Goal: Task Accomplishment & Management: Manage account settings

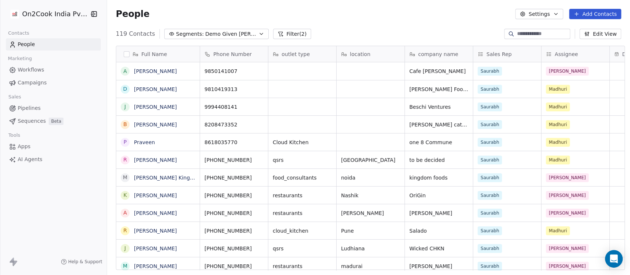
scroll to position [235, 519]
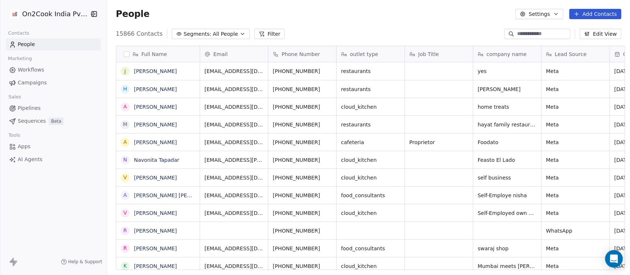
scroll to position [235, 519]
click at [214, 30] on span "All People" at bounding box center [225, 34] width 25 height 8
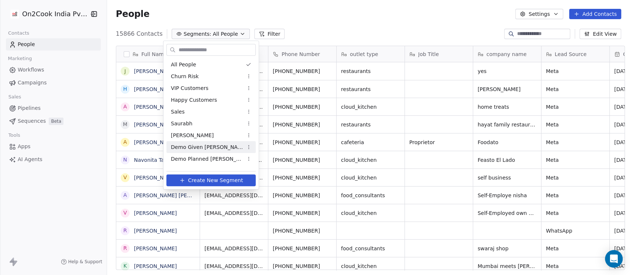
click at [200, 147] on span "Demo Given Sam" at bounding box center [207, 148] width 72 height 8
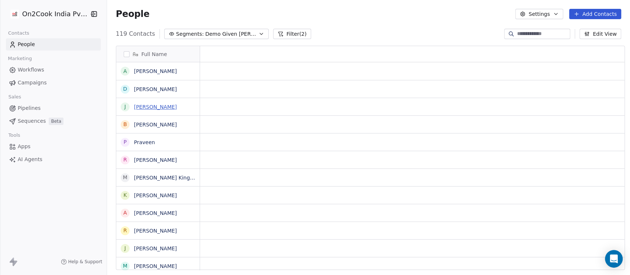
scroll to position [0, 0]
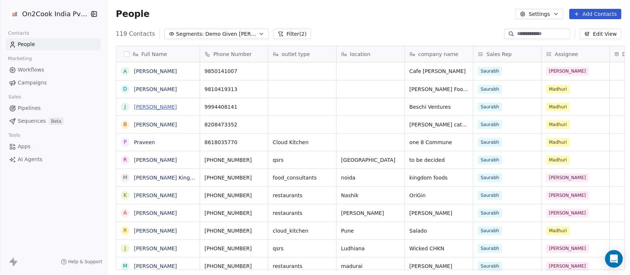
click at [144, 106] on link "James Deepak" at bounding box center [155, 107] width 43 height 6
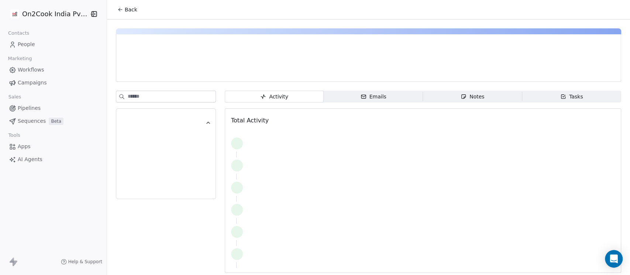
click at [466, 94] on div "Notes" at bounding box center [473, 97] width 24 height 8
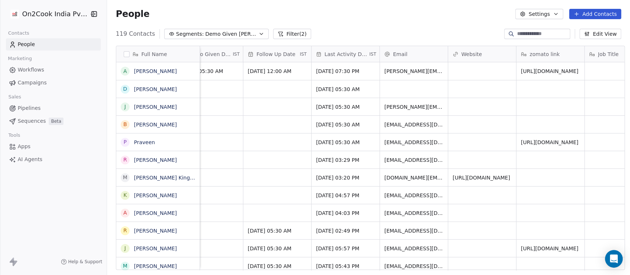
scroll to position [0, 830]
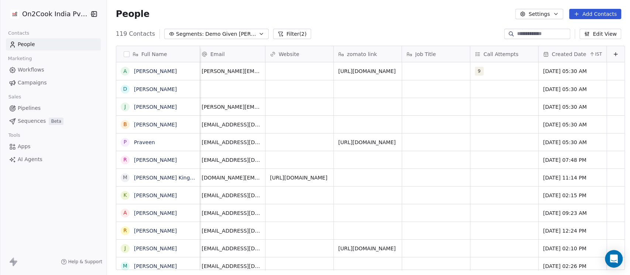
click at [596, 37] on button "Edit View" at bounding box center [600, 34] width 42 height 10
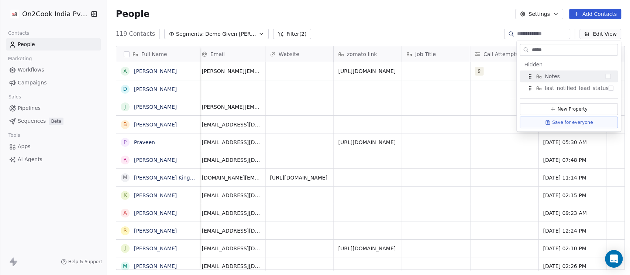
type input "*****"
click at [570, 74] on div "Notes" at bounding box center [569, 76] width 92 height 12
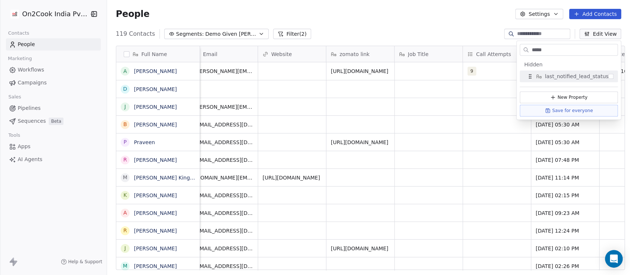
click at [456, 24] on div "People Settings Add Contacts" at bounding box center [368, 14] width 523 height 28
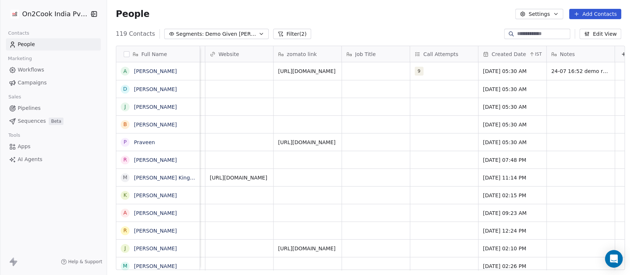
scroll to position [0, 898]
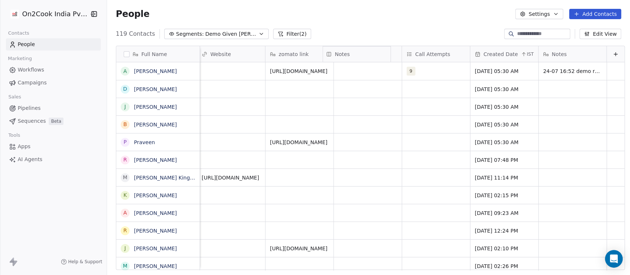
drag, startPoint x: 566, startPoint y: 54, endPoint x: 374, endPoint y: 51, distance: 192.3
click at [374, 51] on div "Full Name A Alvin de Souza Sussegado D Deepak Chandhok J James Deepak B Biswaji…" at bounding box center [370, 158] width 508 height 224
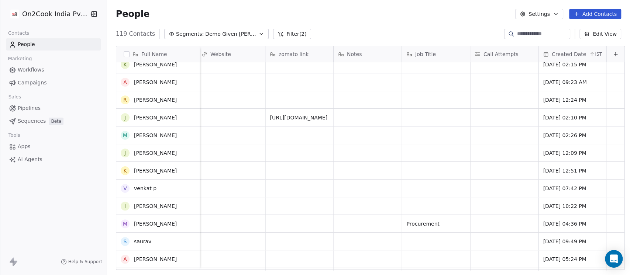
scroll to position [0, 0]
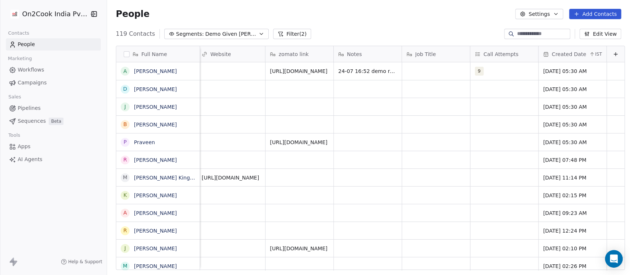
drag, startPoint x: 358, startPoint y: 54, endPoint x: 351, endPoint y: 52, distance: 7.1
click at [351, 52] on div "Notes" at bounding box center [367, 54] width 58 height 7
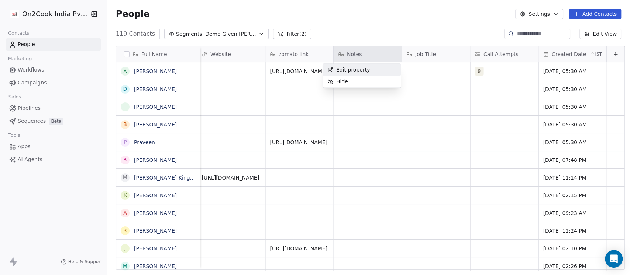
click at [351, 52] on html "On2Cook India Pvt. Ltd. Contacts People Marketing Workflows Campaigns Sales Pip…" at bounding box center [315, 137] width 630 height 275
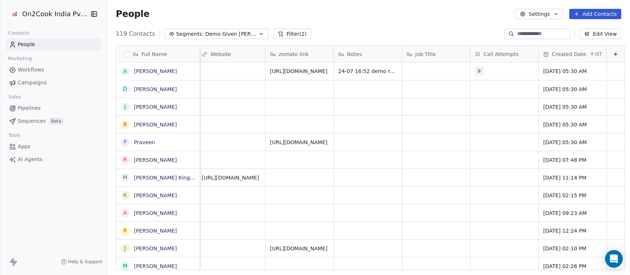
click at [351, 52] on div "Notes" at bounding box center [367, 54] width 58 height 7
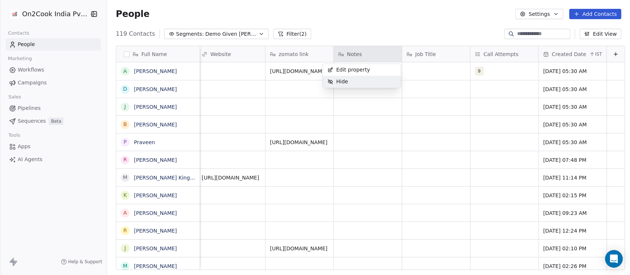
click at [346, 82] on span "Hide" at bounding box center [342, 81] width 12 height 7
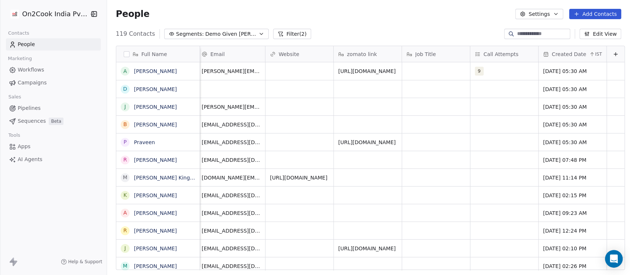
click at [613, 51] on icon at bounding box center [616, 54] width 6 height 6
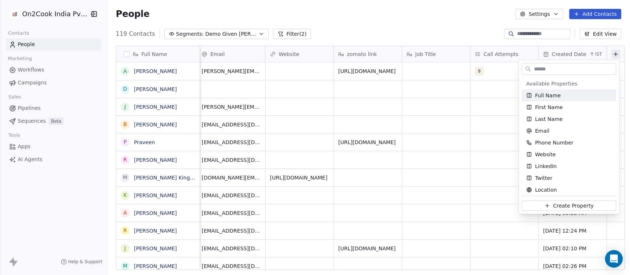
click at [581, 72] on input "text" at bounding box center [573, 68] width 83 height 11
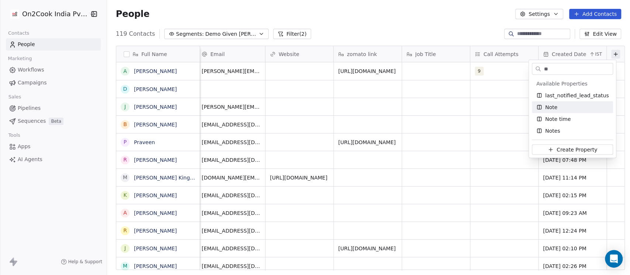
type input "**"
click at [570, 107] on div "Note" at bounding box center [572, 107] width 72 height 7
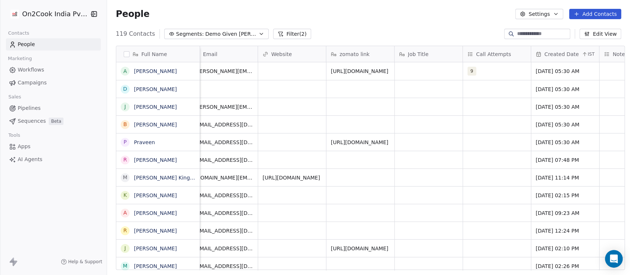
scroll to position [0, 898]
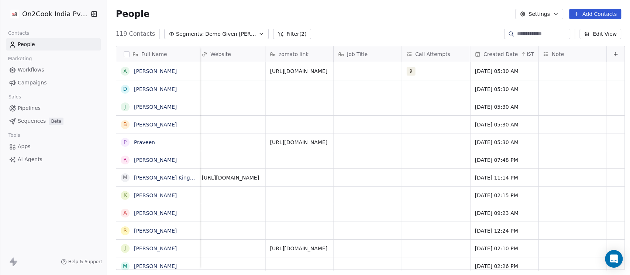
click at [442, 28] on div "119 Contacts Segments: Demo Given Sam Filter (2) Edit View" at bounding box center [368, 34] width 523 height 12
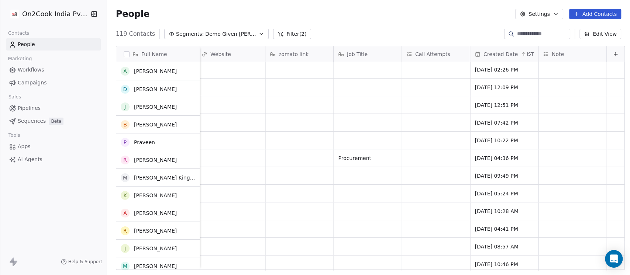
scroll to position [197, 0]
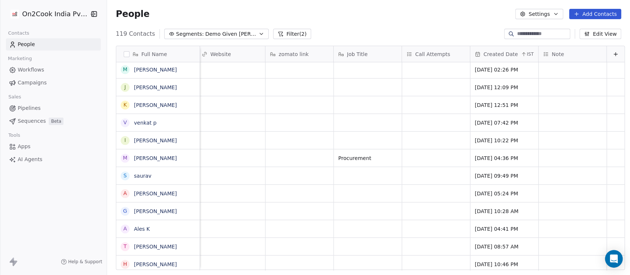
drag, startPoint x: 550, startPoint y: 123, endPoint x: 494, endPoint y: 53, distance: 89.3
click at [460, 13] on div "People Settings Add Contacts" at bounding box center [368, 14] width 505 height 10
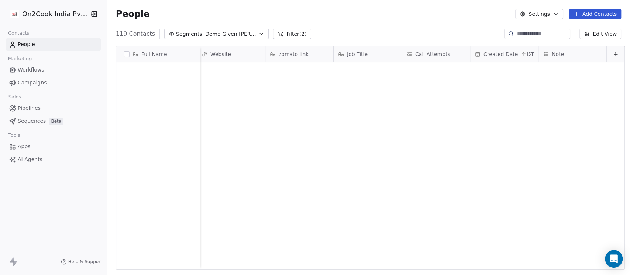
scroll to position [0, 0]
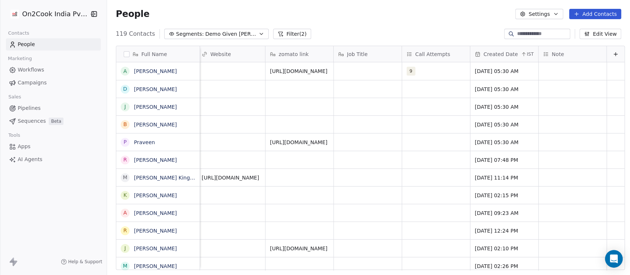
click at [555, 52] on div "Note" at bounding box center [572, 54] width 58 height 7
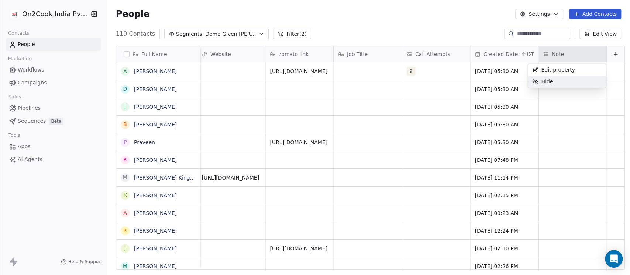
click at [552, 86] on div "Hide" at bounding box center [543, 82] width 30 height 12
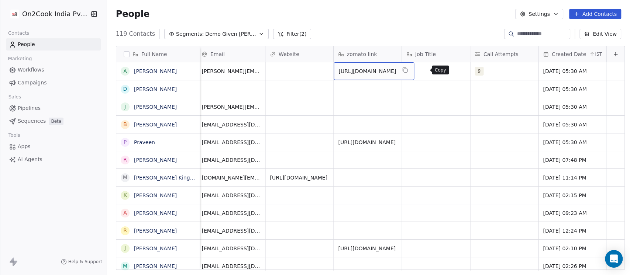
click at [407, 70] on icon "grid" at bounding box center [405, 70] width 6 height 6
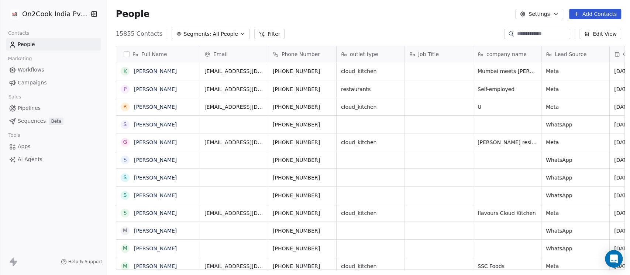
scroll to position [235, 519]
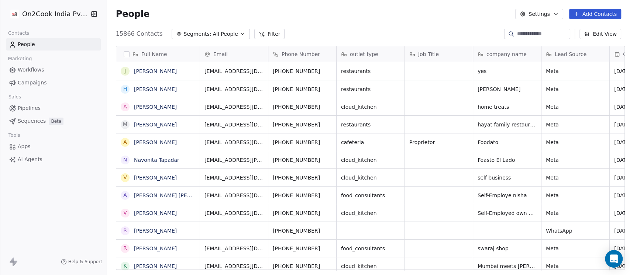
click at [221, 32] on span "All People" at bounding box center [225, 34] width 25 height 8
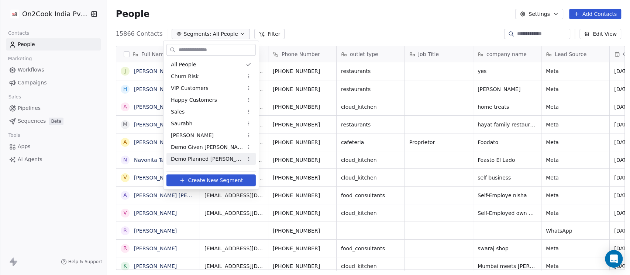
click at [206, 155] on span "Demo Planned Sam" at bounding box center [207, 159] width 72 height 8
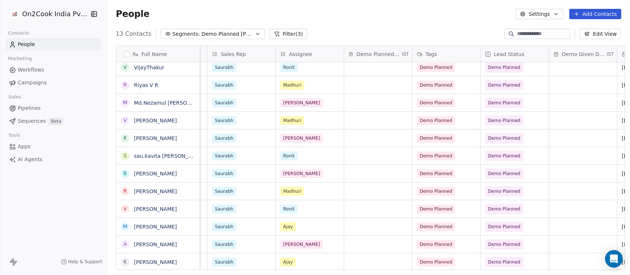
scroll to position [7, 288]
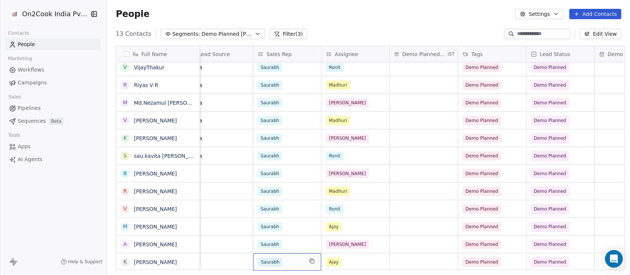
click at [291, 258] on div "Saurabh" at bounding box center [280, 262] width 45 height 9
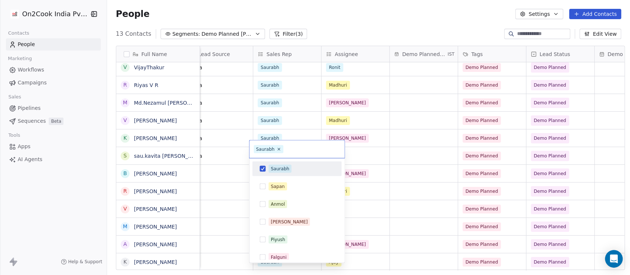
click at [265, 167] on button "Suggestions" at bounding box center [263, 169] width 6 height 6
click at [392, 25] on html "On2Cook India Pvt. Ltd. Contacts People Marketing Workflows Campaigns Sales Pip…" at bounding box center [315, 137] width 630 height 275
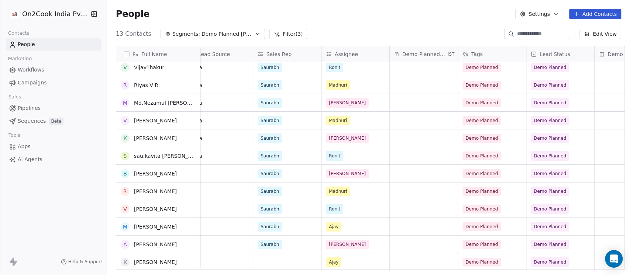
scroll to position [0, 0]
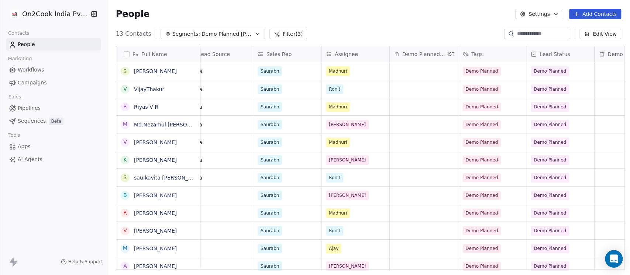
click at [369, 3] on div "People Settings Add Contacts" at bounding box center [368, 14] width 523 height 28
click at [232, 39] on button "Segments: Demo Planned Sam" at bounding box center [213, 34] width 104 height 10
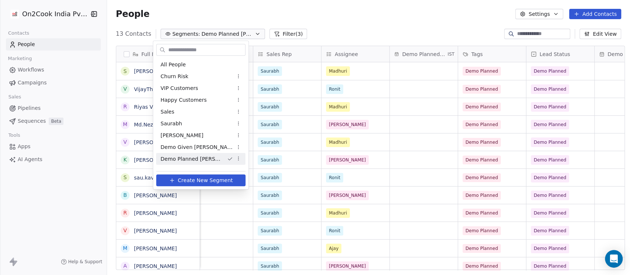
click at [205, 161] on span "Demo Planned Sam" at bounding box center [191, 159] width 61 height 8
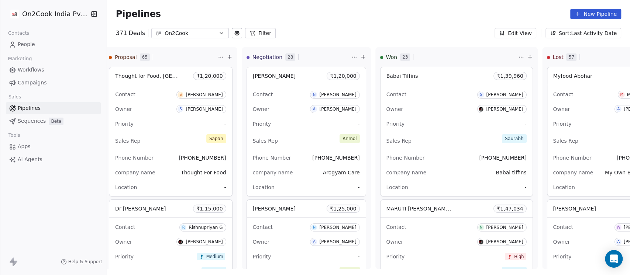
scroll to position [2154, 0]
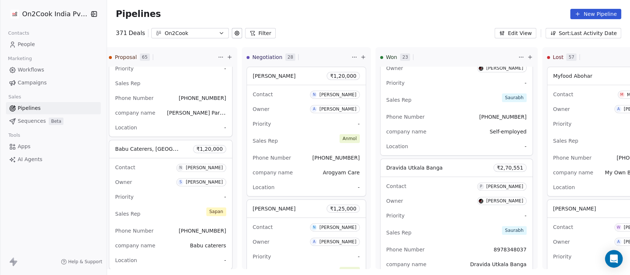
click at [32, 110] on span "Pipelines" at bounding box center [29, 108] width 23 height 8
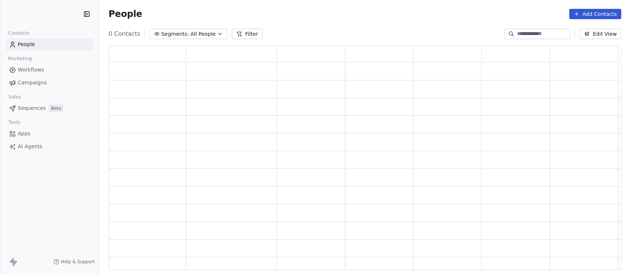
click at [206, 31] on span "All People" at bounding box center [202, 34] width 25 height 8
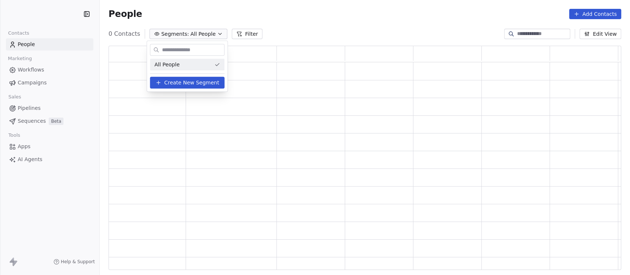
scroll to position [217, 505]
click at [285, 18] on html "Contacts People Marketing Workflows Campaigns Sales Pipelines Sequences Beta To…" at bounding box center [315, 137] width 630 height 275
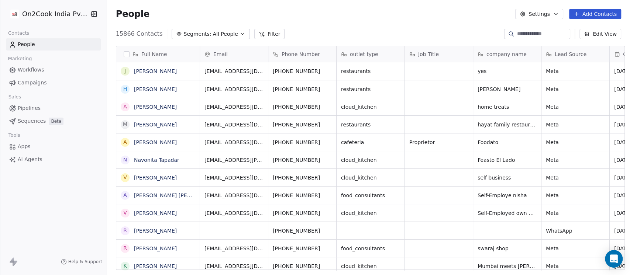
scroll to position [235, 519]
click at [216, 34] on span "All People" at bounding box center [225, 34] width 25 height 8
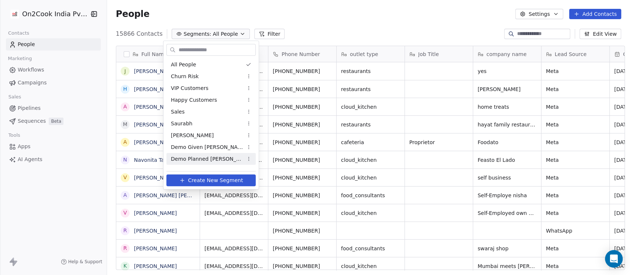
click at [201, 155] on span "Demo Planned [PERSON_NAME]" at bounding box center [207, 159] width 72 height 8
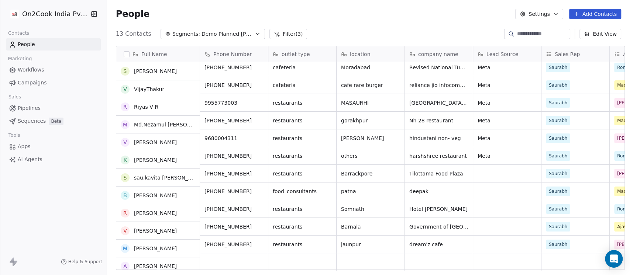
scroll to position [22, 0]
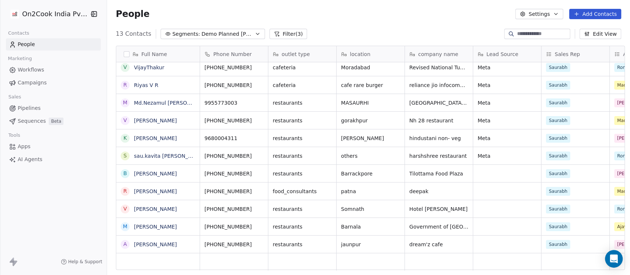
click at [124, 55] on button "button" at bounding box center [127, 54] width 6 height 6
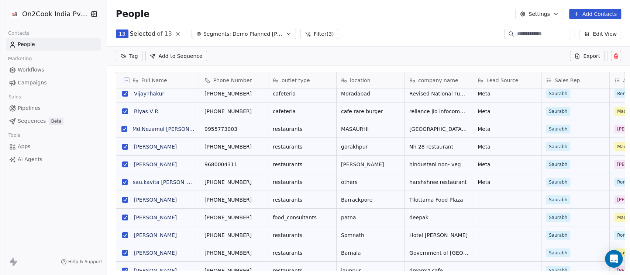
scroll to position [7, 8]
click at [125, 79] on button at bounding box center [127, 81] width 6 height 6
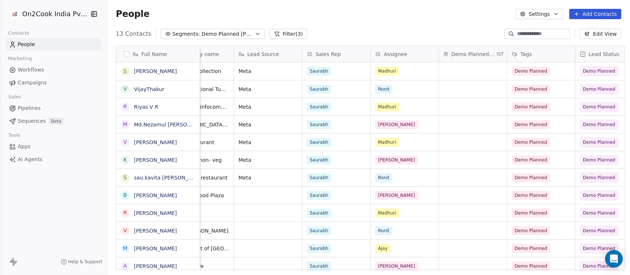
scroll to position [0, 239]
click at [413, 58] on div "Assignee" at bounding box center [405, 54] width 68 height 16
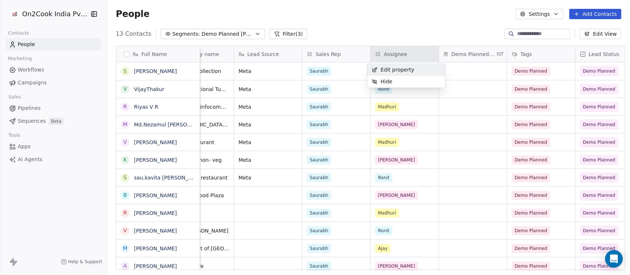
click at [414, 52] on html "On2Cook India Pvt. Ltd. Contacts People Marketing Workflows Campaigns Sales Pip…" at bounding box center [315, 137] width 630 height 275
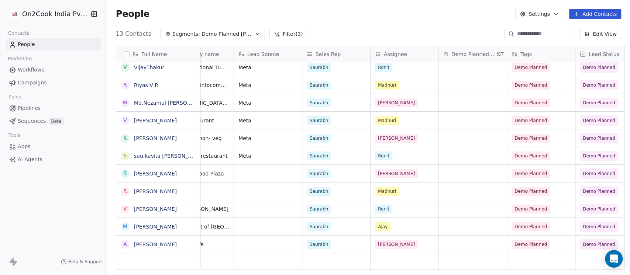
scroll to position [0, 0]
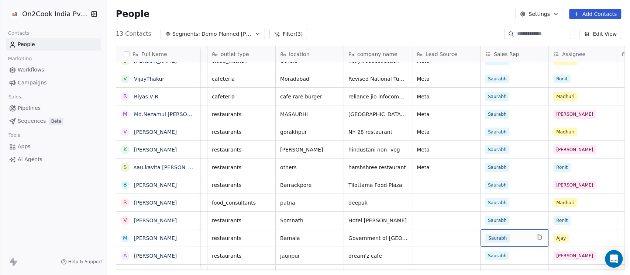
click at [523, 240] on div "Saurabh" at bounding box center [507, 238] width 45 height 9
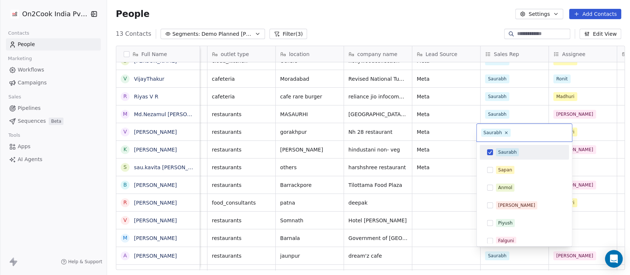
click at [489, 151] on button "Suggestions" at bounding box center [490, 152] width 6 height 6
click at [422, 31] on html "On2Cook India Pvt. Ltd. Contacts People Marketing Workflows Campaigns Sales Pip…" at bounding box center [315, 137] width 630 height 275
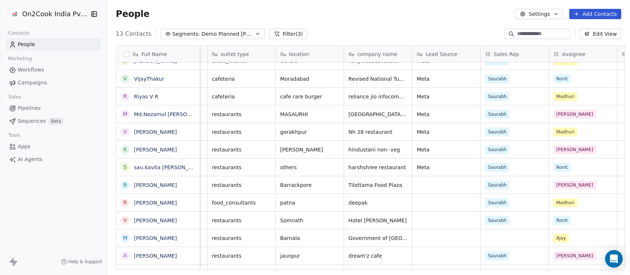
click at [279, 34] on button "Filter (3)" at bounding box center [288, 34] width 38 height 10
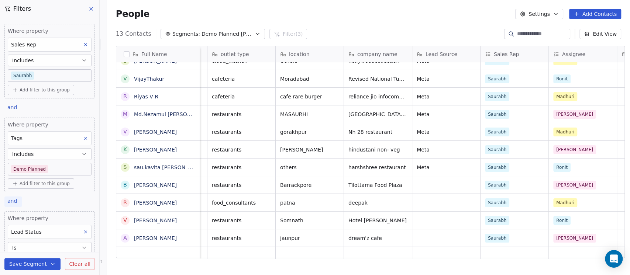
click at [10, 199] on span "and" at bounding box center [12, 201] width 10 height 6
click at [21, 228] on div "or" at bounding box center [21, 229] width 18 height 8
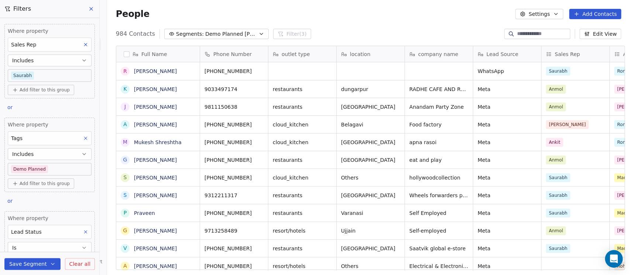
click at [83, 230] on icon at bounding box center [85, 232] width 5 height 5
click at [10, 105] on span "or" at bounding box center [9, 107] width 5 height 6
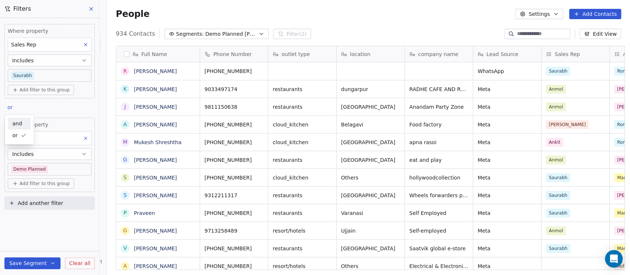
click at [13, 124] on span "and" at bounding box center [17, 124] width 10 height 8
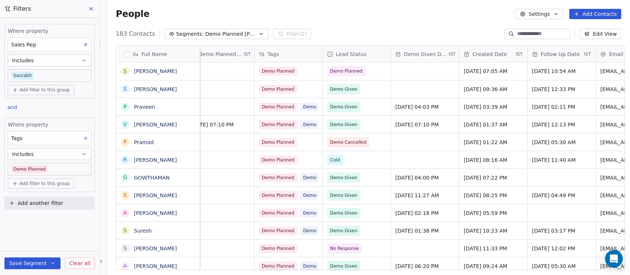
click at [24, 207] on button "Add another filter" at bounding box center [49, 203] width 90 height 13
click at [28, 217] on span "Contact properties" at bounding box center [36, 220] width 48 height 8
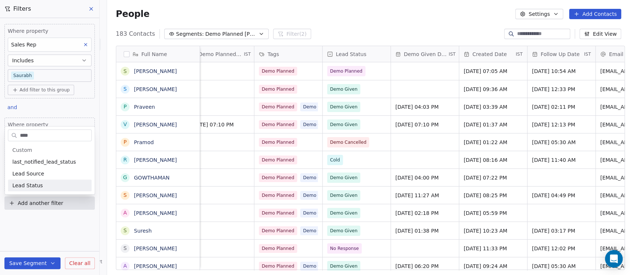
type input "****"
click at [39, 185] on div "Lead Status" at bounding box center [49, 185] width 75 height 7
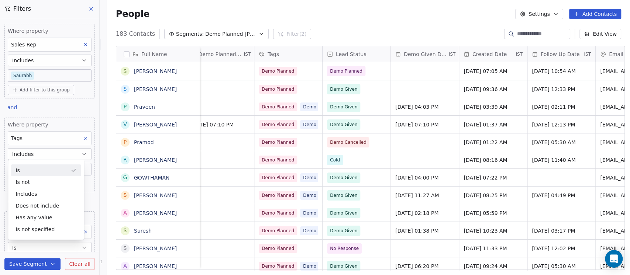
click at [30, 169] on div "Is" at bounding box center [46, 171] width 70 height 12
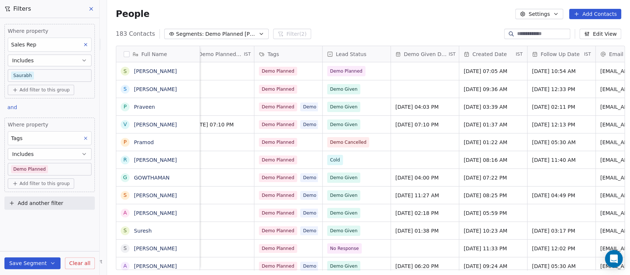
click at [40, 202] on span "Add another filter" at bounding box center [40, 204] width 45 height 8
drag, startPoint x: 348, startPoint y: 18, endPoint x: 348, endPoint y: 14, distance: 4.9
click at [348, 17] on html "On2Cook India Pvt. Ltd. Contacts People Marketing Workflows Campaigns Sales Pip…" at bounding box center [315, 137] width 630 height 275
click at [95, 7] on button at bounding box center [91, 9] width 11 height 10
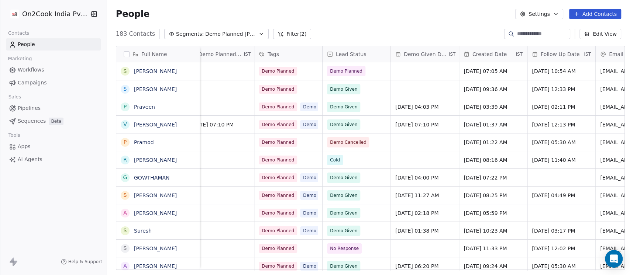
click at [217, 30] on span "Demo Planned Sam" at bounding box center [231, 34] width 52 height 8
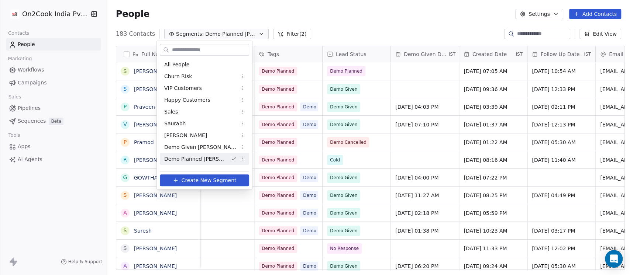
click at [201, 157] on span "Demo Planned Sam" at bounding box center [194, 159] width 61 height 8
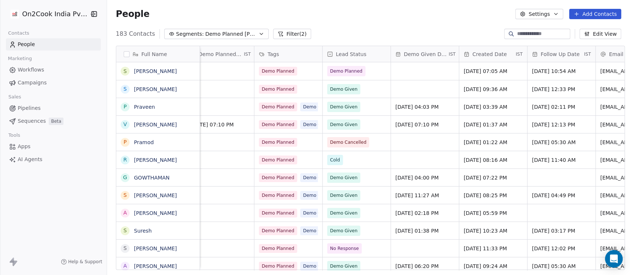
click at [273, 37] on button "Filter (2)" at bounding box center [292, 34] width 38 height 10
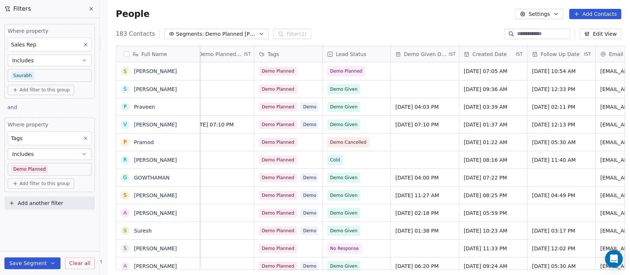
click at [81, 266] on span "Clear all" at bounding box center [79, 264] width 21 height 8
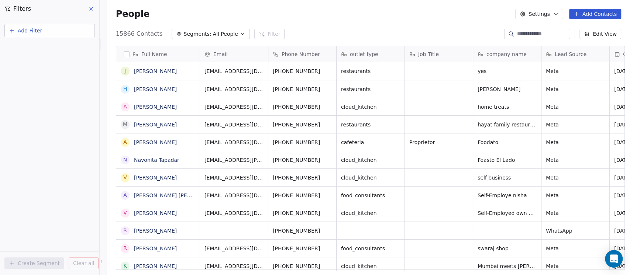
scroll to position [235, 519]
click at [284, 16] on div "People Settings Add Contacts" at bounding box center [368, 14] width 505 height 10
click at [240, 36] on icon "button" at bounding box center [243, 34] width 6 height 6
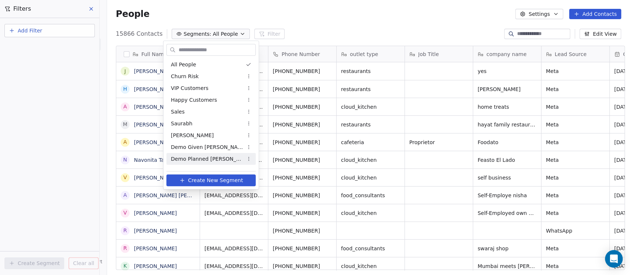
click at [193, 156] on span "Demo Planned Sam" at bounding box center [207, 159] width 72 height 8
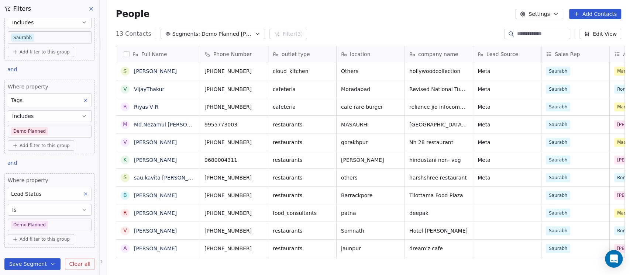
scroll to position [54, 0]
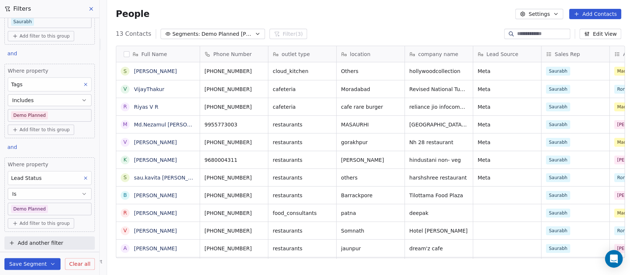
click at [85, 83] on icon at bounding box center [86, 84] width 3 height 3
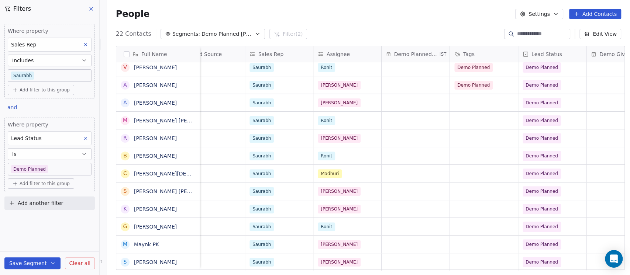
scroll to position [0, 295]
click at [345, 15] on div "People Settings Add Contacts" at bounding box center [368, 14] width 505 height 10
click at [92, 11] on icon at bounding box center [91, 9] width 6 height 6
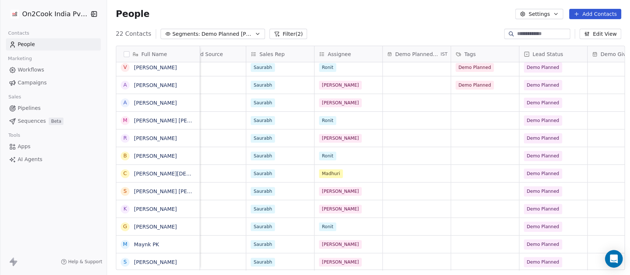
click at [232, 35] on span "Demo Planned Sam" at bounding box center [228, 34] width 52 height 8
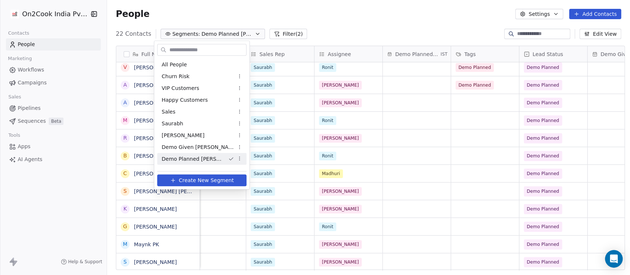
click at [192, 158] on span "Demo Planned Sam" at bounding box center [192, 159] width 61 height 8
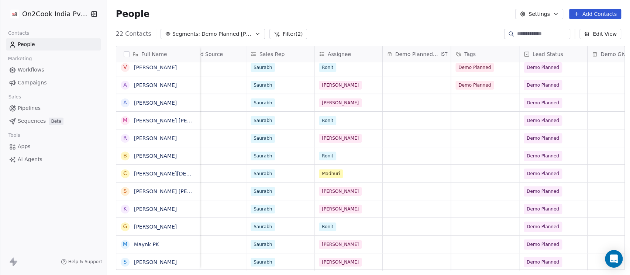
click at [282, 34] on button "Filter (2)" at bounding box center [288, 34] width 38 height 10
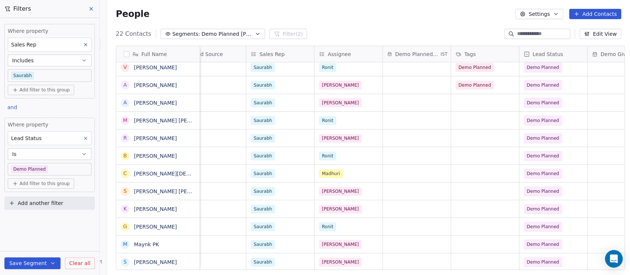
click at [67, 262] on button "Clear all" at bounding box center [80, 264] width 30 height 12
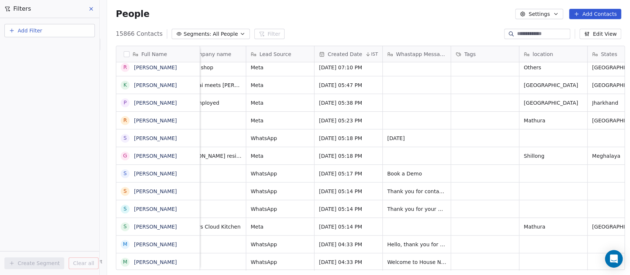
scroll to position [0, 0]
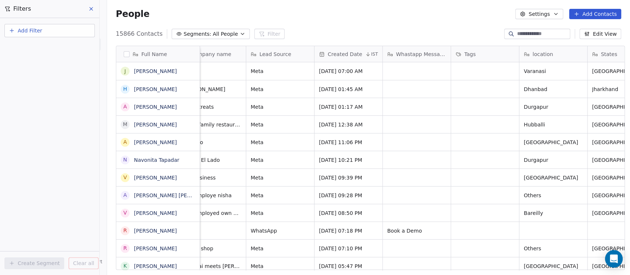
click at [379, 16] on div "People Settings Add Contacts" at bounding box center [368, 14] width 505 height 10
click at [213, 35] on span "All People" at bounding box center [225, 34] width 25 height 8
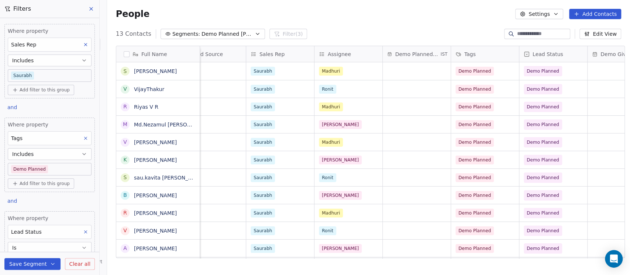
click at [45, 155] on button "Includes" at bounding box center [50, 154] width 84 height 12
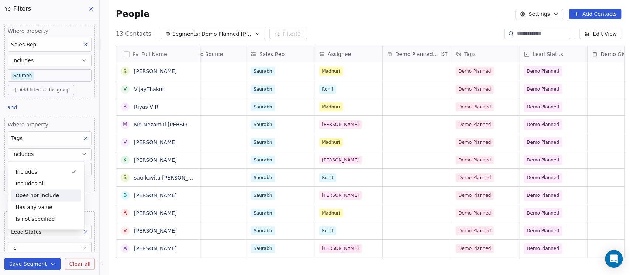
click at [43, 199] on div "Does not include" at bounding box center [46, 196] width 70 height 12
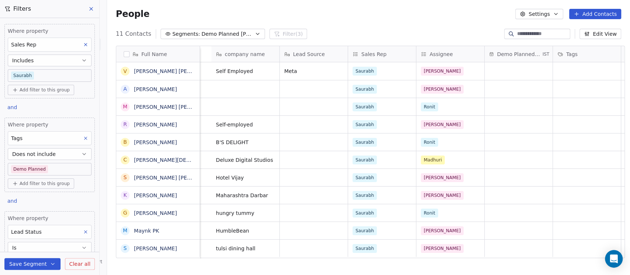
scroll to position [0, 492]
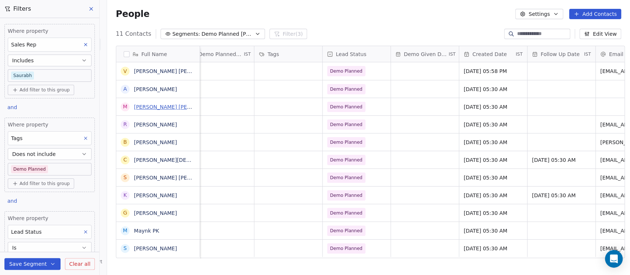
click at [151, 106] on link "Molly Karla" at bounding box center [177, 107] width 87 height 6
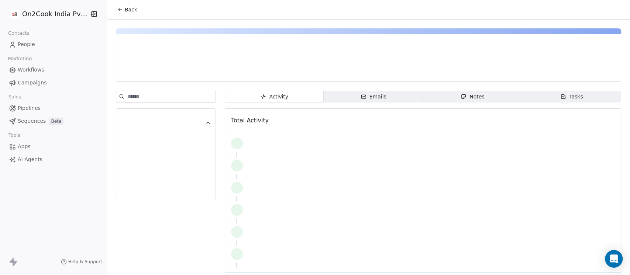
click at [478, 99] on span "Notes Notes" at bounding box center [472, 97] width 99 height 12
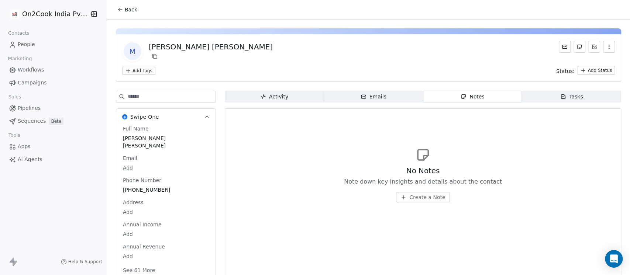
click at [289, 96] on span "Activity Activity" at bounding box center [274, 97] width 99 height 12
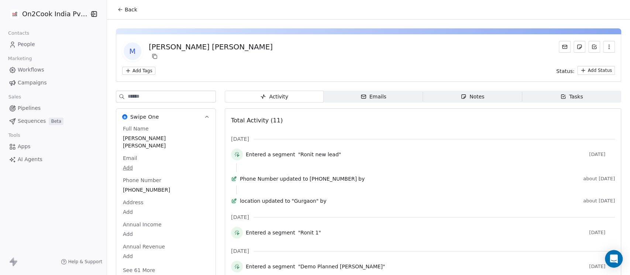
click at [117, 7] on icon at bounding box center [120, 10] width 6 height 6
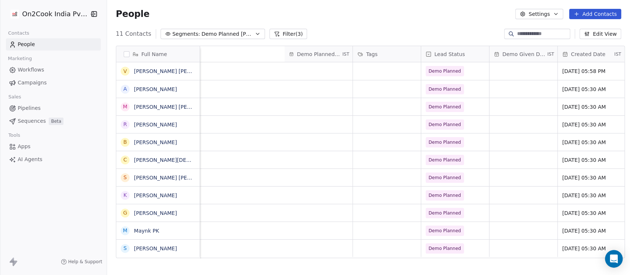
scroll to position [0, 738]
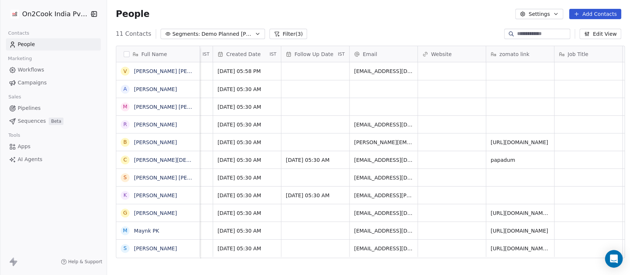
click at [124, 56] on button "button" at bounding box center [127, 54] width 6 height 6
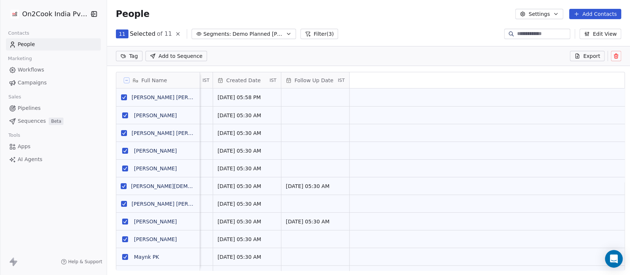
scroll to position [0, 197]
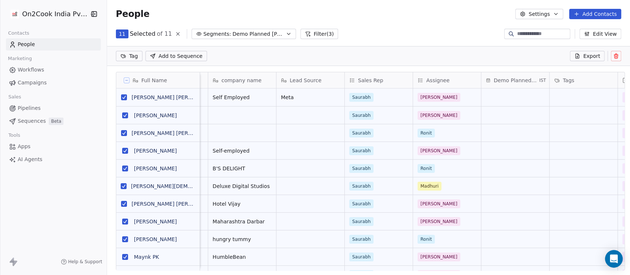
click at [368, 83] on span "Sales Rep" at bounding box center [370, 80] width 25 height 7
click at [368, 83] on html "On2Cook India Pvt. Ltd. Contacts People Marketing Workflows Campaigns Sales Pip…" at bounding box center [315, 137] width 630 height 275
click at [407, 37] on div "11 Selected of 11 Segments: Demo Planned Sam Filter (3) Edit View" at bounding box center [368, 34] width 523 height 12
click at [125, 80] on button at bounding box center [127, 81] width 6 height 6
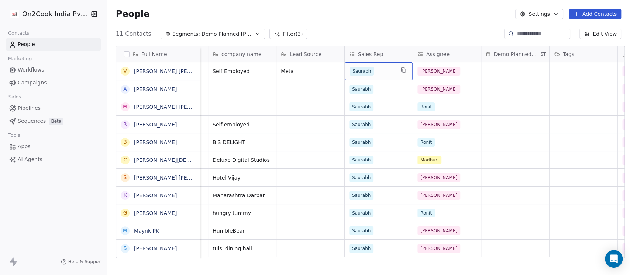
scroll to position [7, 197]
click at [280, 32] on button "Filter (3)" at bounding box center [288, 34] width 38 height 10
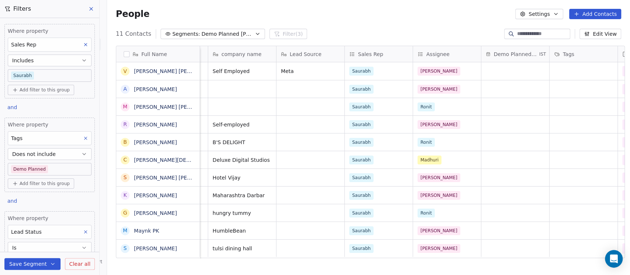
click at [72, 154] on button "Does not include" at bounding box center [50, 154] width 84 height 12
click at [58, 175] on div "Includes" at bounding box center [46, 172] width 70 height 12
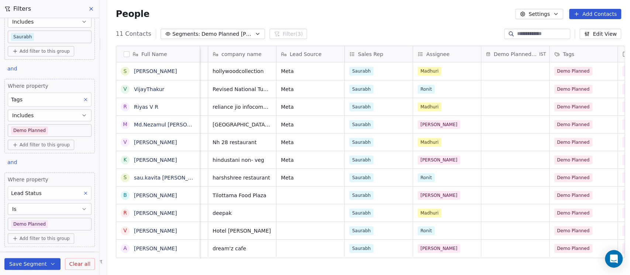
scroll to position [54, 0]
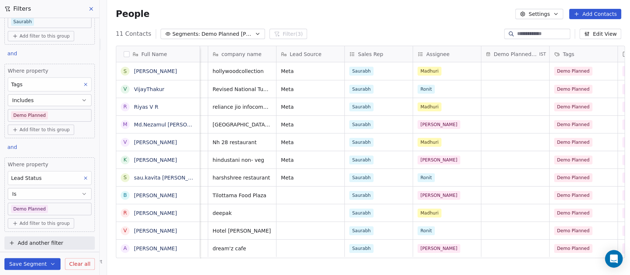
click at [93, 4] on button at bounding box center [91, 9] width 11 height 10
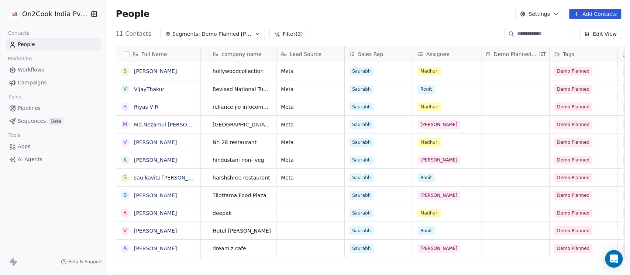
scroll to position [142, 0]
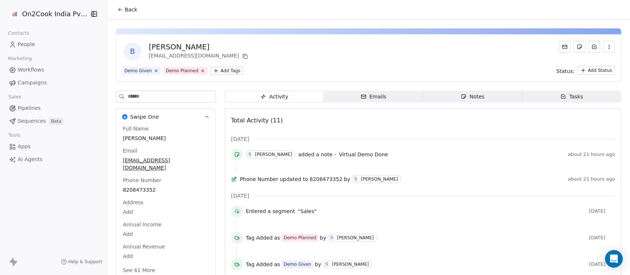
click at [467, 89] on div "B [PERSON_NAME] [EMAIL_ADDRESS][DOMAIN_NAME] Demo Given Demo Planned Add Tags S…" at bounding box center [368, 233] width 523 height 426
click at [466, 97] on div "Notes" at bounding box center [473, 97] width 24 height 8
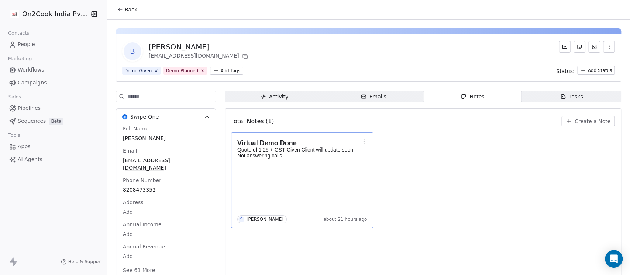
click at [301, 181] on div "Virtual Demo Done Quote of 1.25 + GST Given Client will update soon. Not answer…" at bounding box center [302, 180] width 130 height 86
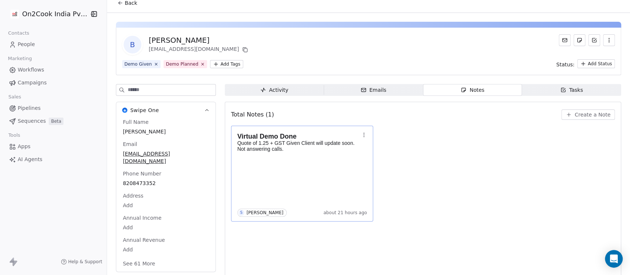
scroll to position [12, 0]
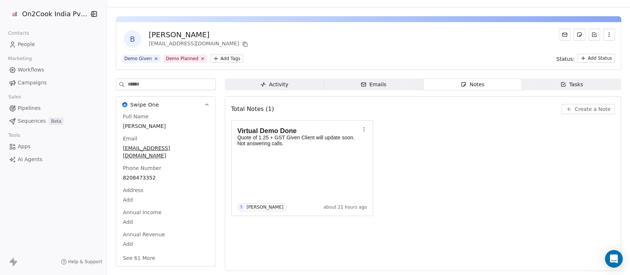
click at [142, 252] on button "See 61 More" at bounding box center [138, 258] width 41 height 13
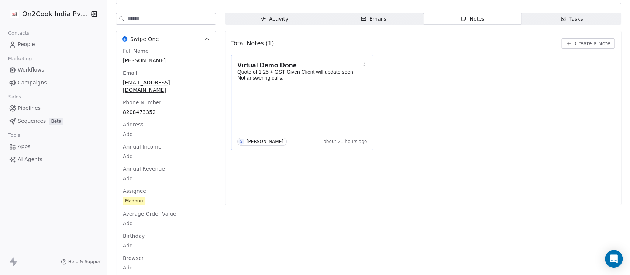
scroll to position [0, 0]
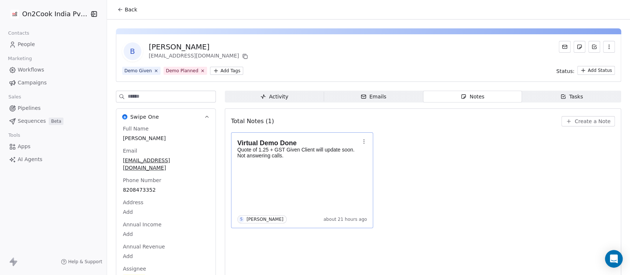
click at [301, 166] on body "On2Cook India Pvt. Ltd. Contacts People Marketing Workflows Campaigns Sales Pip…" at bounding box center [315, 137] width 630 height 275
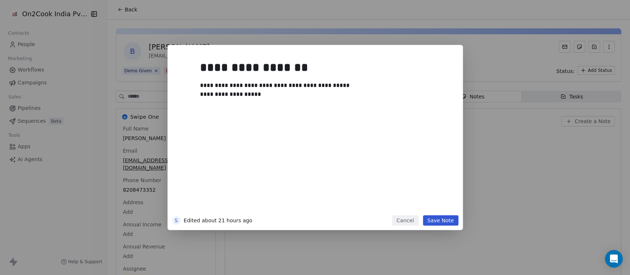
click at [289, 96] on div "**********" at bounding box center [322, 94] width 245 height 9
click at [276, 107] on div "**********" at bounding box center [322, 99] width 245 height 18
click at [434, 221] on button "Save Note" at bounding box center [440, 221] width 35 height 10
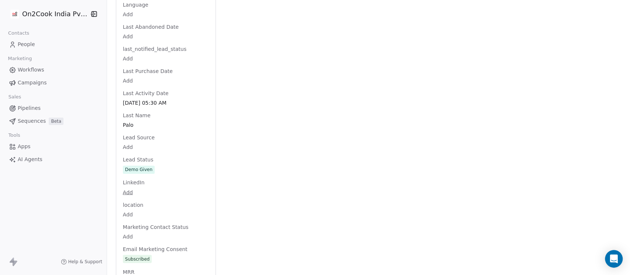
scroll to position [685, 0]
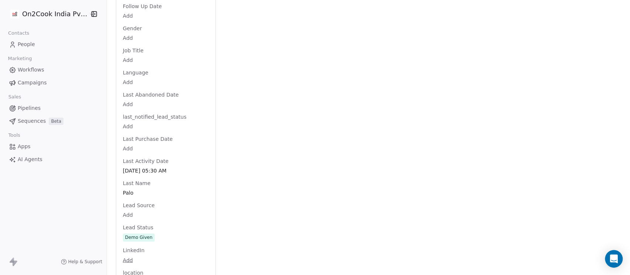
click at [156, 229] on div "Full Name [PERSON_NAME] Email [EMAIL_ADDRESS][DOMAIN_NAME] Phone Number [PHONE_…" at bounding box center [165, 185] width 89 height 1491
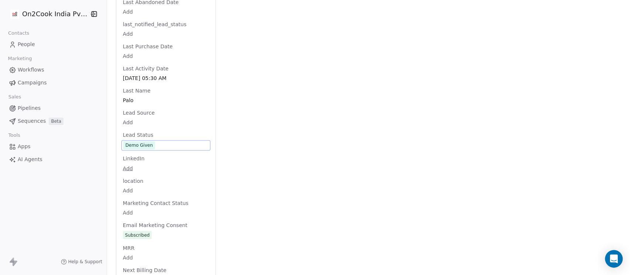
click at [161, 141] on span "Demo Given" at bounding box center [165, 145] width 85 height 8
click at [154, 141] on span "Demo Given" at bounding box center [165, 145] width 85 height 8
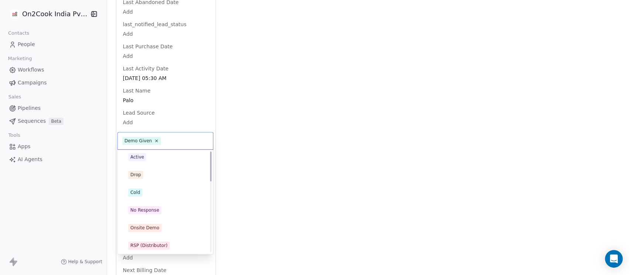
scroll to position [0, 0]
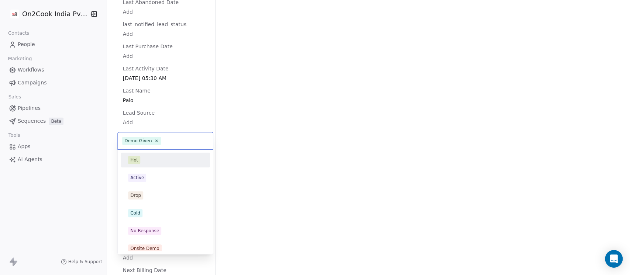
click at [149, 164] on div "Hot" at bounding box center [165, 160] width 75 height 8
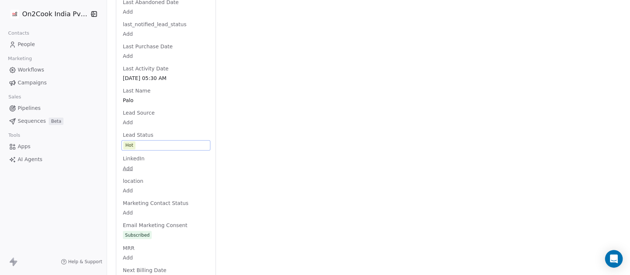
click at [149, 141] on span "Hot" at bounding box center [165, 145] width 85 height 8
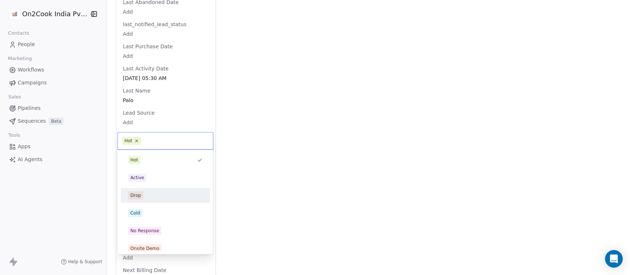
click at [150, 199] on div "Drop" at bounding box center [165, 196] width 75 height 8
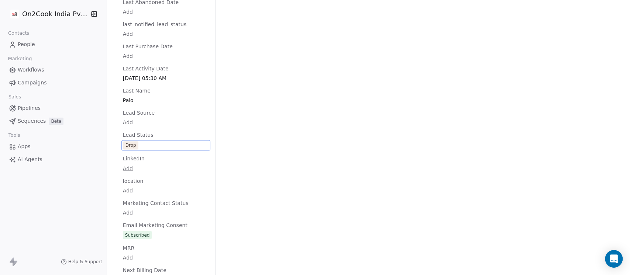
click at [148, 141] on span "Drop" at bounding box center [165, 145] width 85 height 8
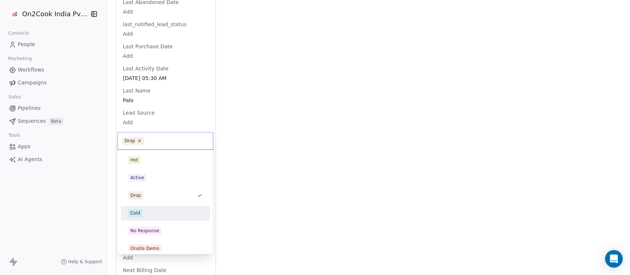
click at [142, 214] on span "Cold" at bounding box center [135, 213] width 14 height 8
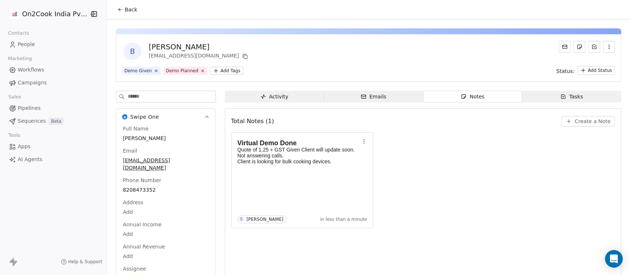
click at [121, 7] on button "Back" at bounding box center [127, 9] width 29 height 13
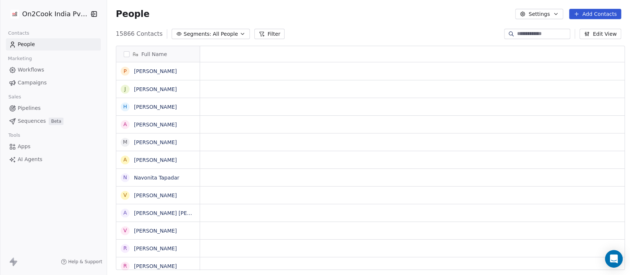
scroll to position [8, 8]
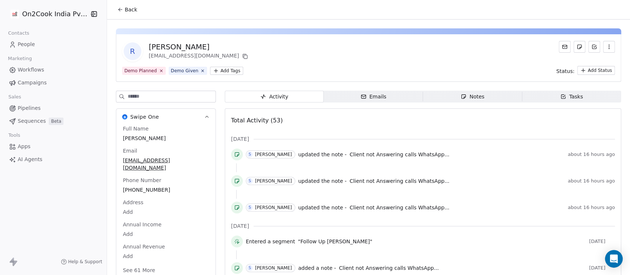
click at [468, 96] on div "Notes" at bounding box center [473, 97] width 24 height 8
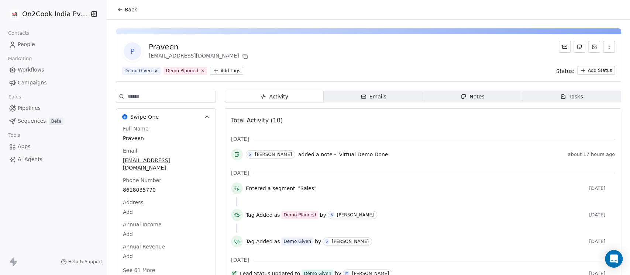
click at [470, 98] on div "Notes" at bounding box center [473, 97] width 24 height 8
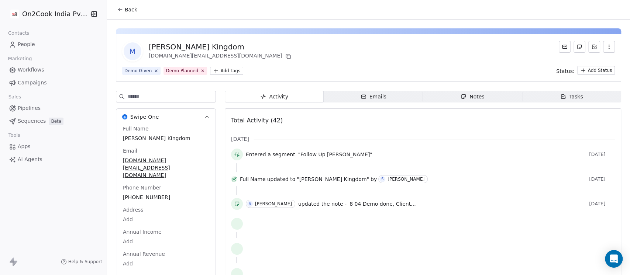
click at [469, 98] on div "Notes" at bounding box center [473, 97] width 24 height 8
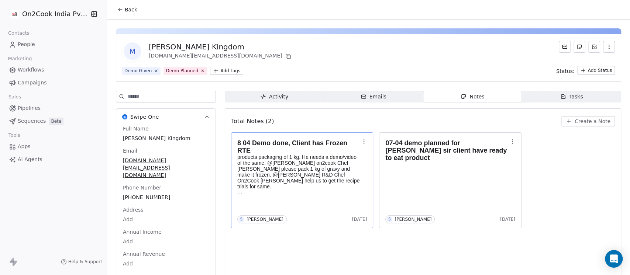
click at [321, 167] on p "products packaging of 1 kg. He needs a demo/video of the same. @[PERSON_NAME] o…" at bounding box center [298, 174] width 123 height 41
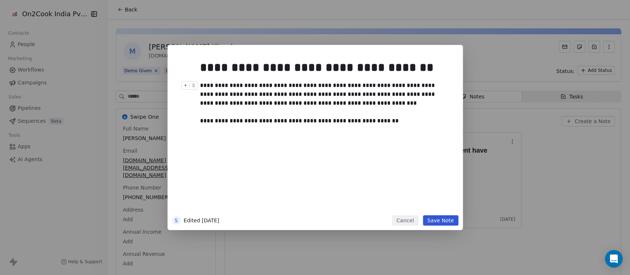
click at [391, 119] on div "**********" at bounding box center [322, 103] width 245 height 44
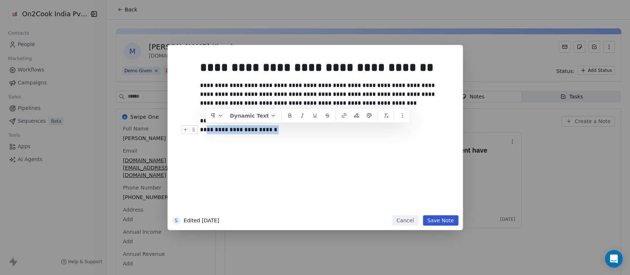
drag, startPoint x: 271, startPoint y: 131, endPoint x: 190, endPoint y: 128, distance: 81.3
click at [200, 128] on div "**********" at bounding box center [326, 129] width 252 height 9
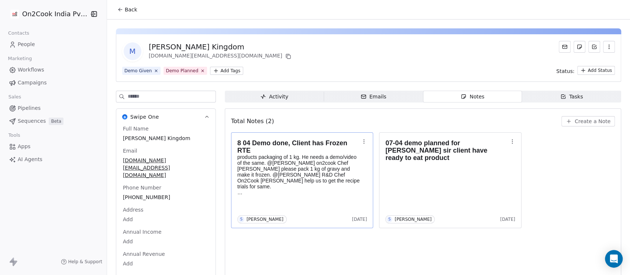
click at [594, 119] on span "Create a Note" at bounding box center [593, 121] width 36 height 7
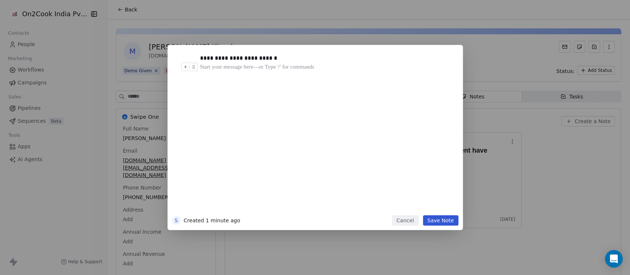
click at [236, 63] on div at bounding box center [326, 67] width 252 height 9
click at [236, 59] on div "**********" at bounding box center [322, 58] width 245 height 9
click at [275, 59] on div "**********" at bounding box center [322, 58] width 245 height 9
click at [436, 217] on button "Save Note" at bounding box center [440, 221] width 35 height 10
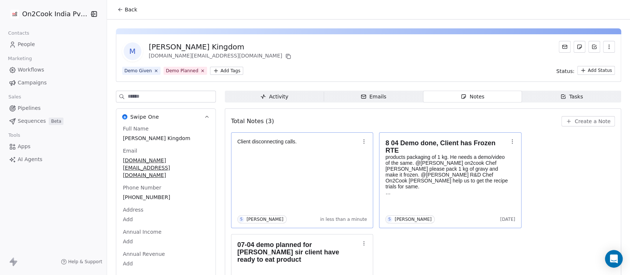
click at [322, 163] on div "Client disconnecting calls. S [PERSON_NAME] in less than a minute" at bounding box center [302, 180] width 130 height 86
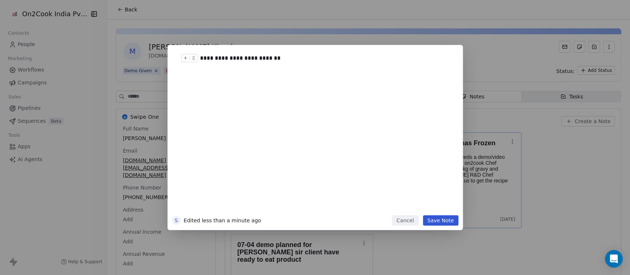
click at [279, 58] on div "**********" at bounding box center [322, 58] width 245 height 9
drag, startPoint x: 438, startPoint y: 217, endPoint x: 434, endPoint y: 214, distance: 5.2
click at [437, 217] on button "Save Note" at bounding box center [440, 221] width 35 height 10
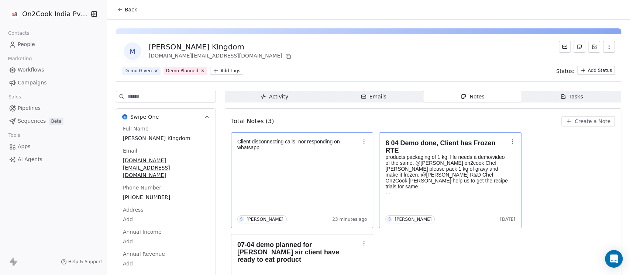
click at [389, 151] on h1 "8 04 Demo done, Client has Frozen RTE" at bounding box center [446, 147] width 123 height 15
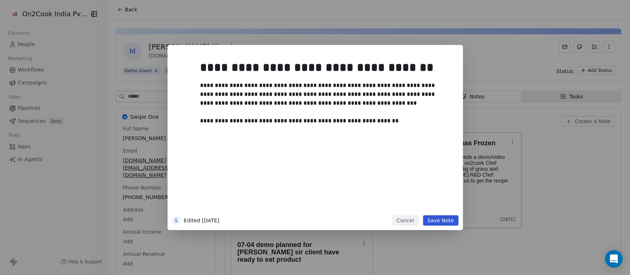
click at [409, 217] on button "Cancel" at bounding box center [405, 221] width 26 height 10
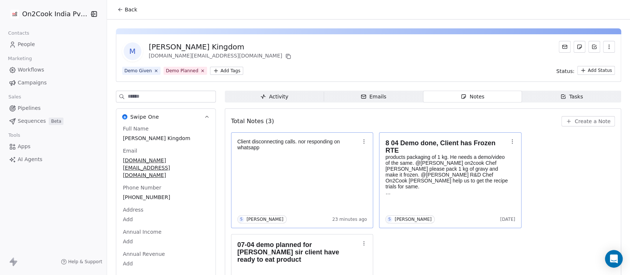
click at [549, 179] on div "Client disconnecting calls. nor responding on whatsapp S [PERSON_NAME] 23 minut…" at bounding box center [423, 232] width 384 height 198
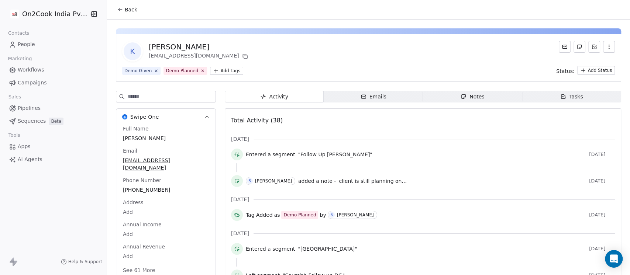
click at [464, 93] on div "Notes" at bounding box center [473, 97] width 24 height 8
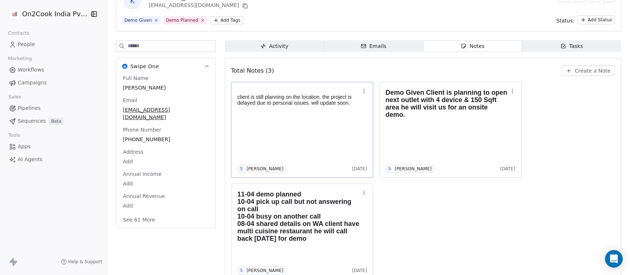
scroll to position [64, 0]
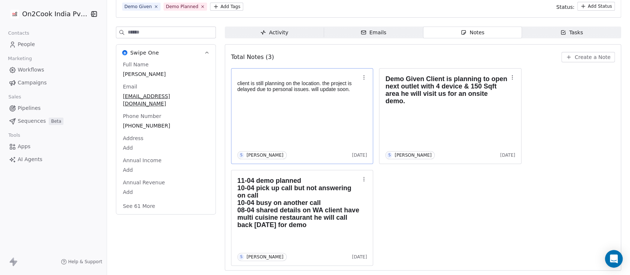
click at [332, 108] on div "client is still planning on the location. the project is delayed due to persona…" at bounding box center [302, 116] width 130 height 86
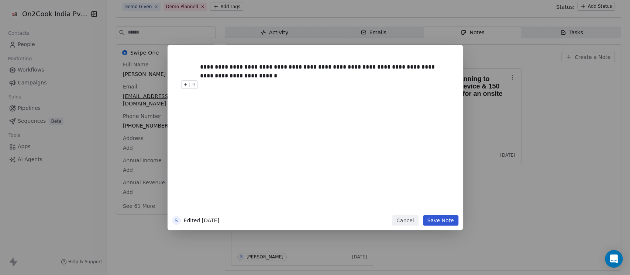
click at [275, 80] on div at bounding box center [326, 84] width 252 height 9
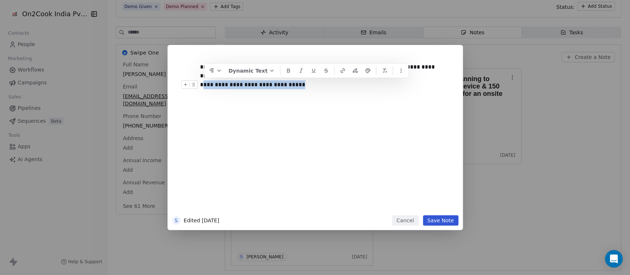
drag, startPoint x: 298, startPoint y: 81, endPoint x: 193, endPoint y: 85, distance: 105.2
click at [200, 85] on div "**********" at bounding box center [326, 84] width 252 height 9
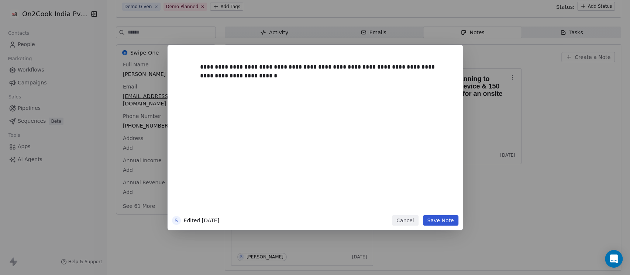
click at [436, 223] on button "Save Note" at bounding box center [440, 221] width 35 height 10
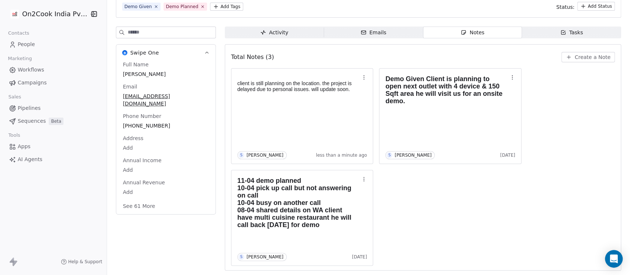
click at [587, 56] on span "Create a Note" at bounding box center [593, 57] width 36 height 7
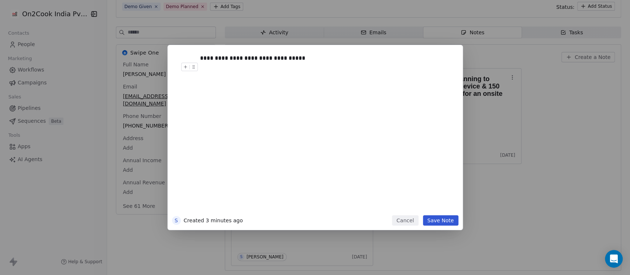
click at [448, 217] on button "Save Note" at bounding box center [440, 221] width 35 height 10
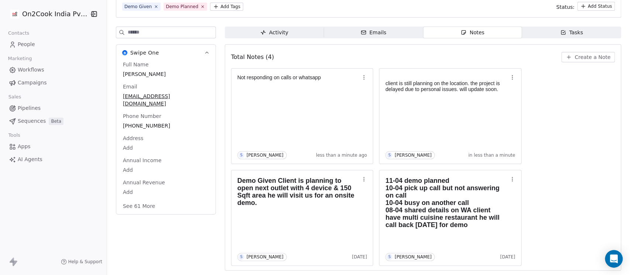
click at [565, 140] on div "Not responding on calls or whatsapp S [PERSON_NAME] less than a minute ago clie…" at bounding box center [423, 167] width 384 height 198
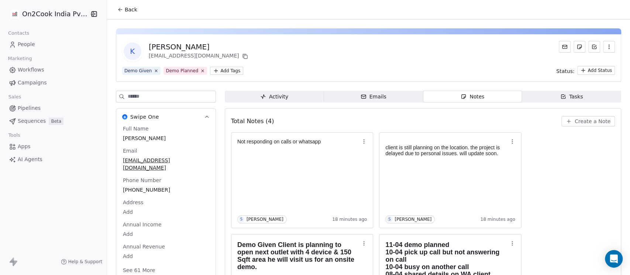
scroll to position [64, 0]
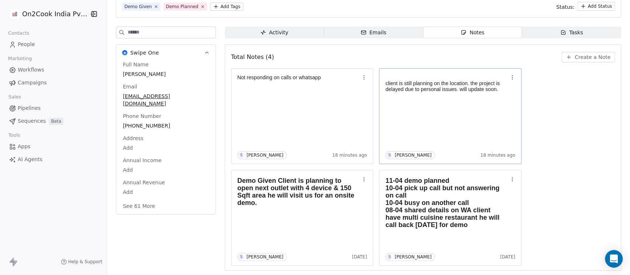
click at [434, 111] on div "client is still planning on the location. the project is delayed due to persona…" at bounding box center [450, 116] width 130 height 86
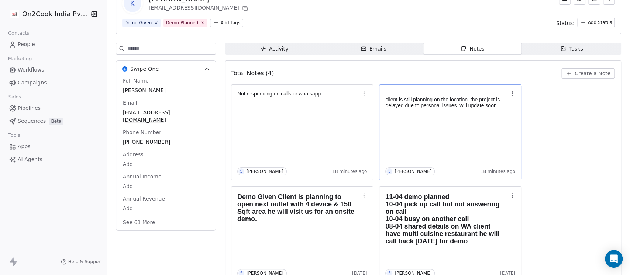
scroll to position [64, 0]
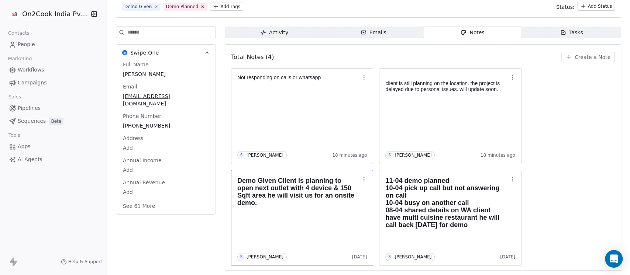
click at [270, 207] on p at bounding box center [298, 210] width 123 height 6
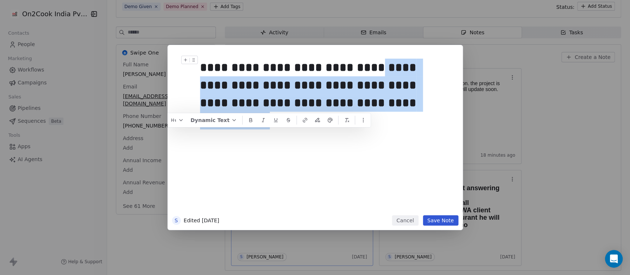
drag, startPoint x: 347, startPoint y: 105, endPoint x: 372, endPoint y: 53, distance: 57.5
click at [372, 53] on div "**********" at bounding box center [324, 132] width 257 height 166
copy div "**********"
click at [404, 220] on button "Cancel" at bounding box center [405, 221] width 26 height 10
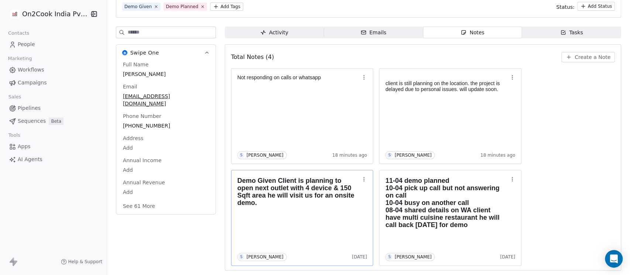
click at [546, 140] on div "Not responding on calls or whatsapp S Saurabh Shah 18 minutes ago client is sti…" at bounding box center [423, 167] width 384 height 198
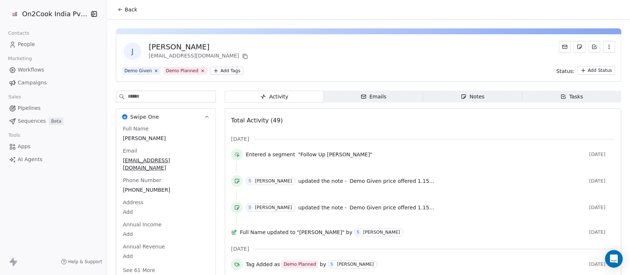
click at [493, 99] on span "Notes Notes" at bounding box center [472, 97] width 99 height 12
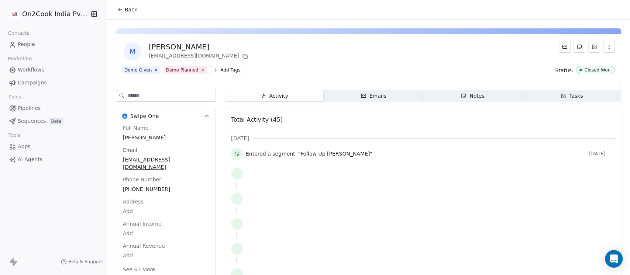
click at [464, 99] on div "Notes" at bounding box center [473, 96] width 24 height 8
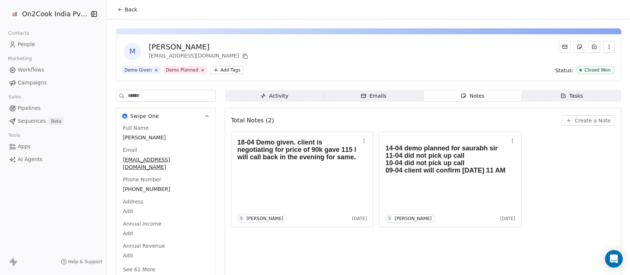
scroll to position [11, 0]
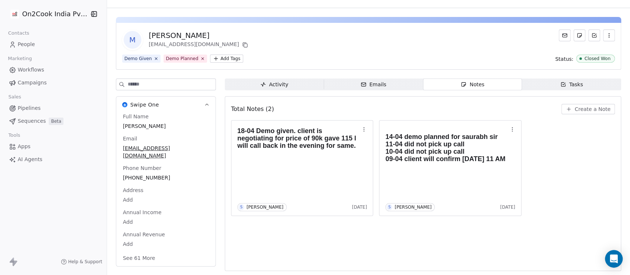
click at [123, 252] on button "See 61 More" at bounding box center [138, 258] width 41 height 13
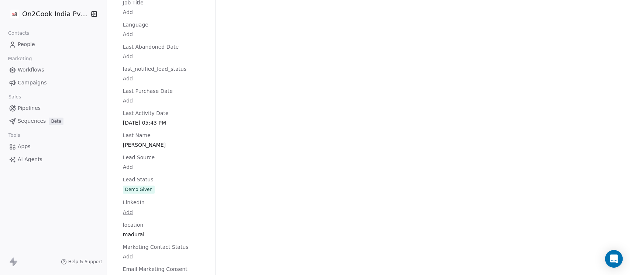
scroll to position [733, 0]
click at [151, 183] on div "Full Name Mani Kandan Email manikandans.092@gmail.com Phone Number +91822076999…" at bounding box center [165, 137] width 89 height 1492
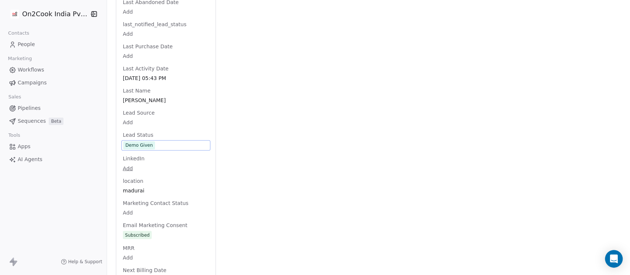
click at [159, 141] on span "Demo Given" at bounding box center [165, 145] width 85 height 8
click at [155, 141] on span "Demo Given" at bounding box center [165, 145] width 85 height 8
click at [148, 141] on span "Demo Given" at bounding box center [139, 145] width 32 height 8
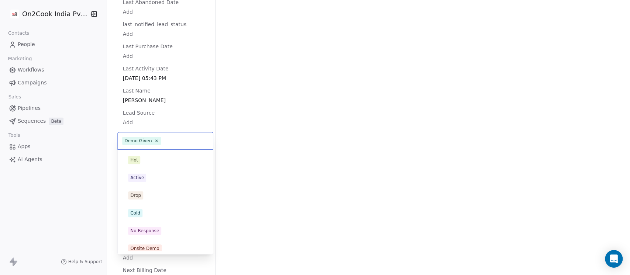
scroll to position [111, 0]
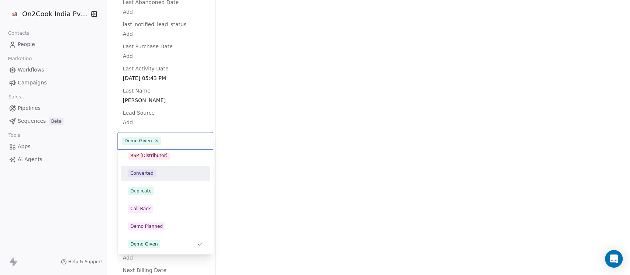
click at [156, 170] on div "Converted" at bounding box center [165, 173] width 75 height 8
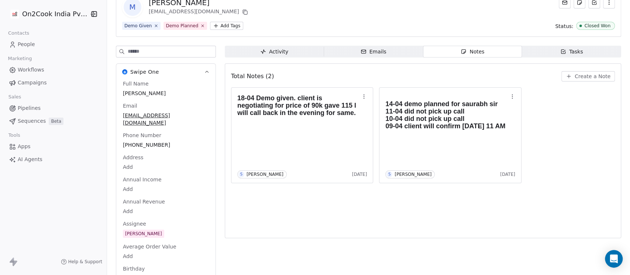
scroll to position [0, 0]
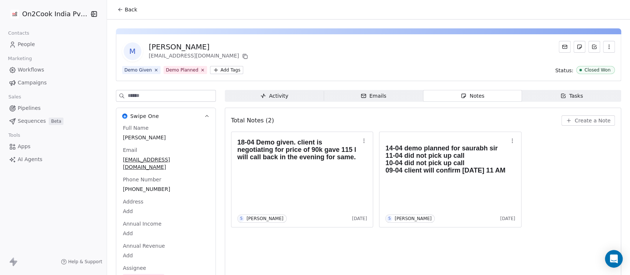
click at [131, 10] on span "Back" at bounding box center [131, 9] width 13 height 7
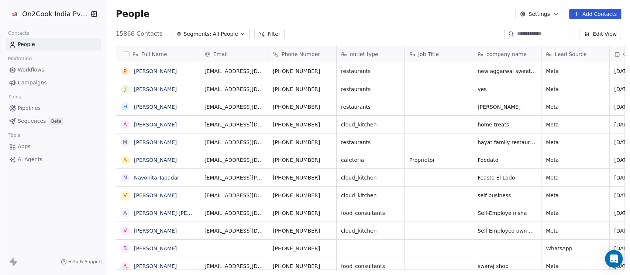
scroll to position [235, 519]
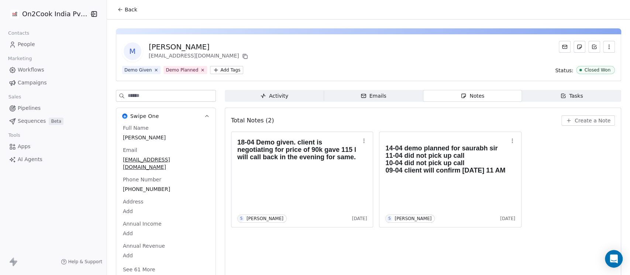
click at [575, 117] on span "Create a Note" at bounding box center [593, 120] width 36 height 7
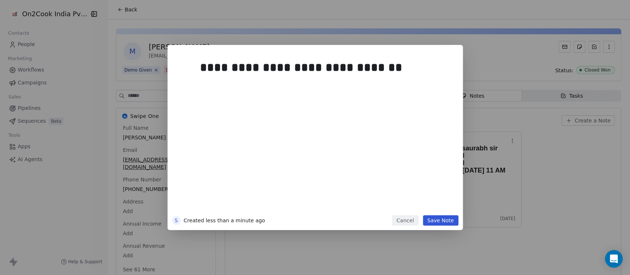
click at [447, 216] on button "Save Note" at bounding box center [440, 221] width 35 height 10
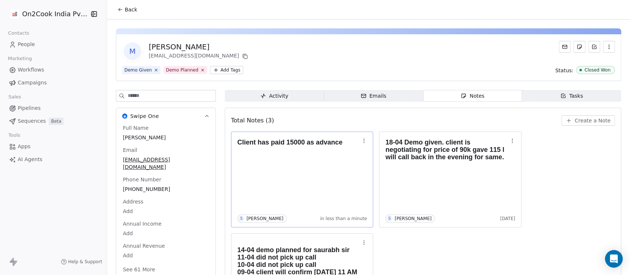
click at [336, 173] on div "Client has paid 15000 as advance S Saurabh Shah in less than a minute" at bounding box center [302, 180] width 130 height 86
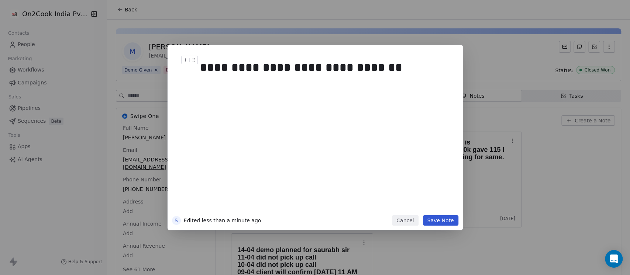
click at [396, 66] on div "**********" at bounding box center [322, 68] width 245 height 18
click at [432, 220] on button "Save Note" at bounding box center [440, 221] width 35 height 10
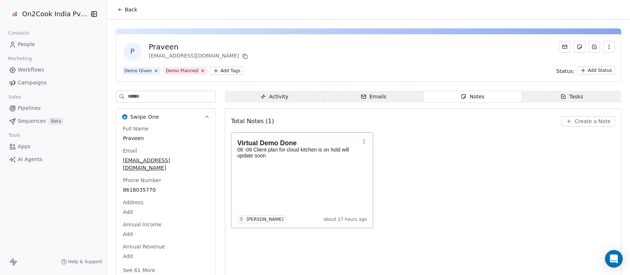
click at [314, 181] on div "Virtual Demo Done 08 -09 Client plan for cloud kitchen is on hold will update s…" at bounding box center [302, 180] width 130 height 86
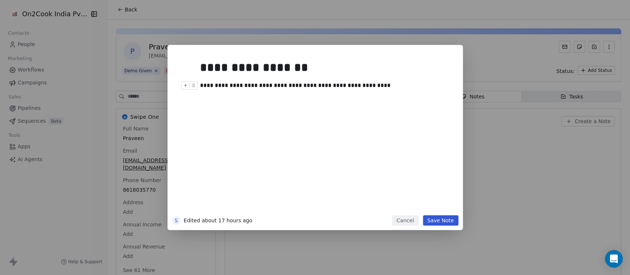
click at [372, 87] on div "**********" at bounding box center [322, 85] width 245 height 9
click at [446, 219] on button "Save Note" at bounding box center [440, 221] width 35 height 10
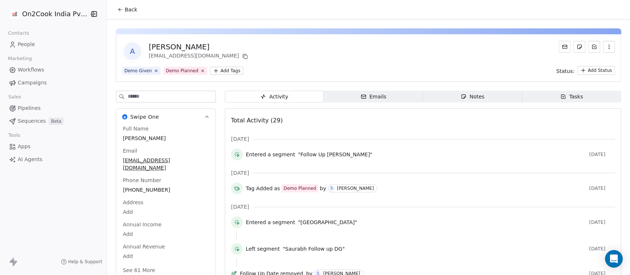
click at [475, 95] on div "Notes" at bounding box center [473, 97] width 24 height 8
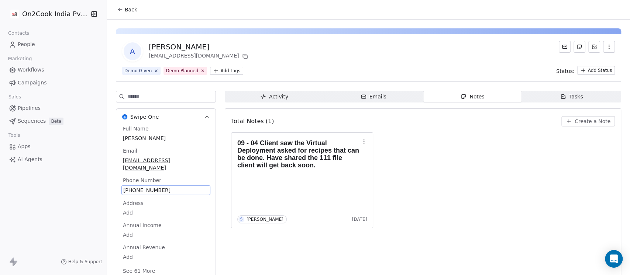
click at [147, 182] on div "Full Name Abhishek singh Email as23398@gmail.com Phone Number +919955917531 Add…" at bounding box center [165, 200] width 89 height 151
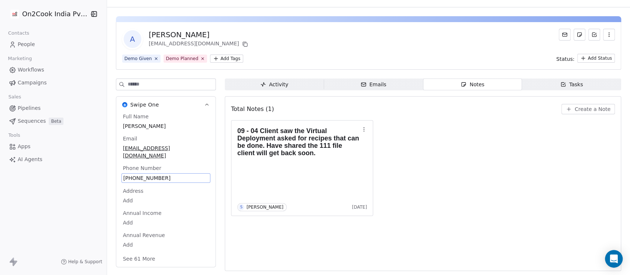
click at [174, 175] on span "[PHONE_NUMBER]" at bounding box center [165, 178] width 85 height 7
click at [149, 175] on span "[PHONE_NUMBER]" at bounding box center [165, 178] width 85 height 7
click at [145, 175] on span "[PHONE_NUMBER]" at bounding box center [165, 178] width 85 height 7
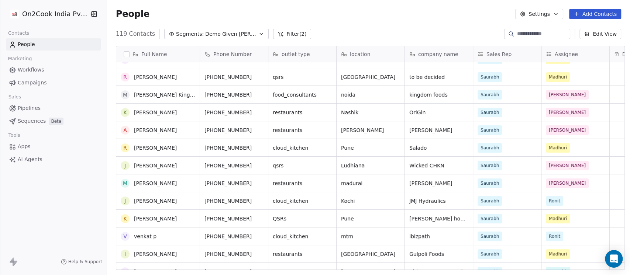
scroll to position [131, 0]
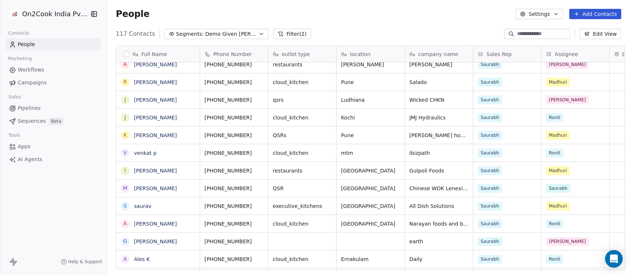
drag, startPoint x: 142, startPoint y: 134, endPoint x: 89, endPoint y: 198, distance: 82.9
click at [92, 213] on div "On2Cook India Pvt. Ltd. Contacts People Marketing Workflows Campaigns Sales Pip…" at bounding box center [53, 137] width 107 height 275
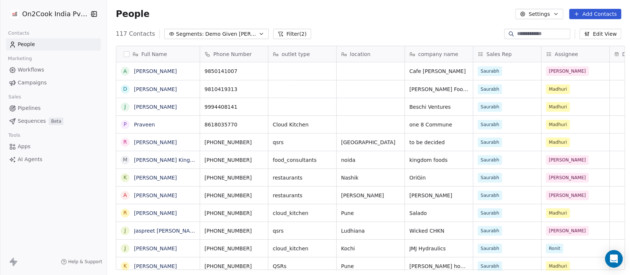
click at [586, 13] on button "Add Contacts" at bounding box center [595, 14] width 52 height 10
click at [585, 27] on span "Create new contact" at bounding box center [598, 30] width 51 height 8
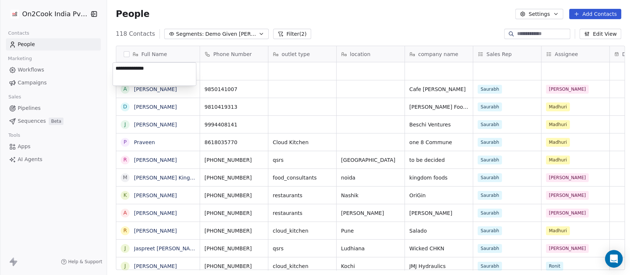
type textarea "**********"
click at [235, 67] on html "On2Cook India Pvt. Ltd. Contacts People Marketing Workflows Campaigns Sales Pip…" at bounding box center [315, 137] width 630 height 275
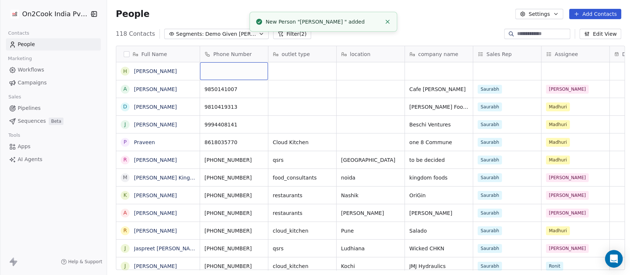
click at [222, 75] on div "grid" at bounding box center [234, 71] width 68 height 18
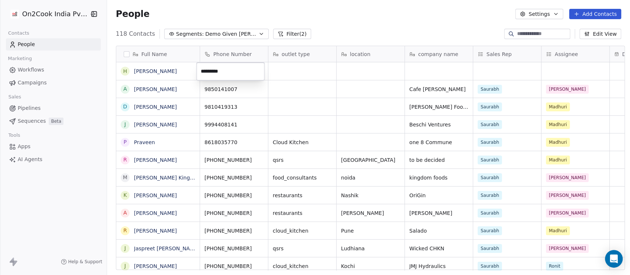
type input "**********"
click at [290, 66] on html "On2Cook India Pvt. Ltd. Contacts People Marketing Workflows Campaigns Sales Pip…" at bounding box center [315, 137] width 630 height 275
click at [289, 70] on div "grid" at bounding box center [302, 71] width 68 height 18
type textarea "**********"
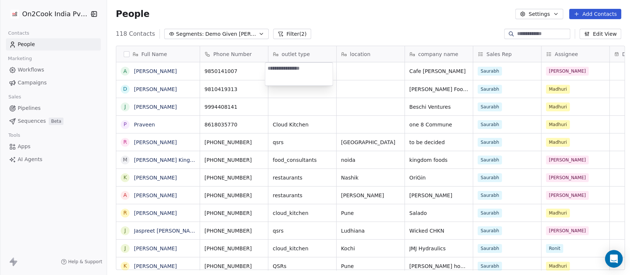
click at [363, 67] on html "On2Cook India Pvt. Ltd. Contacts People Marketing Workflows Campaigns Sales Pip…" at bounding box center [315, 137] width 630 height 275
click at [205, 32] on span "Demo Given [PERSON_NAME]" at bounding box center [231, 34] width 52 height 8
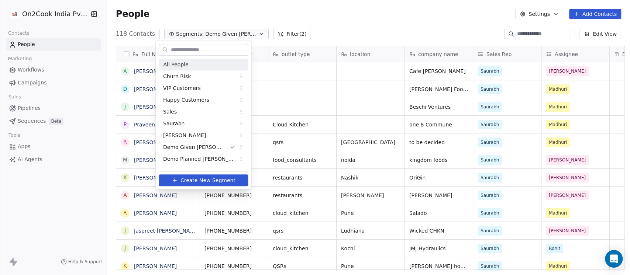
click at [180, 61] on span "All People" at bounding box center [175, 65] width 25 height 8
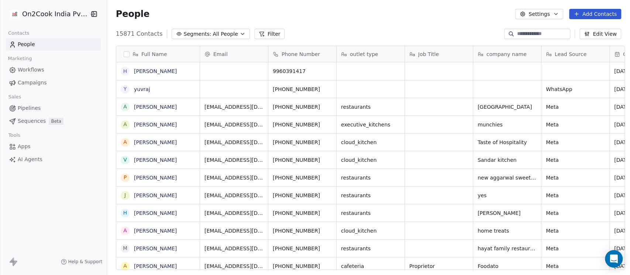
scroll to position [235, 519]
click at [367, 71] on div "grid" at bounding box center [371, 71] width 68 height 18
type textarea "*"
click at [449, 73] on html "On2Cook India Pvt. Ltd. Contacts People Marketing Workflows Campaigns Sales Pip…" at bounding box center [315, 137] width 630 height 275
click at [544, 69] on div "grid" at bounding box center [575, 71] width 68 height 18
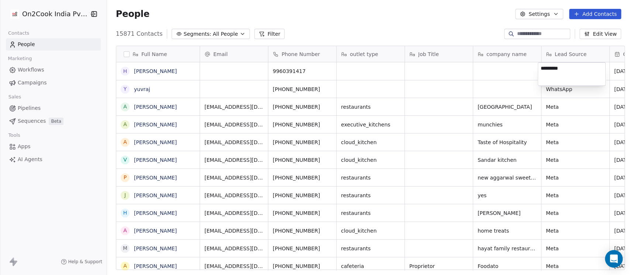
type textarea "********"
click at [502, 70] on html "On2Cook India Pvt. Ltd. Contacts People Marketing Workflows Campaigns Sales Pip…" at bounding box center [315, 137] width 630 height 275
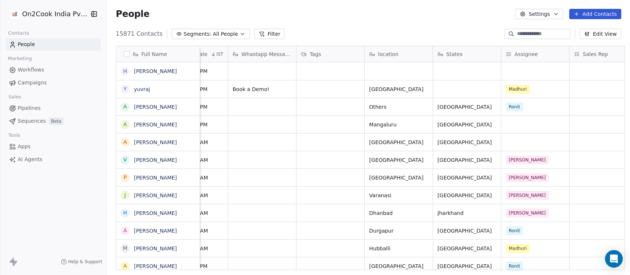
scroll to position [0, 443]
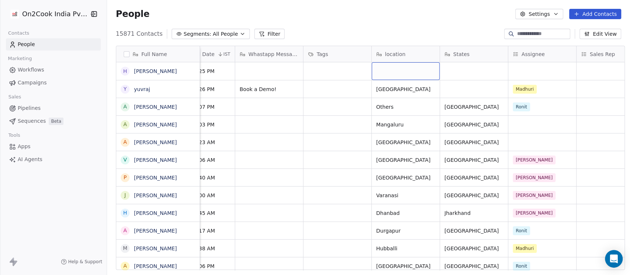
click at [397, 72] on div "grid" at bounding box center [406, 71] width 68 height 18
type textarea "*********"
click at [457, 76] on html "On2Cook India Pvt. Ltd. Contacts People Marketing Workflows Campaigns Sales Pip…" at bounding box center [315, 137] width 630 height 275
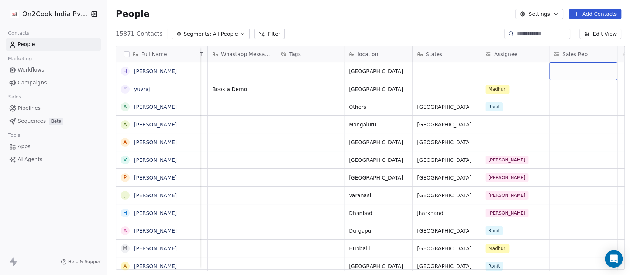
click at [592, 66] on div "grid" at bounding box center [583, 71] width 68 height 18
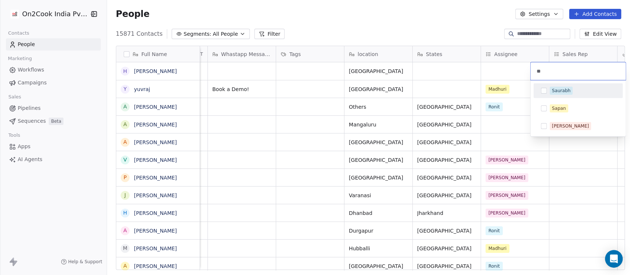
type input "**"
click at [562, 94] on span "Saurabh" at bounding box center [561, 91] width 23 height 8
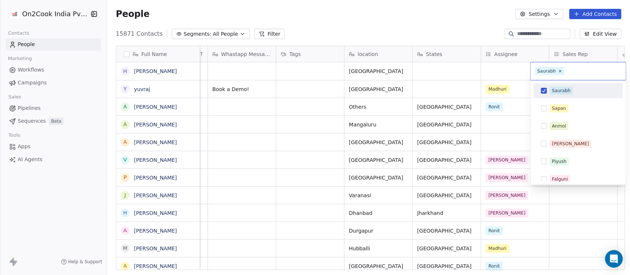
click at [513, 75] on html "On2Cook India Pvt. Ltd. Contacts People Marketing Workflows Campaigns Sales Pip…" at bounding box center [315, 137] width 630 height 275
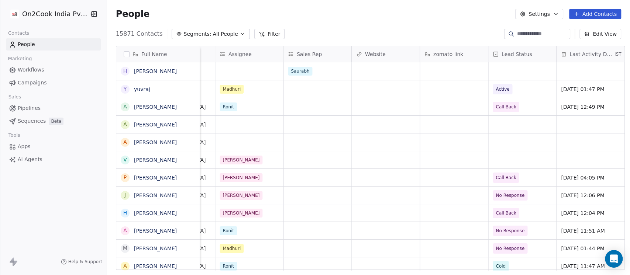
scroll to position [0, 716]
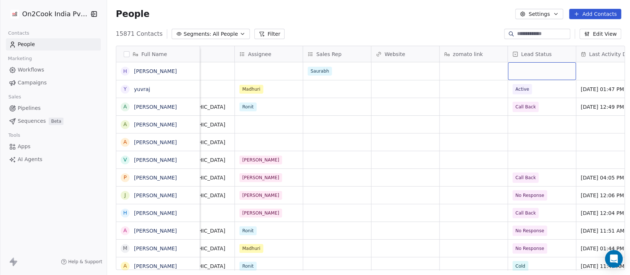
click at [531, 67] on div "grid" at bounding box center [542, 71] width 68 height 18
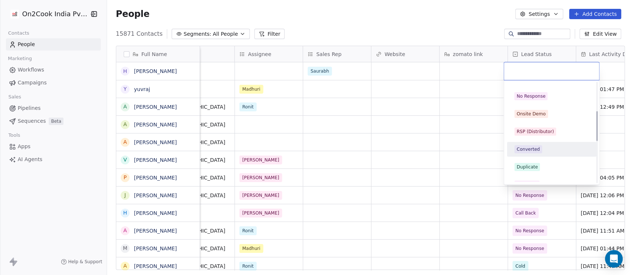
scroll to position [131, 0]
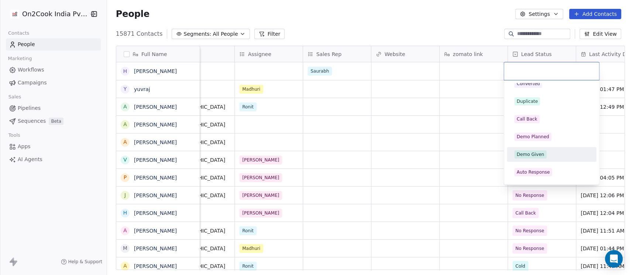
click at [531, 155] on div "Demo Given" at bounding box center [530, 154] width 28 height 7
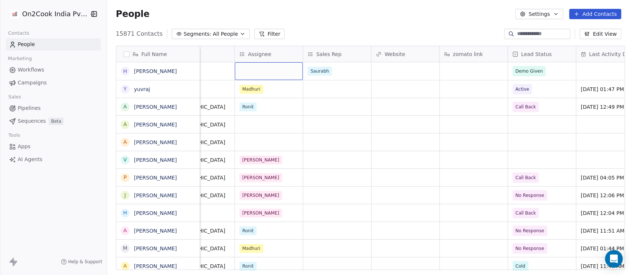
click at [255, 72] on div "grid" at bounding box center [269, 71] width 68 height 18
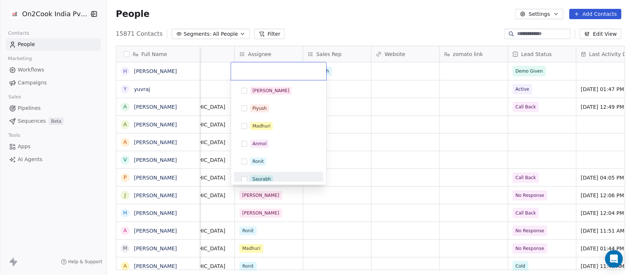
click at [263, 176] on div "Saurabh" at bounding box center [261, 179] width 18 height 7
click at [409, 71] on html "On2Cook India Pvt. Ltd. Contacts People Marketing Workflows Campaigns Sales Pip…" at bounding box center [315, 137] width 630 height 275
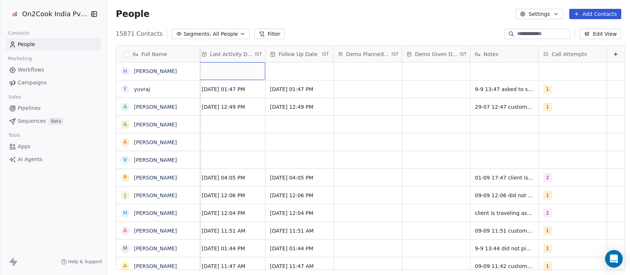
scroll to position [0, 1093]
click at [228, 69] on div "grid" at bounding box center [234, 71] width 68 height 18
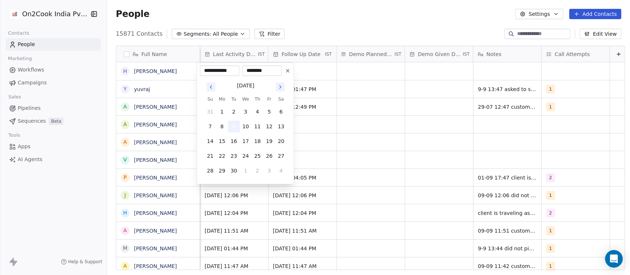
click at [231, 128] on button "9" at bounding box center [234, 127] width 12 height 12
click at [310, 69] on html "On2Cook India Pvt. Ltd. Contacts People Marketing Workflows Campaigns Sales Pip…" at bounding box center [315, 137] width 630 height 275
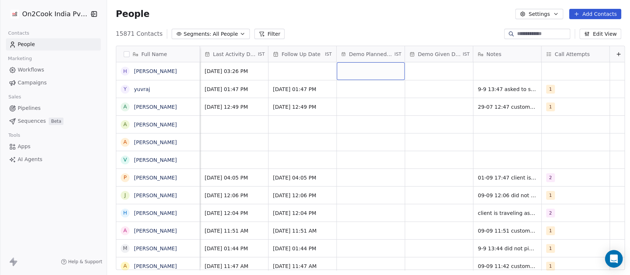
click at [365, 70] on div "grid" at bounding box center [371, 71] width 68 height 18
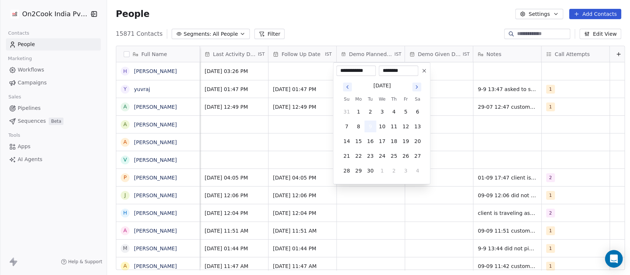
click at [368, 125] on button "9" at bounding box center [370, 127] width 12 height 12
click at [438, 65] on html "On2Cook India Pvt. Ltd. Contacts People Marketing Workflows Campaigns Sales Pip…" at bounding box center [315, 137] width 630 height 275
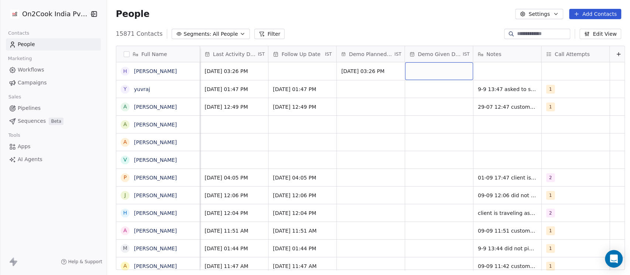
click at [442, 72] on div "grid" at bounding box center [439, 71] width 68 height 18
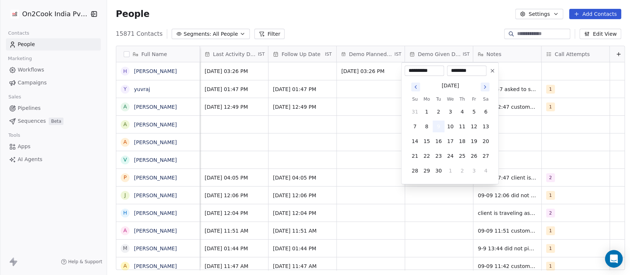
click at [440, 127] on button "9" at bounding box center [439, 127] width 12 height 12
click at [511, 66] on html "On2Cook India Pvt. Ltd. Contacts People Marketing Workflows Campaigns Sales Pip…" at bounding box center [315, 137] width 630 height 275
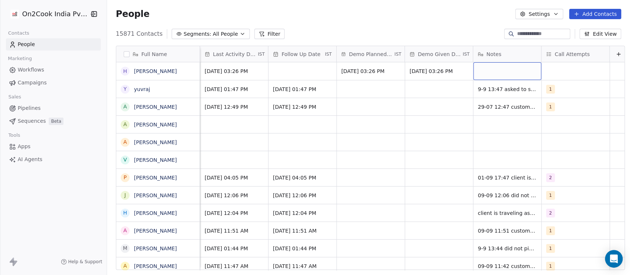
click at [506, 69] on div "grid" at bounding box center [507, 71] width 68 height 18
click at [566, 68] on html "On2Cook India Pvt. Ltd. Contacts People Marketing Workflows Campaigns Sales Pip…" at bounding box center [315, 137] width 630 height 275
click at [560, 75] on div "grid" at bounding box center [575, 71] width 68 height 18
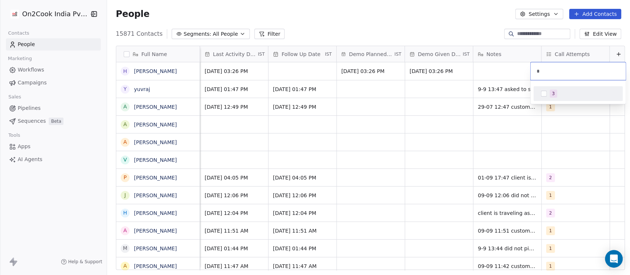
type input "*"
click at [549, 90] on div "3" at bounding box center [577, 94] width 83 height 12
click at [505, 72] on html "On2Cook India Pvt. Ltd. Contacts People Marketing Workflows Campaigns Sales Pip…" at bounding box center [315, 137] width 630 height 275
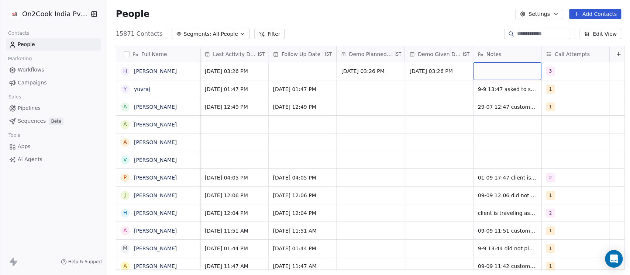
click at [505, 72] on div "grid" at bounding box center [507, 71] width 68 height 18
type textarea "*"
click at [495, 69] on textarea "**********" at bounding box center [503, 75] width 67 height 25
click at [490, 69] on textarea "**********" at bounding box center [503, 75] width 67 height 25
click at [499, 78] on textarea "**********" at bounding box center [503, 75] width 67 height 25
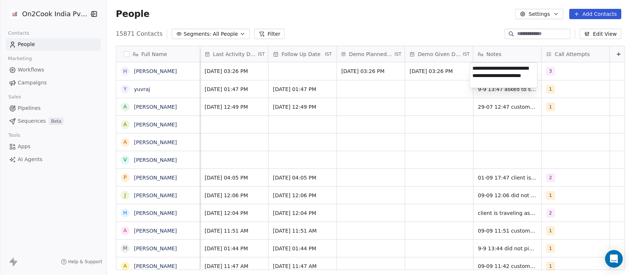
click at [518, 69] on textarea "**********" at bounding box center [503, 75] width 67 height 25
click at [530, 83] on textarea "**********" at bounding box center [503, 75] width 67 height 25
type textarea "**********"
click at [506, 124] on html "On2Cook India Pvt. Ltd. Contacts People Marketing Workflows Campaigns Sales Pip…" at bounding box center [315, 137] width 630 height 275
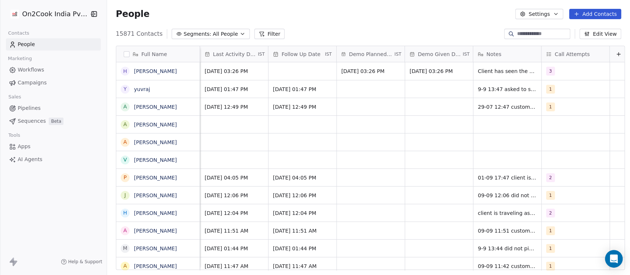
click at [219, 32] on span "All People" at bounding box center [225, 34] width 25 height 8
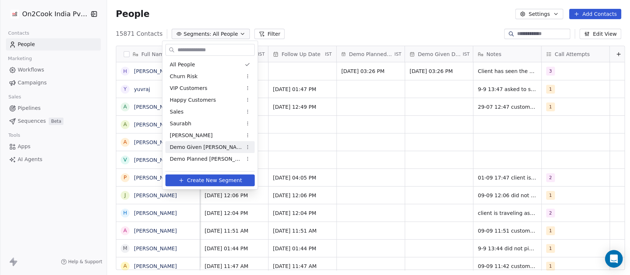
click at [212, 148] on div "Demo Given [PERSON_NAME]" at bounding box center [209, 147] width 89 height 12
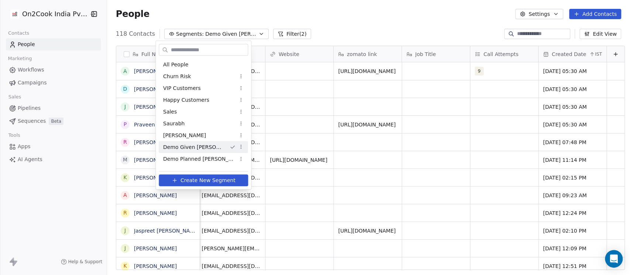
scroll to position [0, 830]
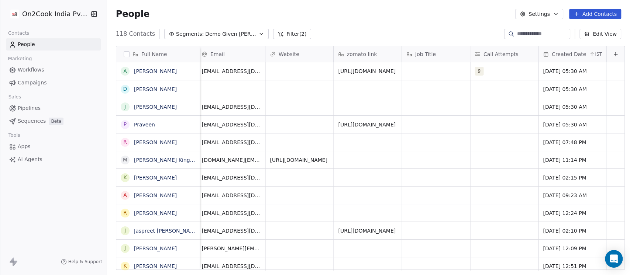
click at [354, 19] on div "People Settings Add Contacts" at bounding box center [368, 14] width 523 height 28
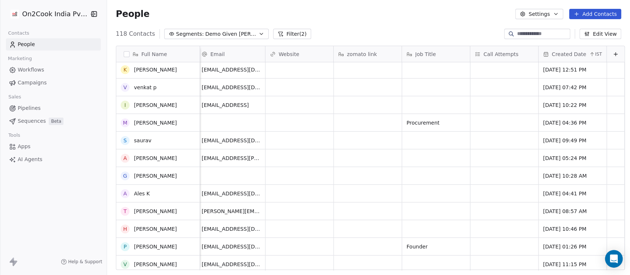
scroll to position [0, 0]
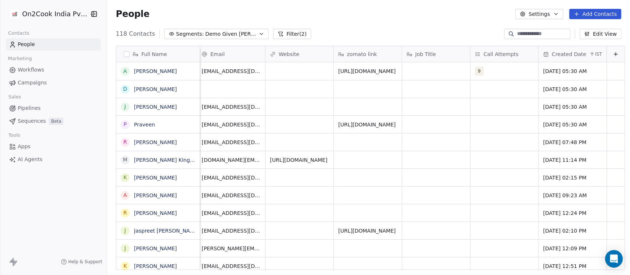
click at [507, 54] on div "Call Attempts" at bounding box center [504, 54] width 58 height 7
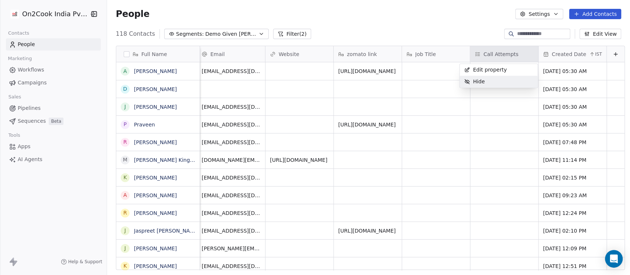
click at [495, 80] on div "Hide" at bounding box center [499, 82] width 78 height 12
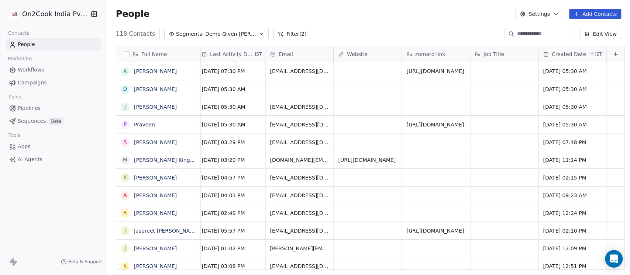
click at [484, 54] on span "Job Title" at bounding box center [494, 54] width 21 height 7
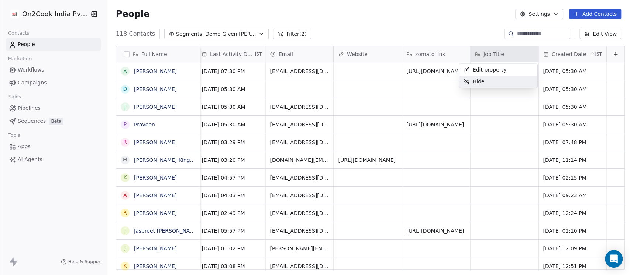
click at [486, 80] on div "Hide" at bounding box center [475, 82] width 30 height 12
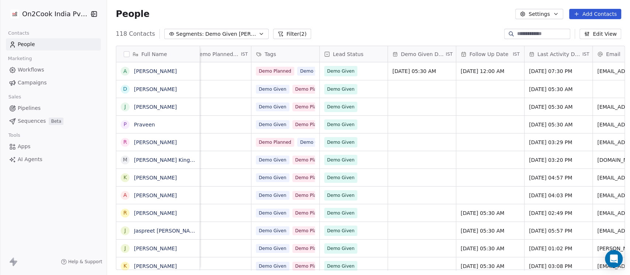
scroll to position [0, 398]
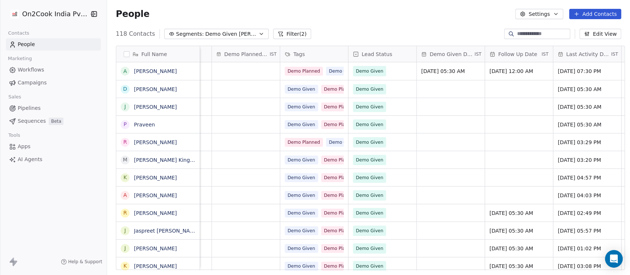
click at [245, 54] on span "Demo Planned Date" at bounding box center [246, 54] width 44 height 7
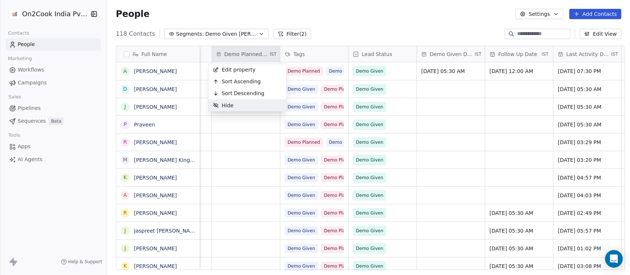
click at [231, 103] on span "Hide" at bounding box center [228, 105] width 12 height 7
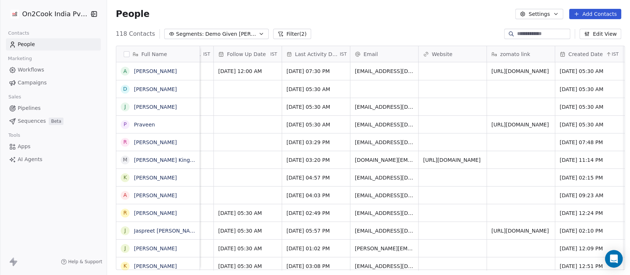
scroll to position [0, 625]
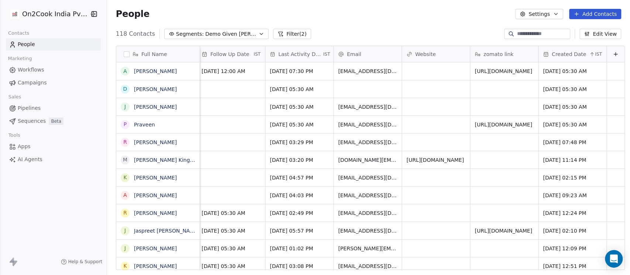
click at [613, 52] on icon at bounding box center [616, 54] width 6 height 6
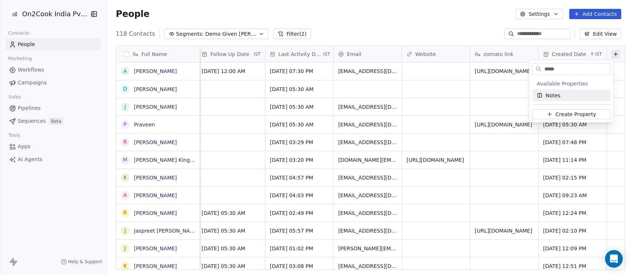
type input "*****"
click at [564, 95] on div "Notes" at bounding box center [571, 95] width 69 height 7
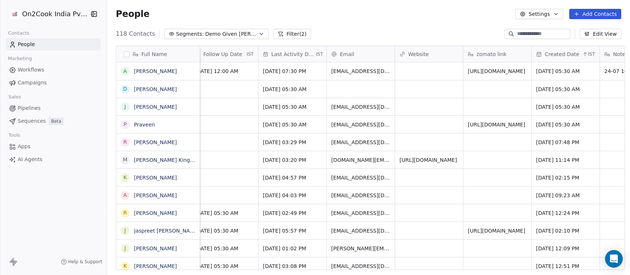
scroll to position [0, 693]
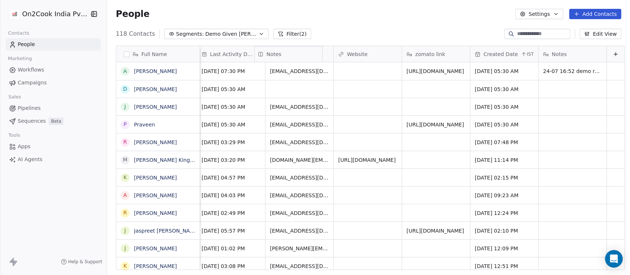
drag, startPoint x: 561, startPoint y: 51, endPoint x: 309, endPoint y: 44, distance: 251.5
click at [309, 46] on div "Full Name A Alvin de Souza Sussegado D Deepak Chandhok J James Deepak P Praveen…" at bounding box center [370, 158] width 508 height 224
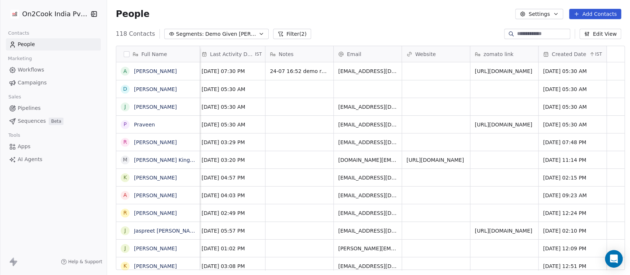
scroll to position [0, 398]
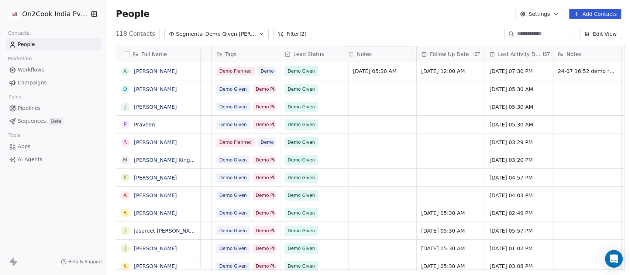
drag, startPoint x: 573, startPoint y: 52, endPoint x: 374, endPoint y: 52, distance: 199.3
click at [374, 52] on div "Full Name A Alvin de Souza Sussegado D Deepak Chandhok J James Deepak P Praveen…" at bounding box center [370, 158] width 508 height 224
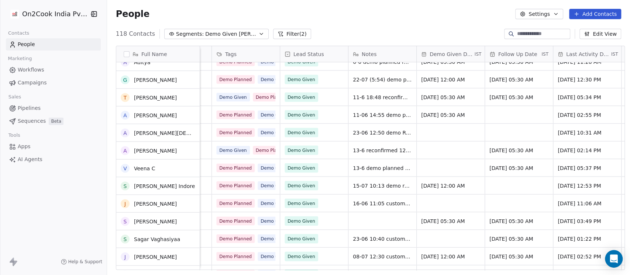
scroll to position [0, 0]
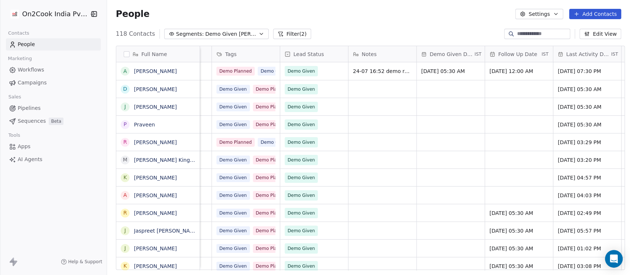
click at [436, 17] on div "People Settings Add Contacts" at bounding box center [368, 14] width 505 height 10
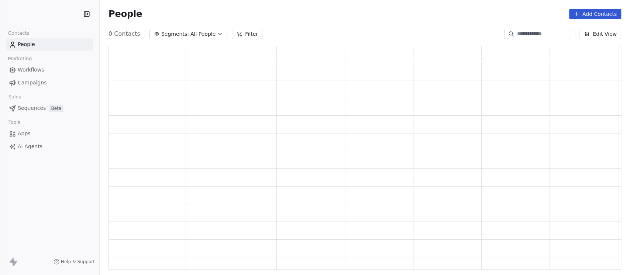
scroll to position [217, 505]
click at [175, 35] on span "Segments:" at bounding box center [175, 34] width 28 height 8
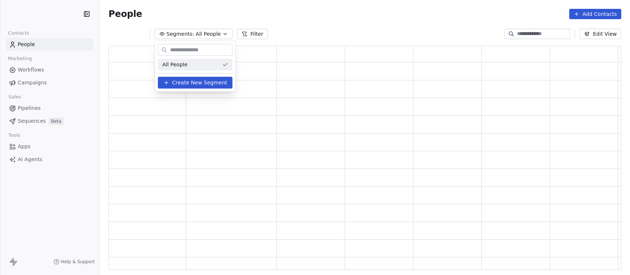
click at [312, 23] on html "Contacts People Marketing Workflows Campaigns Sales Pipelines Sequences Beta To…" at bounding box center [315, 137] width 630 height 275
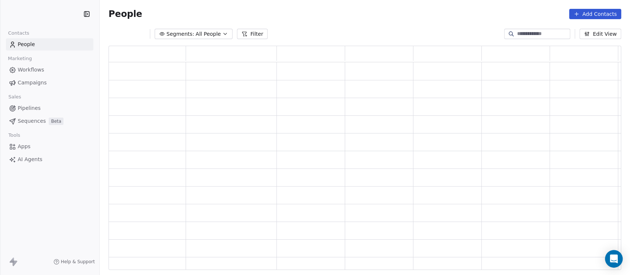
click at [202, 37] on span "All People" at bounding box center [208, 34] width 25 height 8
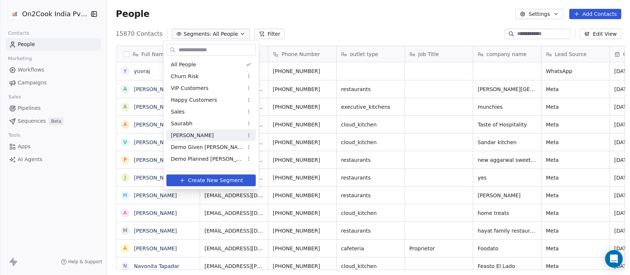
scroll to position [235, 519]
click at [196, 159] on span "Demo Planned [PERSON_NAME]" at bounding box center [207, 159] width 72 height 8
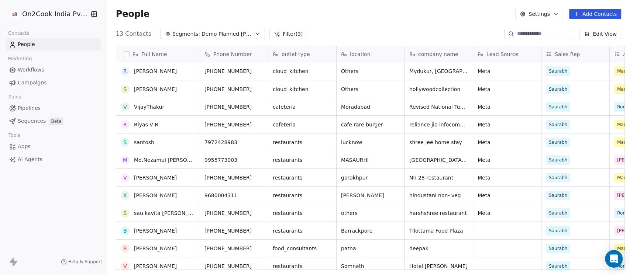
scroll to position [22, 0]
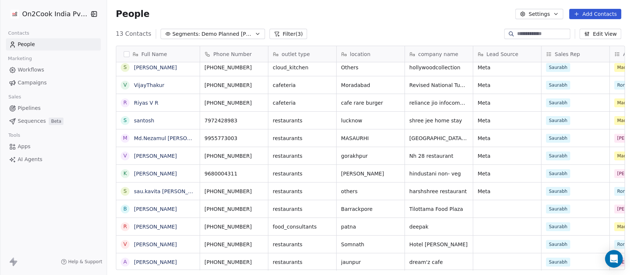
click at [312, 34] on input at bounding box center [543, 33] width 52 height 7
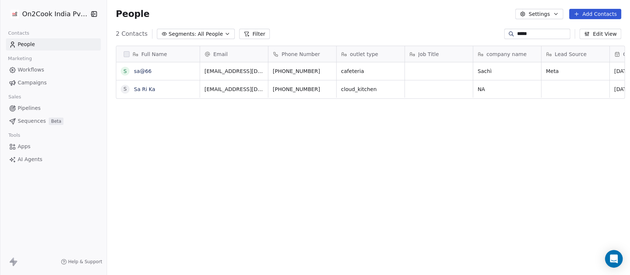
scroll to position [235, 519]
type input "*******"
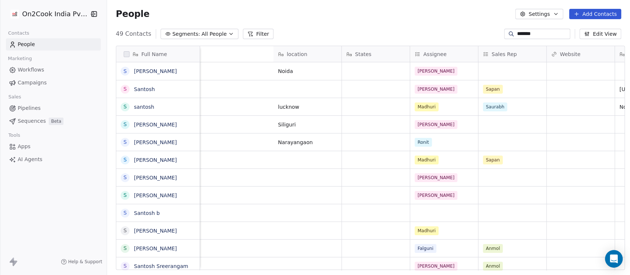
scroll to position [0, 0]
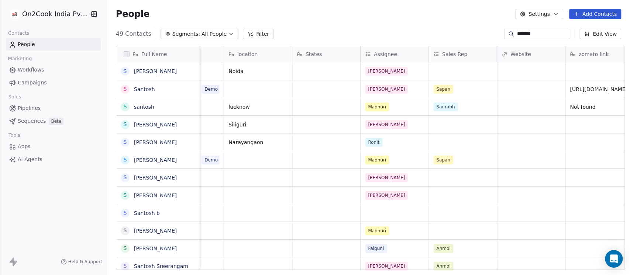
click at [202, 36] on span "All People" at bounding box center [214, 34] width 25 height 8
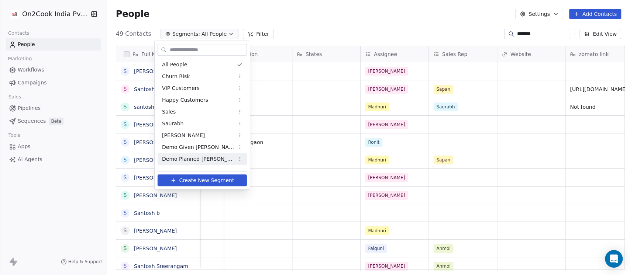
click at [186, 159] on span "Demo Planned [PERSON_NAME]" at bounding box center [198, 159] width 72 height 8
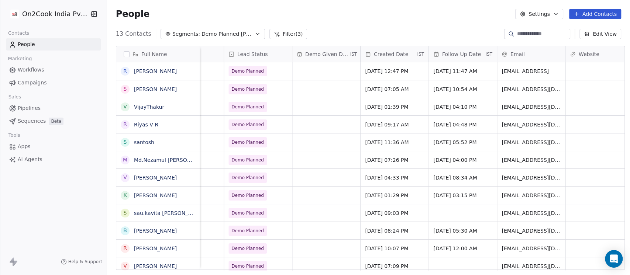
click at [276, 34] on button "Filter (3)" at bounding box center [288, 34] width 38 height 10
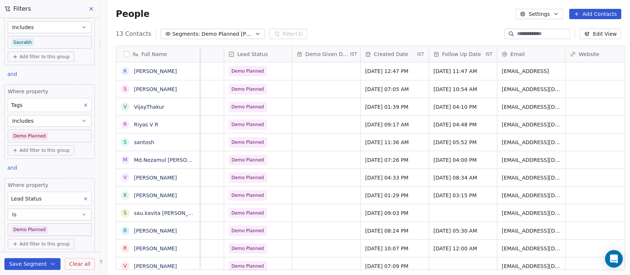
scroll to position [54, 0]
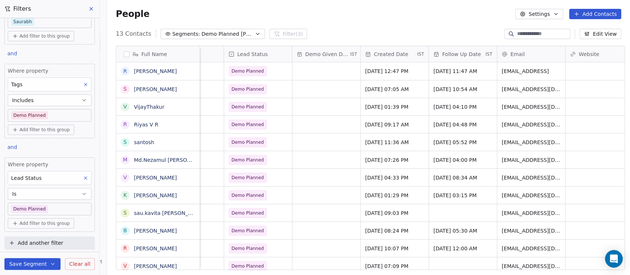
click at [312, 10] on div "People Settings Add Contacts" at bounding box center [368, 14] width 505 height 10
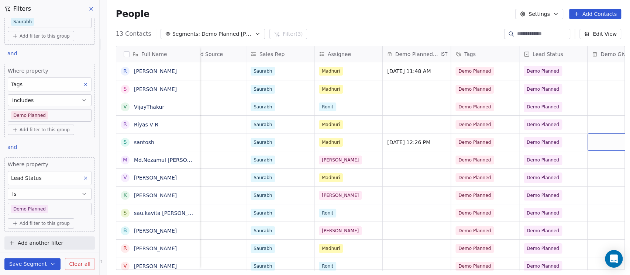
scroll to position [0, 334]
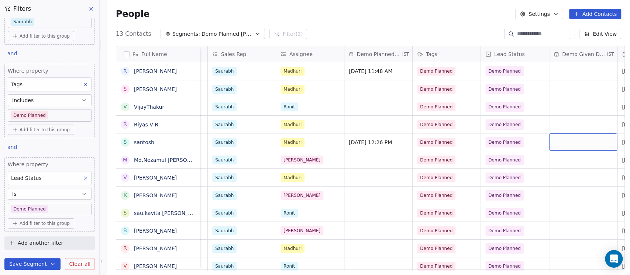
click at [312, 143] on div "grid" at bounding box center [583, 142] width 68 height 17
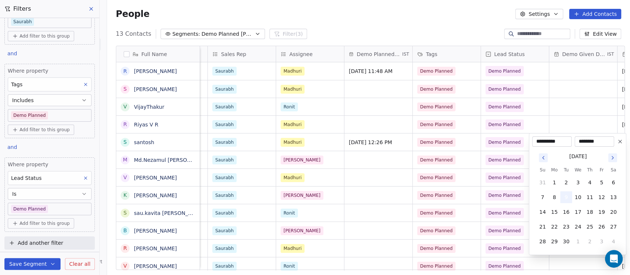
click at [312, 201] on button "9" at bounding box center [566, 198] width 12 height 12
click at [312, 199] on button "9" at bounding box center [566, 198] width 12 height 12
click at [312, 200] on button "9" at bounding box center [566, 198] width 12 height 12
click at [312, 102] on html "On2Cook India Pvt. Ltd. Contacts People Marketing Workflows Campaigns Sales Pip…" at bounding box center [315, 137] width 630 height 275
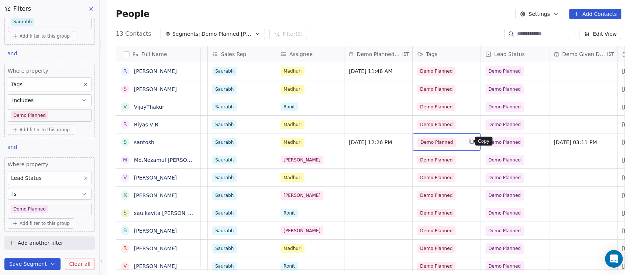
click at [312, 142] on icon "grid" at bounding box center [471, 141] width 6 height 6
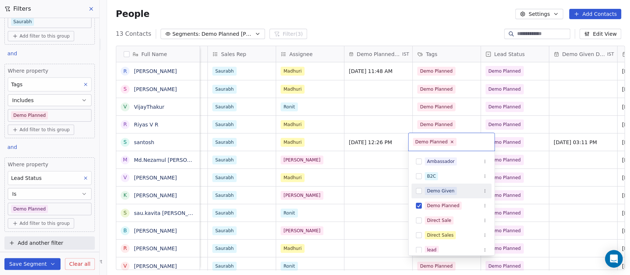
click at [312, 192] on div "Demo Given" at bounding box center [441, 191] width 28 height 7
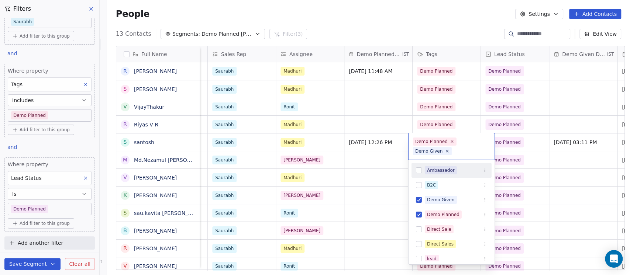
click at [137, 141] on html "On2Cook India Pvt. Ltd. Contacts People Marketing Workflows Campaigns Sales Pip…" at bounding box center [315, 137] width 630 height 275
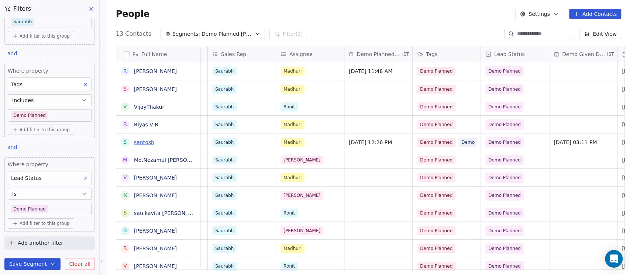
click at [138, 141] on link "santosh" at bounding box center [144, 143] width 20 height 6
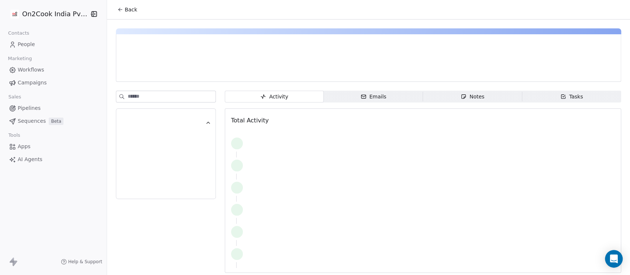
click at [312, 102] on span "Notes Notes" at bounding box center [472, 97] width 99 height 12
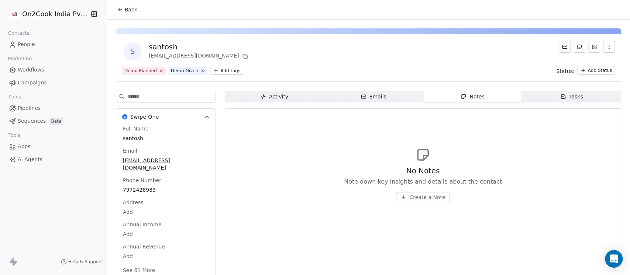
click at [312, 199] on span "Create a Note" at bounding box center [427, 197] width 36 height 7
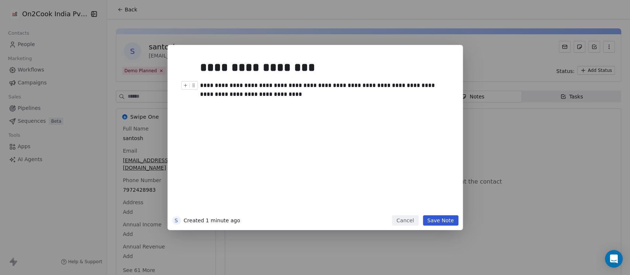
click at [312, 86] on div "**********" at bounding box center [315, 132] width 286 height 166
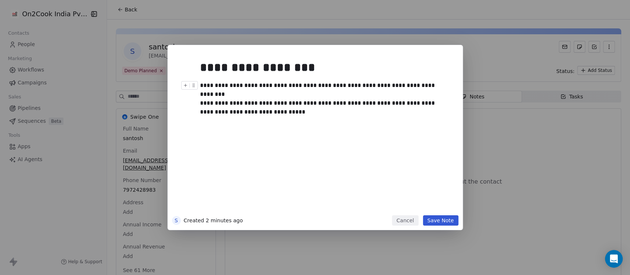
click at [312, 220] on button "Save Note" at bounding box center [440, 221] width 35 height 10
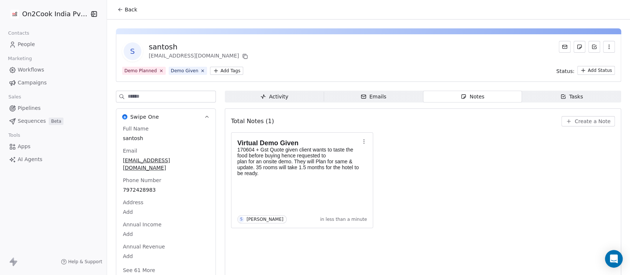
click at [113, 0] on div "Back" at bounding box center [368, 9] width 523 height 19
click at [117, 7] on icon at bounding box center [120, 10] width 6 height 6
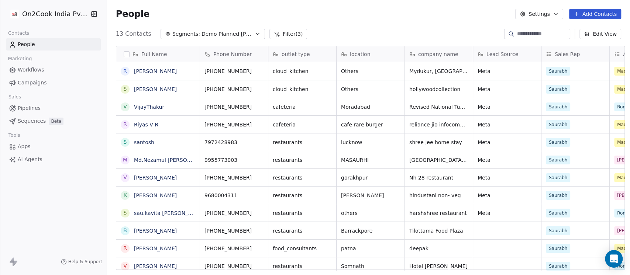
scroll to position [235, 519]
click at [312, 142] on span "lucknow" at bounding box center [363, 142] width 45 height 7
type textarea "**********"
click at [312, 141] on icon "grid" at bounding box center [471, 141] width 6 height 6
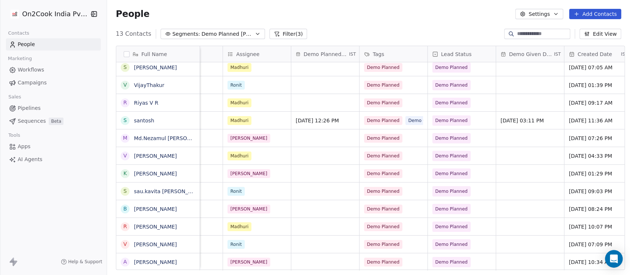
scroll to position [7, 337]
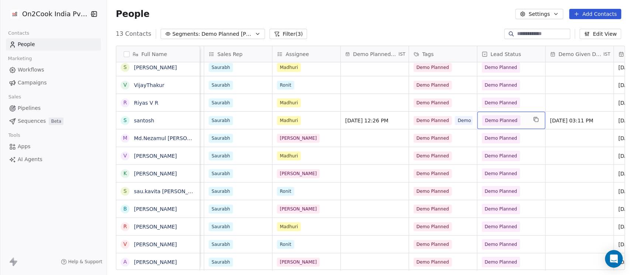
click at [312, 112] on div "Demo Planned" at bounding box center [511, 120] width 68 height 17
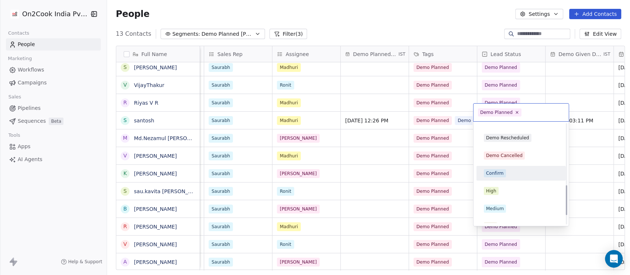
scroll to position [159, 0]
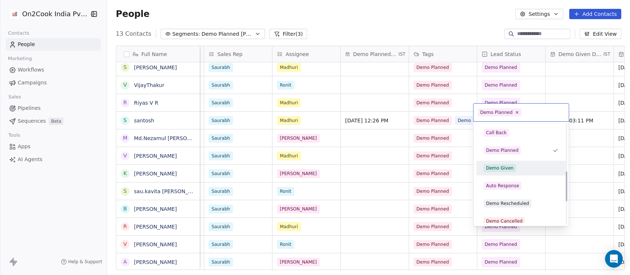
click at [312, 170] on div "Demo Given" at bounding box center [521, 168] width 75 height 8
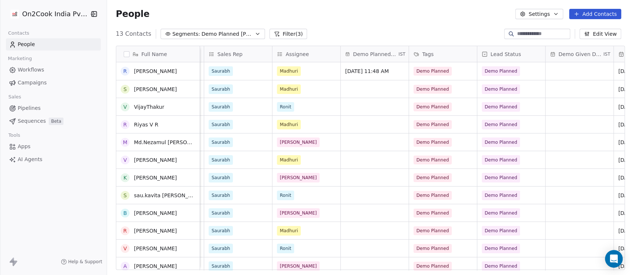
scroll to position [0, 0]
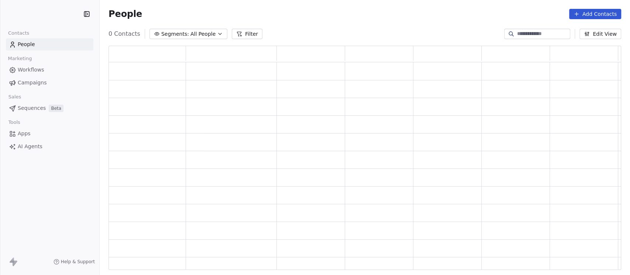
scroll to position [217, 505]
click at [209, 30] on span "All People" at bounding box center [202, 34] width 25 height 8
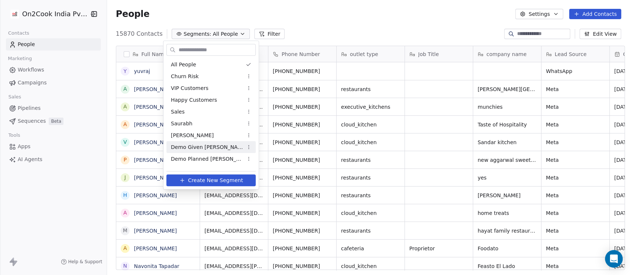
scroll to position [235, 519]
click at [195, 155] on span "Demo Planned [PERSON_NAME]" at bounding box center [207, 159] width 72 height 8
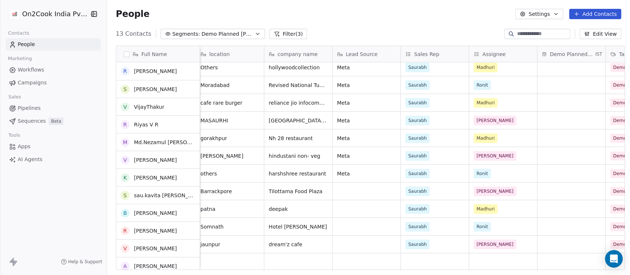
scroll to position [22, 0]
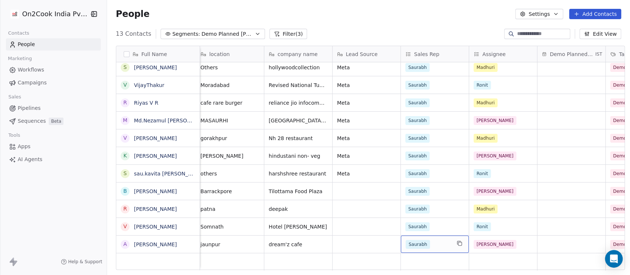
click at [432, 240] on div "Saurabh" at bounding box center [428, 244] width 45 height 9
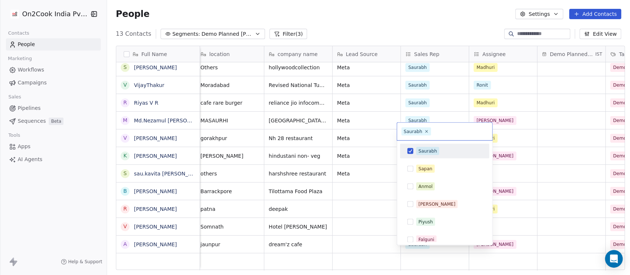
click at [411, 151] on button "Suggestions" at bounding box center [410, 151] width 6 height 6
click at [376, 29] on html "On2Cook India Pvt. Ltd. Contacts People Marketing Workflows Campaigns Sales Pip…" at bounding box center [315, 137] width 630 height 275
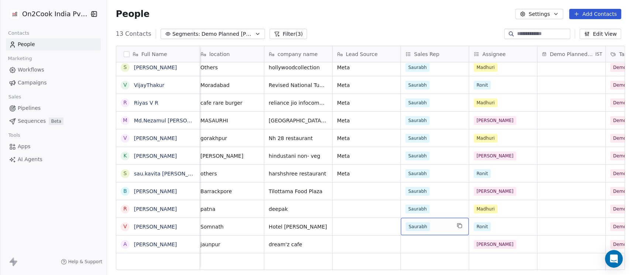
click at [435, 223] on div "Saurabh" at bounding box center [428, 227] width 45 height 9
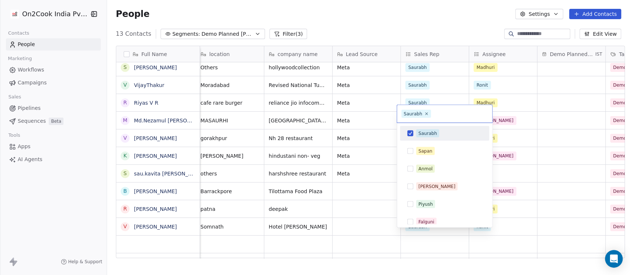
click at [407, 133] on button "Suggestions" at bounding box center [410, 133] width 6 height 6
click at [393, 11] on html "On2Cook India Pvt. Ltd. Contacts People Marketing Workflows Campaigns Sales Pip…" at bounding box center [315, 137] width 630 height 275
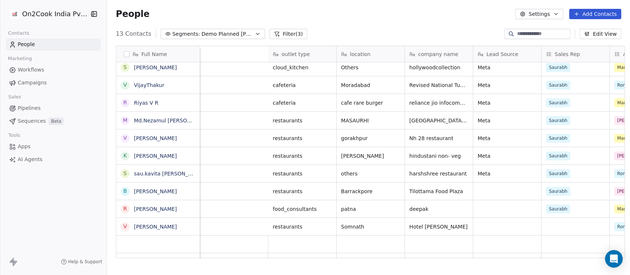
scroll to position [7, 295]
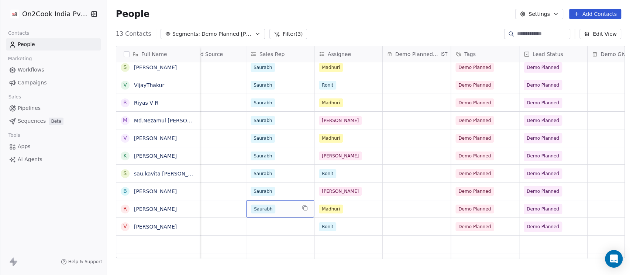
click at [281, 205] on div "Saurabh" at bounding box center [273, 209] width 45 height 9
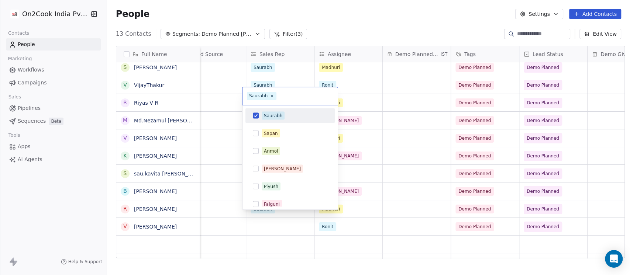
click at [265, 117] on div "Saurabh" at bounding box center [273, 115] width 18 height 7
click at [365, 42] on html "On2Cook India Pvt. Ltd. Contacts People Marketing Workflows Campaigns Sales Pip…" at bounding box center [315, 137] width 630 height 275
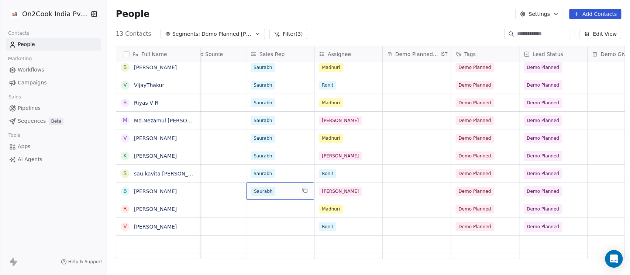
click at [282, 187] on div "Saurabh" at bounding box center [273, 191] width 45 height 9
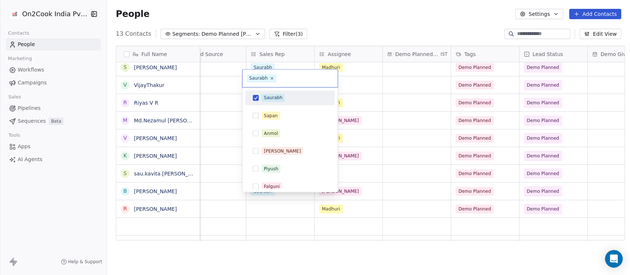
click at [255, 97] on button "Suggestions" at bounding box center [256, 98] width 6 height 6
click at [347, 7] on html "On2Cook India Pvt. Ltd. Contacts People Marketing Workflows Campaigns Sales Pip…" at bounding box center [315, 137] width 630 height 275
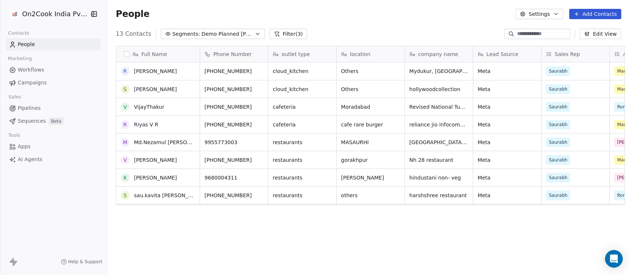
scroll to position [0, 0]
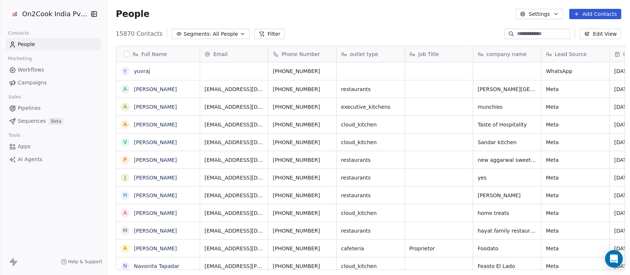
scroll to position [235, 519]
click at [240, 36] on icon "button" at bounding box center [243, 34] width 6 height 6
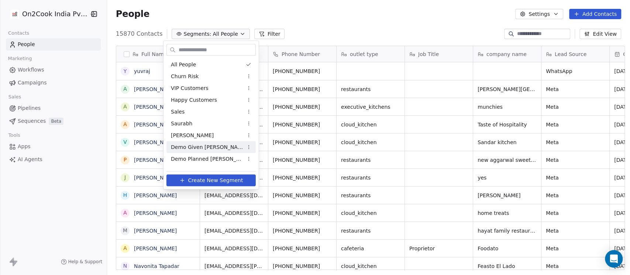
click at [197, 147] on span "Demo Given [PERSON_NAME]" at bounding box center [207, 148] width 72 height 8
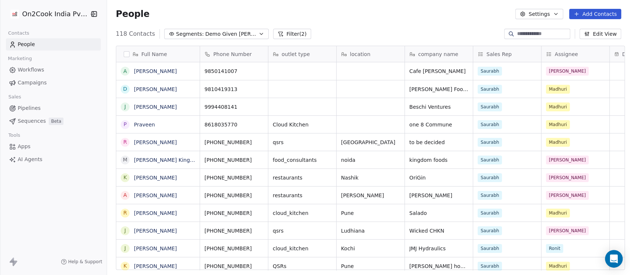
click at [226, 35] on span "Demo Given [PERSON_NAME]" at bounding box center [231, 34] width 52 height 8
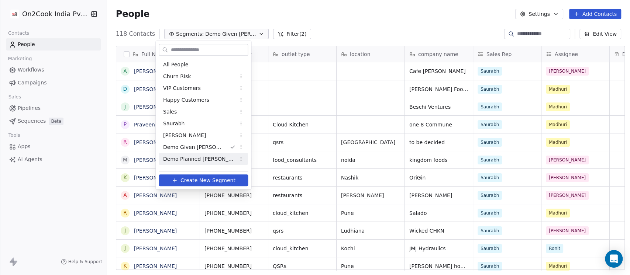
click at [209, 156] on span "Demo Planned [PERSON_NAME]" at bounding box center [199, 159] width 72 height 8
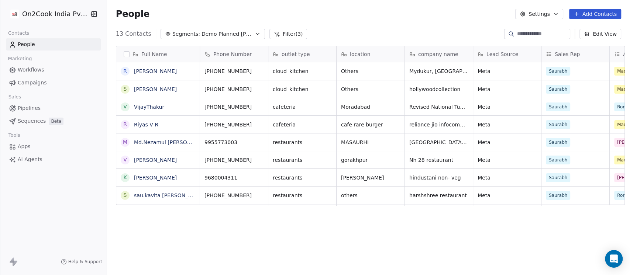
click at [124, 58] on div "Full Name" at bounding box center [157, 54] width 73 height 7
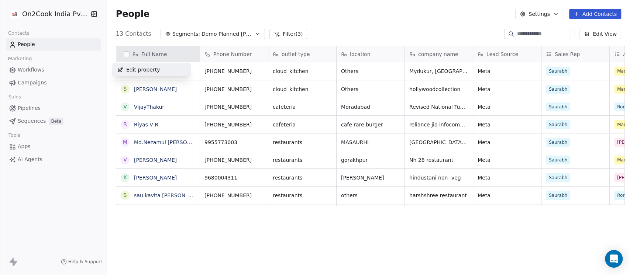
click at [121, 55] on html "On2Cook India Pvt. Ltd. Contacts People Marketing Workflows Campaigns Sales Pip…" at bounding box center [315, 137] width 630 height 275
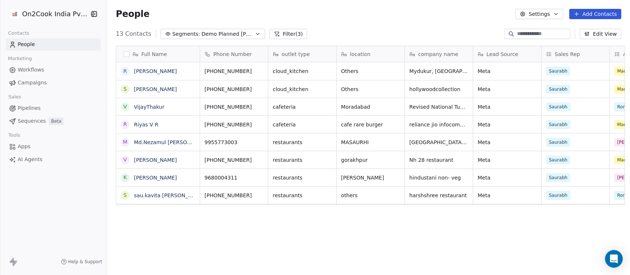
click at [124, 52] on button "button" at bounding box center [127, 54] width 6 height 6
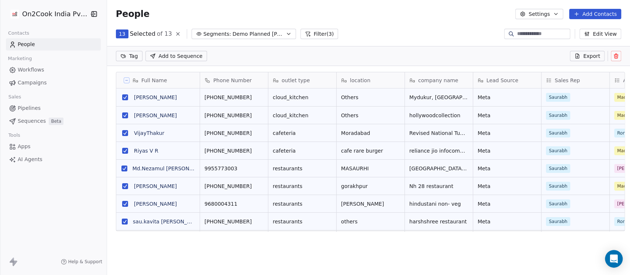
scroll to position [7, 8]
click at [125, 81] on icon at bounding box center [127, 81] width 4 height 4
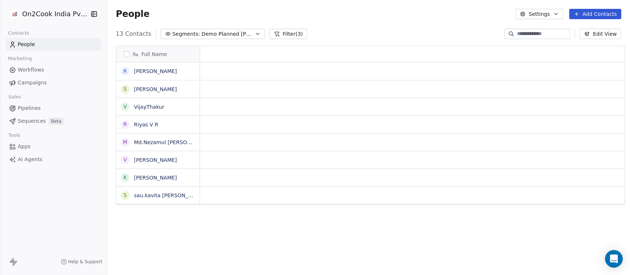
scroll to position [0, 0]
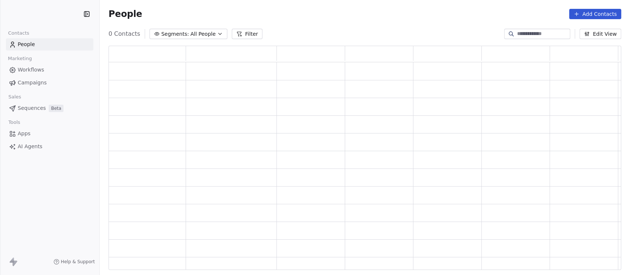
scroll to position [217, 505]
click at [190, 34] on span "All People" at bounding box center [202, 34] width 25 height 8
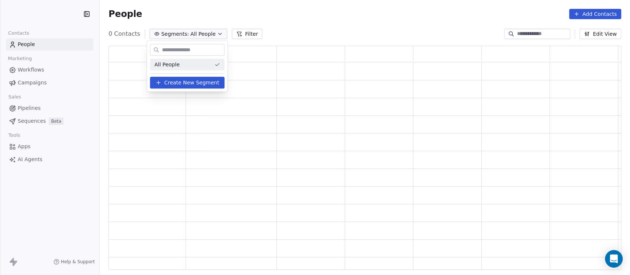
click at [316, 21] on html "Contacts People Marketing Workflows Campaigns Sales Pipelines Sequences Beta To…" at bounding box center [315, 137] width 630 height 275
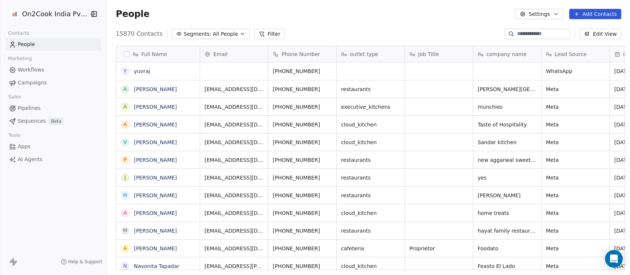
scroll to position [235, 519]
click at [214, 33] on span "All People" at bounding box center [225, 34] width 25 height 8
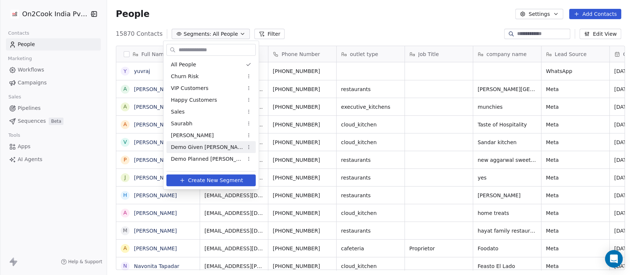
click at [213, 146] on div "Demo Given [PERSON_NAME]" at bounding box center [210, 147] width 89 height 12
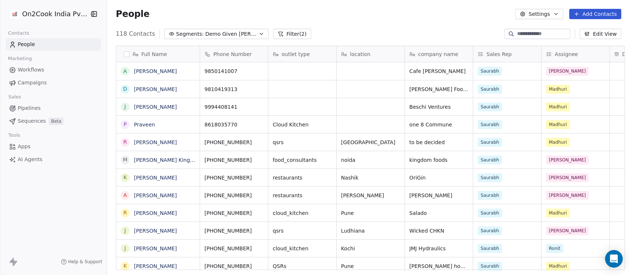
click at [207, 32] on span "Demo Given [PERSON_NAME]" at bounding box center [231, 34] width 52 height 8
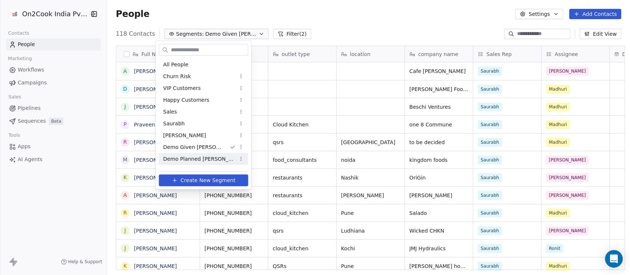
click at [206, 155] on span "Demo Planned [PERSON_NAME]" at bounding box center [199, 159] width 72 height 8
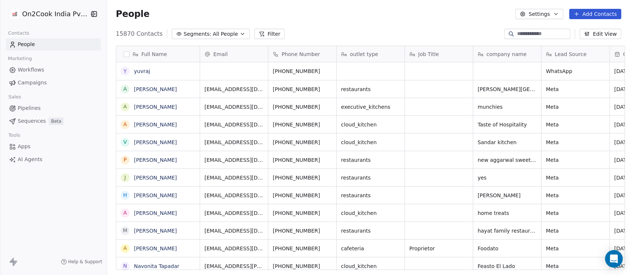
scroll to position [235, 519]
click at [217, 32] on span "All People" at bounding box center [225, 34] width 25 height 8
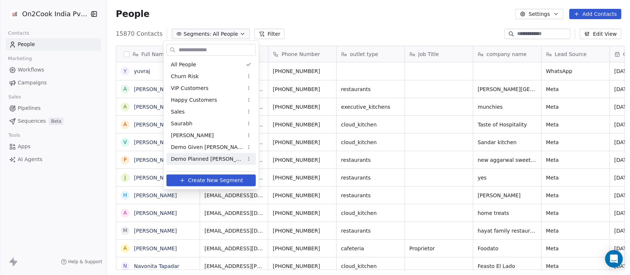
click at [194, 156] on span "Demo Planned [PERSON_NAME]" at bounding box center [207, 159] width 72 height 8
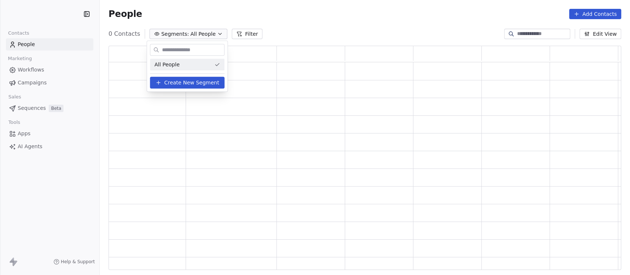
scroll to position [217, 505]
click at [356, 5] on html "Contacts People Marketing Workflows Campaigns Sales Pipelines Sequences Beta To…" at bounding box center [315, 137] width 630 height 275
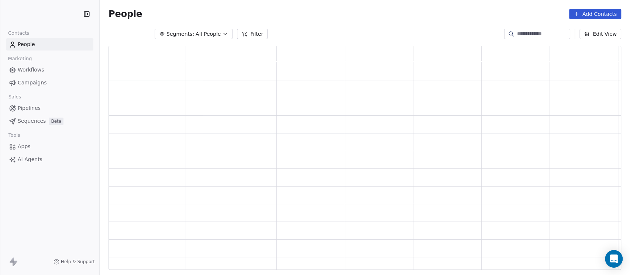
click at [213, 25] on div "People Add Contacts" at bounding box center [365, 14] width 530 height 28
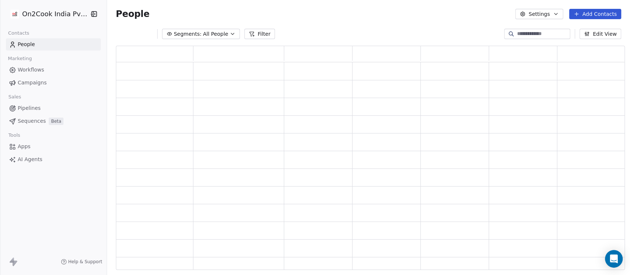
scroll to position [217, 501]
click at [209, 33] on span "All People" at bounding box center [215, 34] width 25 height 8
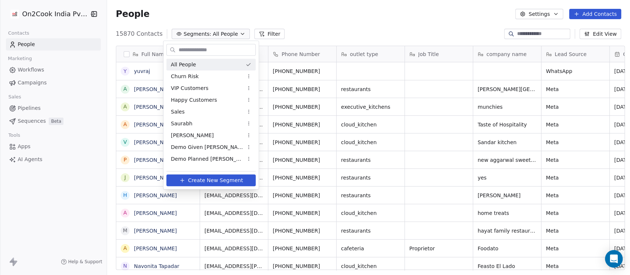
scroll to position [235, 519]
click at [204, 114] on div "Sales" at bounding box center [210, 112] width 89 height 12
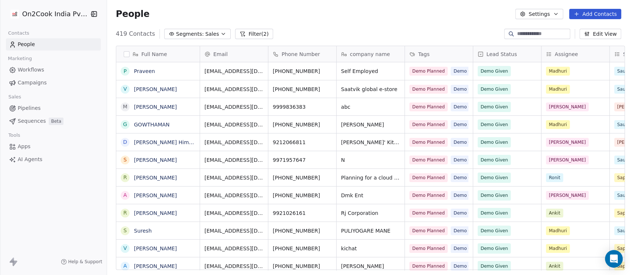
click at [239, 34] on button "Filter (2)" at bounding box center [254, 34] width 38 height 10
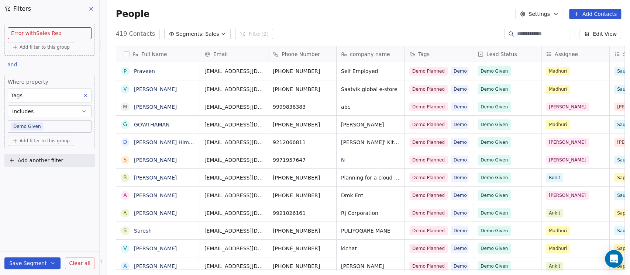
click at [57, 31] on span "Error with Sales Rep" at bounding box center [36, 33] width 51 height 7
click at [41, 33] on span "Error with Sales Rep" at bounding box center [36, 33] width 51 height 7
click at [37, 47] on span "Add filter to this group" at bounding box center [45, 47] width 50 height 6
click at [61, 34] on html "On2Cook India Pvt. Ltd. Contacts People Marketing Workflows Campaigns Sales Pip…" at bounding box center [315, 137] width 630 height 275
click at [72, 258] on button "Clear all" at bounding box center [80, 264] width 30 height 12
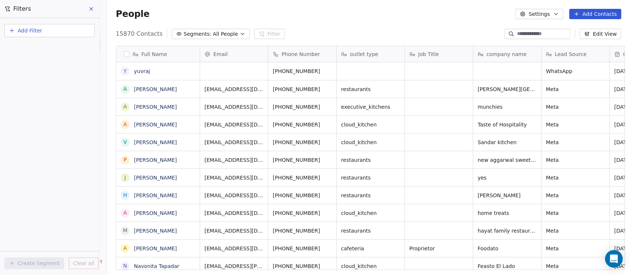
click at [358, 16] on div "People Settings Add Contacts" at bounding box center [368, 14] width 505 height 10
click at [224, 30] on button "Segments: All People" at bounding box center [211, 34] width 78 height 10
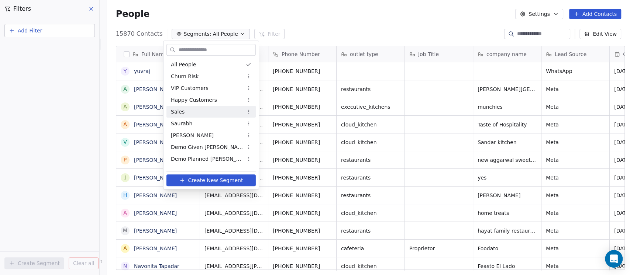
click at [191, 113] on div "Sales" at bounding box center [210, 112] width 89 height 12
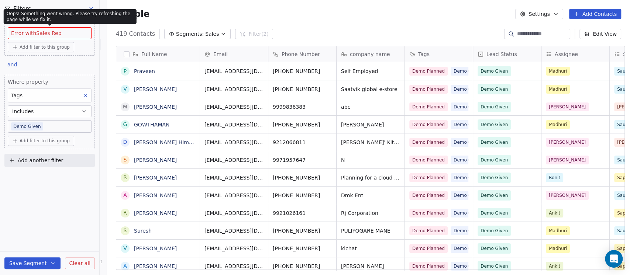
click at [46, 30] on span "Error with Sales Rep" at bounding box center [36, 33] width 51 height 7
click at [41, 28] on div "Error with Sales Rep" at bounding box center [50, 33] width 84 height 12
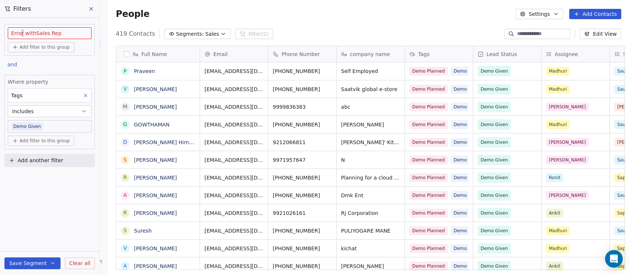
click at [21, 33] on span "Error with Sales Rep" at bounding box center [36, 33] width 51 height 7
click at [35, 161] on span "Add another filter" at bounding box center [40, 161] width 45 height 8
click at [32, 179] on span "Contact properties" at bounding box center [36, 178] width 48 height 8
type input "*****"
click at [40, 207] on div "Sales Rep" at bounding box center [49, 203] width 75 height 7
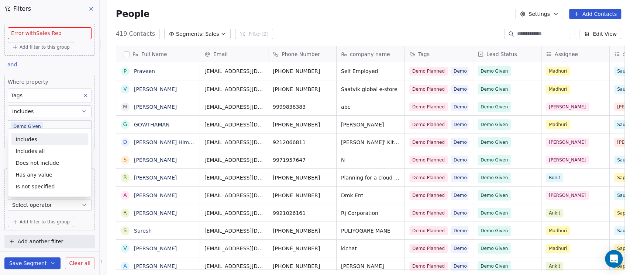
click at [56, 140] on div "Includes" at bounding box center [49, 139] width 77 height 12
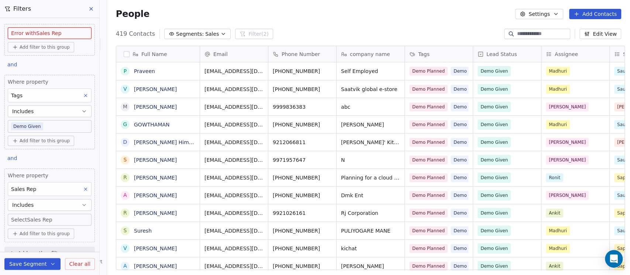
click at [47, 221] on body "On2Cook India Pvt. Ltd. Contacts People Marketing Workflows Campaigns Sales Pip…" at bounding box center [315, 137] width 630 height 275
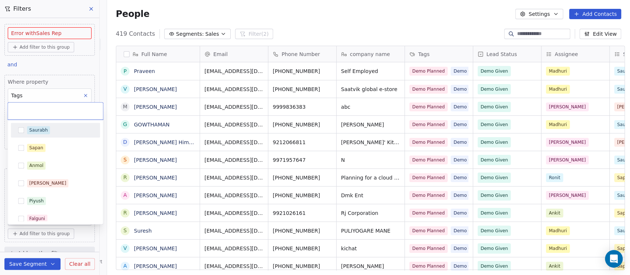
click at [20, 130] on button "Suggestions" at bounding box center [21, 130] width 6 height 6
click at [70, 61] on html "On2Cook India Pvt. Ltd. Contacts People Marketing Workflows Campaigns Sales Pip…" at bounding box center [315, 137] width 630 height 275
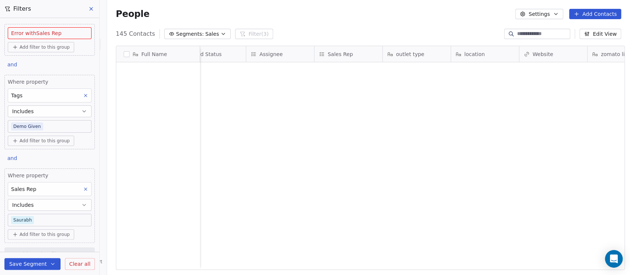
scroll to position [0, 0]
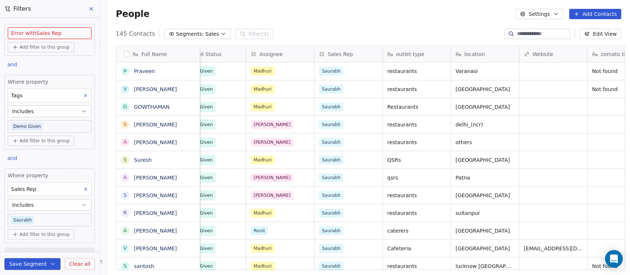
click at [81, 98] on button at bounding box center [86, 96] width 10 height 10
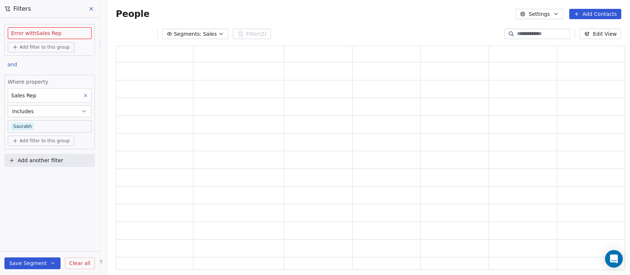
click at [45, 97] on div "Sales Rep" at bounding box center [50, 96] width 84 height 14
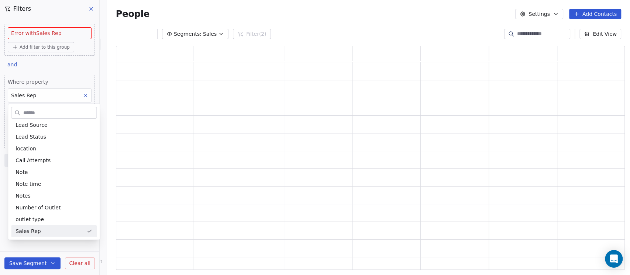
click at [45, 63] on html "On2Cook India Pvt. Ltd. Contacts People Marketing Workflows Campaigns Sales Pip…" at bounding box center [315, 137] width 630 height 275
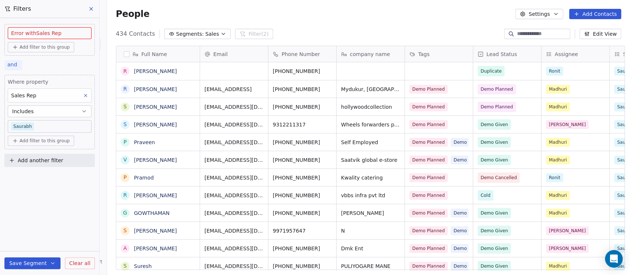
click at [16, 65] on span "and" at bounding box center [12, 65] width 10 height 6
click at [16, 35] on span "Error with Sales Rep" at bounding box center [36, 33] width 51 height 7
click at [31, 27] on div "Error with Sales Rep" at bounding box center [50, 33] width 84 height 12
click at [82, 19] on div "Error with Sales Rep Add filter to this group and Where property Sales Rep Incl…" at bounding box center [49, 94] width 99 height 152
click at [91, 8] on icon at bounding box center [91, 8] width 3 height 3
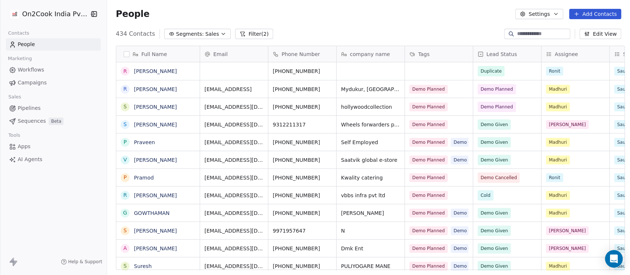
click at [264, 33] on div "434 Contacts Segments: Sales Filter (2) Edit View" at bounding box center [368, 34] width 523 height 12
click at [251, 36] on button "Filter (2)" at bounding box center [254, 34] width 38 height 10
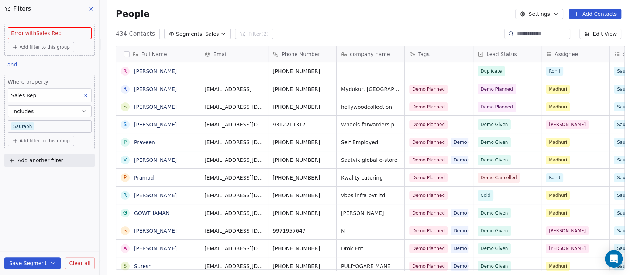
click at [70, 42] on button "Add filter to this group" at bounding box center [41, 47] width 66 height 10
click at [42, 61] on span "Contact properties" at bounding box center [40, 63] width 48 height 8
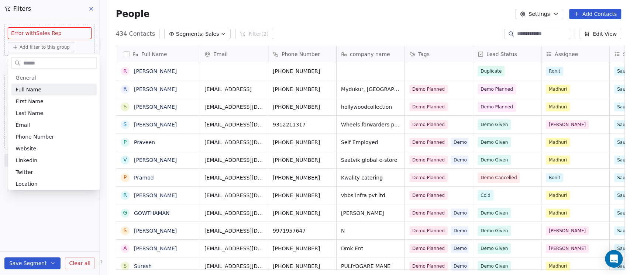
click at [41, 60] on input "text" at bounding box center [59, 63] width 75 height 11
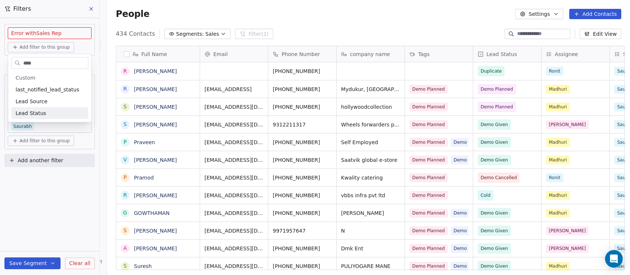
type input "****"
click at [23, 111] on span "Lead Status" at bounding box center [31, 113] width 31 height 7
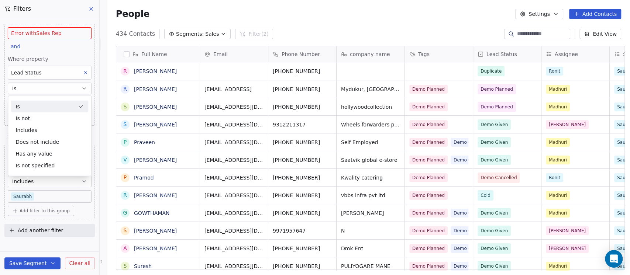
click at [92, 8] on icon at bounding box center [91, 9] width 6 height 6
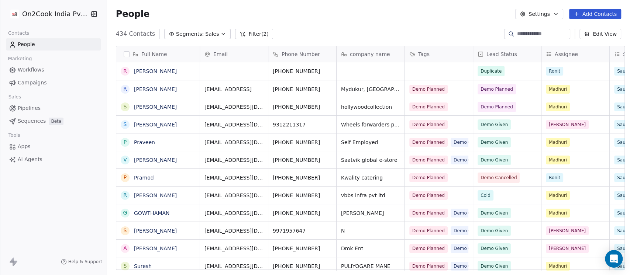
click at [220, 34] on icon "button" at bounding box center [223, 34] width 6 height 6
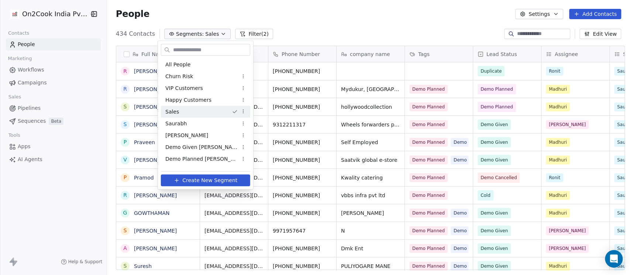
click at [245, 112] on html "On2Cook India Pvt. Ltd. Contacts People Marketing Workflows Campaigns Sales Pip…" at bounding box center [315, 137] width 630 height 275
click at [261, 147] on div "Delete" at bounding box center [267, 150] width 50 height 12
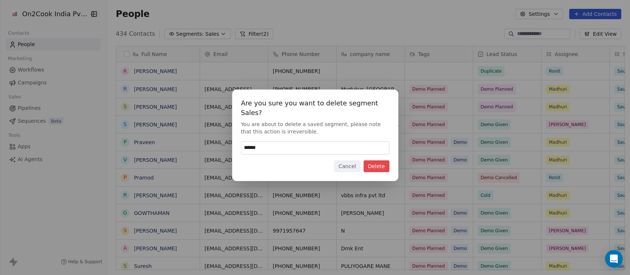
type input "******"
click at [378, 164] on button "Delete" at bounding box center [377, 167] width 26 height 12
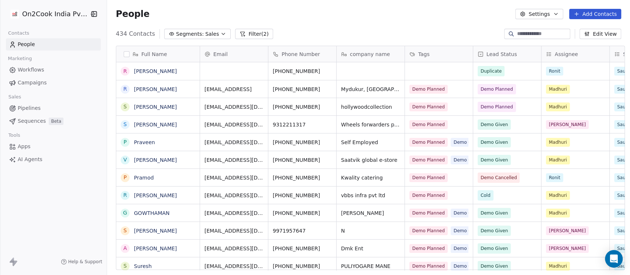
click at [203, 38] on button "Segments: Sales" at bounding box center [197, 34] width 66 height 10
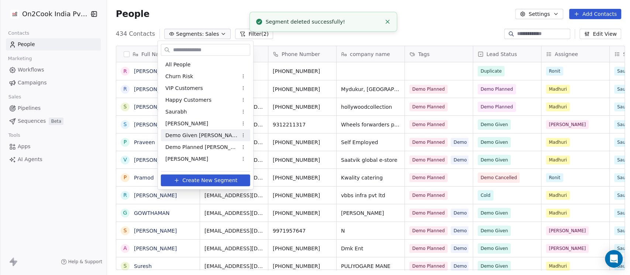
click at [194, 139] on span "Demo Given [PERSON_NAME]" at bounding box center [201, 136] width 72 height 8
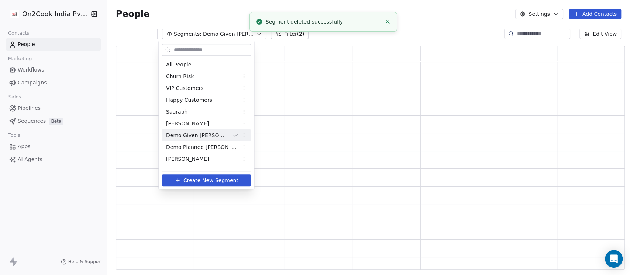
scroll to position [217, 501]
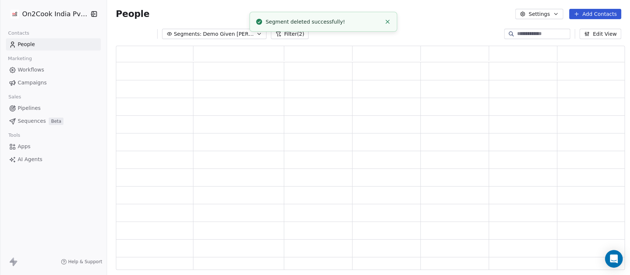
click at [213, 30] on span "Demo Given [PERSON_NAME]" at bounding box center [229, 34] width 52 height 8
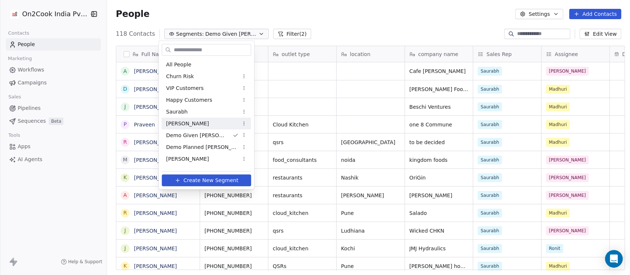
scroll to position [235, 519]
click at [201, 147] on span "Demo Planned [PERSON_NAME]" at bounding box center [202, 148] width 72 height 8
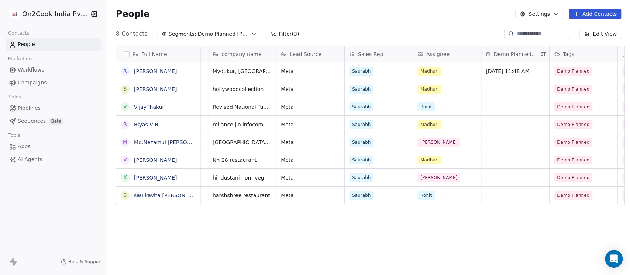
scroll to position [0, 0]
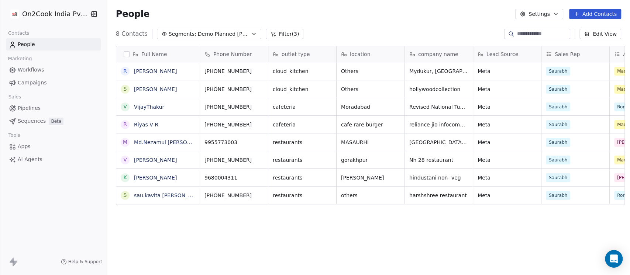
click at [34, 47] on link "People" at bounding box center [53, 44] width 95 height 12
click at [13, 44] on icon at bounding box center [12, 43] width 3 height 3
click at [233, 38] on button "Segments: Demo Planned Sam" at bounding box center [209, 34] width 104 height 10
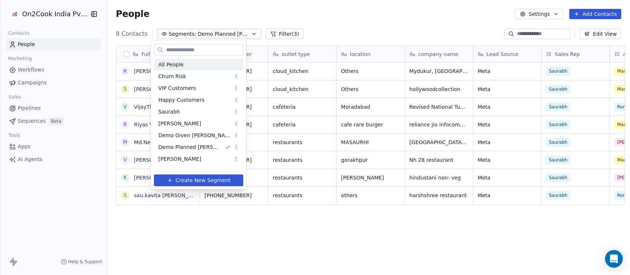
click at [201, 59] on div "All People" at bounding box center [198, 65] width 89 height 12
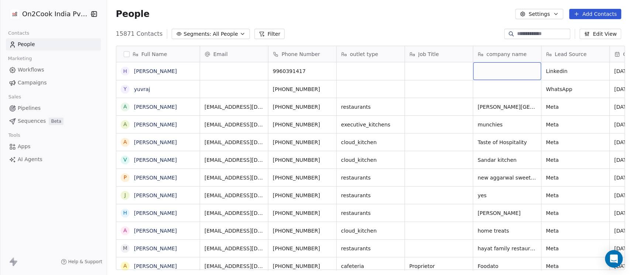
drag, startPoint x: 472, startPoint y: 69, endPoint x: 460, endPoint y: 25, distance: 45.7
click at [460, 25] on div "People Settings Add Contacts" at bounding box center [368, 14] width 523 height 28
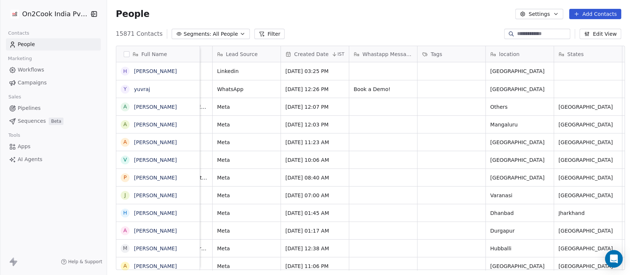
scroll to position [0, 344]
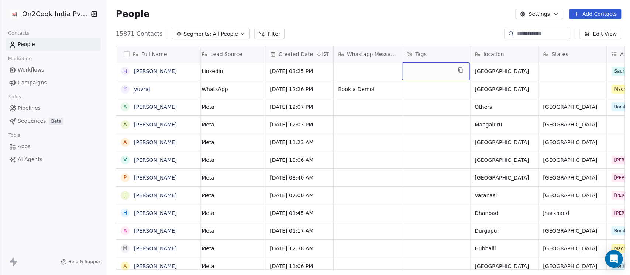
click at [445, 70] on div "grid" at bounding box center [436, 71] width 68 height 18
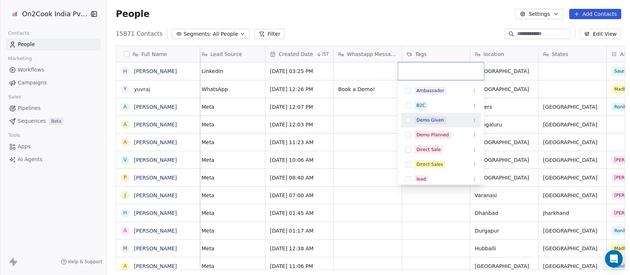
click at [427, 122] on div "Demo Given" at bounding box center [430, 120] width 28 height 7
click at [423, 138] on div "Demo Planned" at bounding box center [432, 135] width 32 height 7
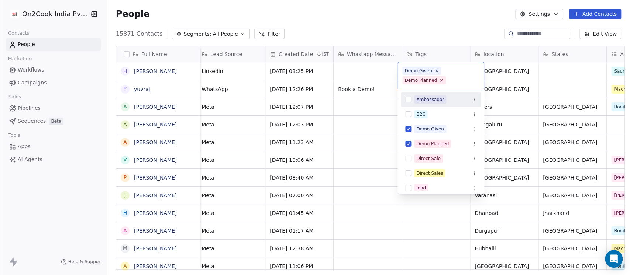
click at [431, 34] on html "On2Cook India Pvt. Ltd. Contacts People Marketing Workflows Campaigns Sales Pip…" at bounding box center [315, 137] width 630 height 275
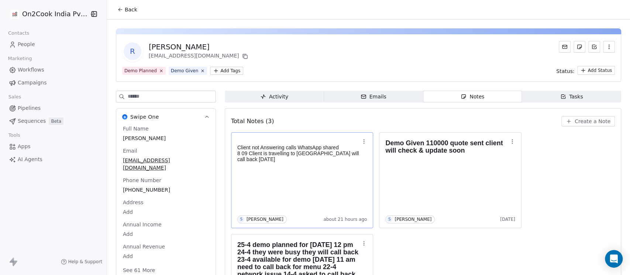
click at [265, 159] on p "8 09 Client is travelling to [GEOGRAPHIC_DATA] will call back [DATE]" at bounding box center [298, 157] width 123 height 12
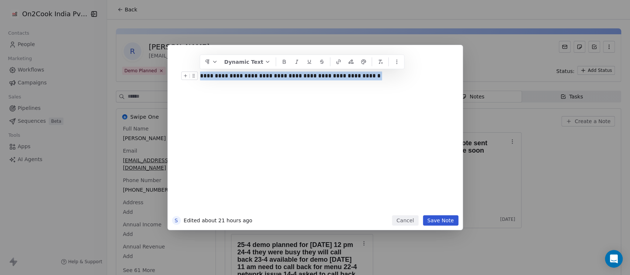
drag, startPoint x: 362, startPoint y: 78, endPoint x: 198, endPoint y: 75, distance: 163.9
click at [200, 75] on div "**********" at bounding box center [326, 76] width 252 height 9
click at [242, 133] on div "**********" at bounding box center [326, 132] width 252 height 157
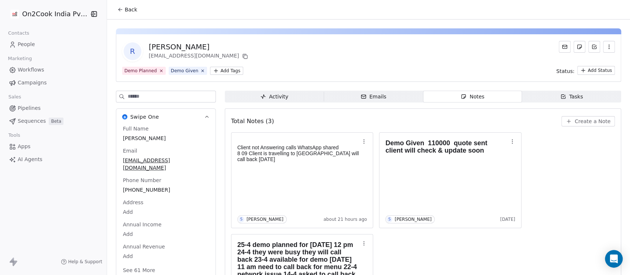
click at [580, 124] on span "Create a Note" at bounding box center [593, 121] width 36 height 7
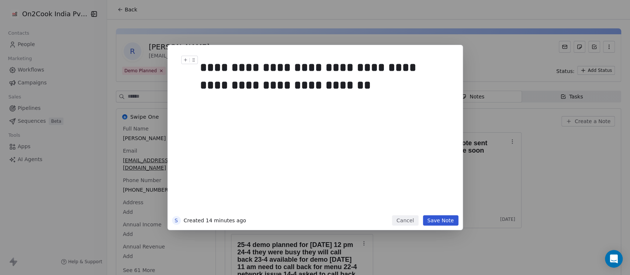
click at [334, 90] on div "**********" at bounding box center [322, 76] width 245 height 35
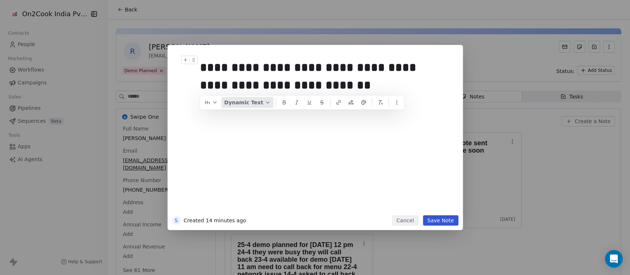
click at [243, 102] on button "Dynamic Text" at bounding box center [247, 102] width 52 height 11
click at [329, 127] on div "**********" at bounding box center [326, 134] width 252 height 157
click at [210, 99] on button "button" at bounding box center [211, 102] width 19 height 11
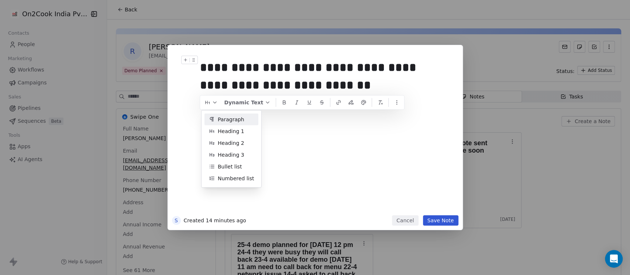
click at [226, 120] on span "Paragraph" at bounding box center [231, 120] width 27 height 8
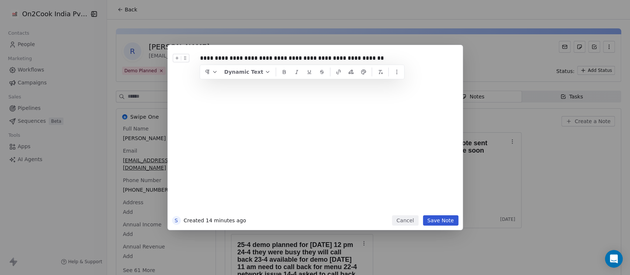
click at [310, 123] on div "**********" at bounding box center [326, 132] width 252 height 157
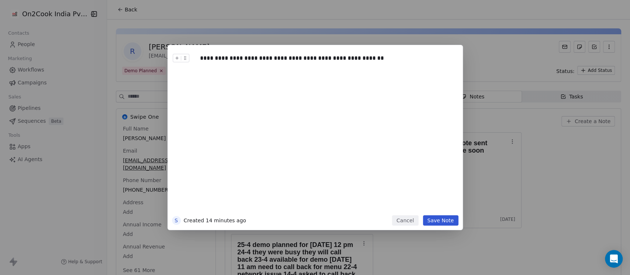
click at [440, 220] on button "Save Note" at bounding box center [440, 221] width 35 height 10
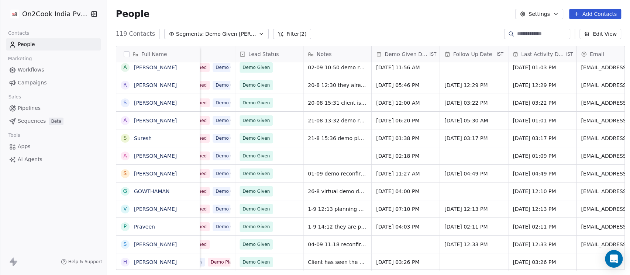
scroll to position [7, 344]
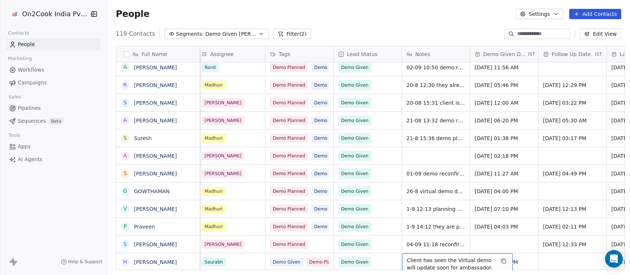
click at [407, 257] on span "Client has seen the Virtual demo will update soon for ambassador. before that h…" at bounding box center [451, 275] width 88 height 37
click at [415, 257] on span "Client has seen the Virtual demo will update soon for ambassador. before that h…" at bounding box center [451, 275] width 88 height 37
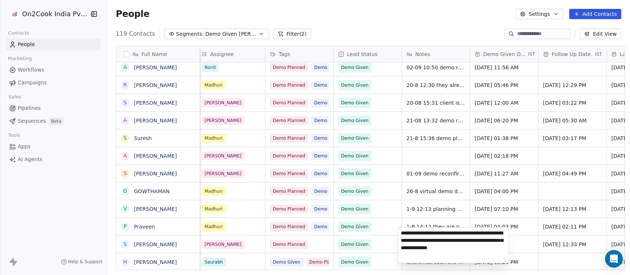
click at [402, 234] on textarea "**********" at bounding box center [453, 245] width 110 height 35
type textarea "**********"
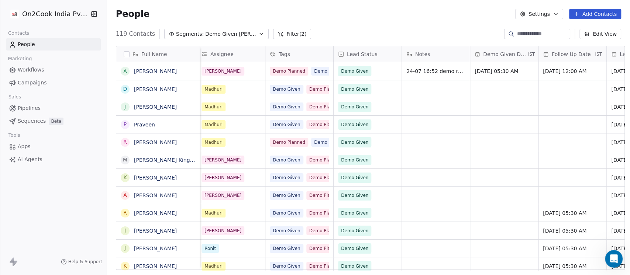
scroll to position [0, 0]
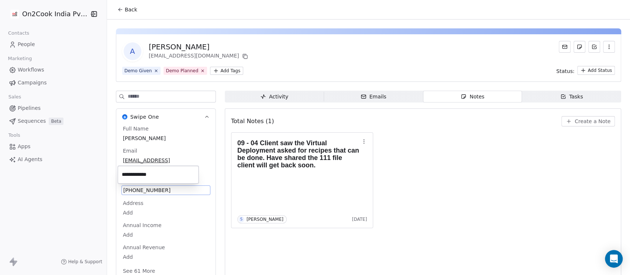
scroll to position [12, 0]
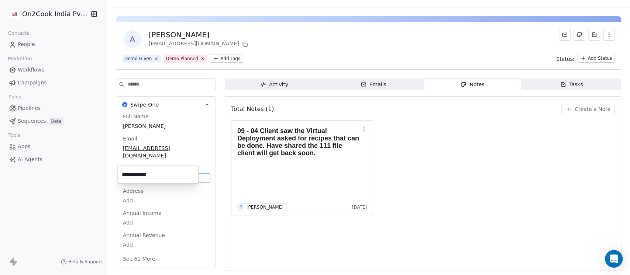
click at [505, 143] on html "**********" at bounding box center [315, 137] width 630 height 275
click at [281, 162] on div "09 - 04 Client saw the Virtual Deployment asked for recipes that can be done. H…" at bounding box center [302, 144] width 130 height 39
click at [614, 256] on icon "Open Intercom Messenger" at bounding box center [613, 259] width 8 height 10
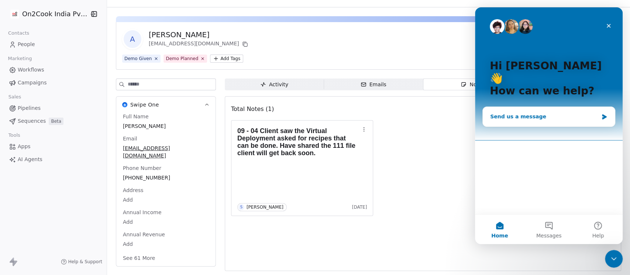
click at [512, 109] on div "Send us a message" at bounding box center [549, 117] width 132 height 20
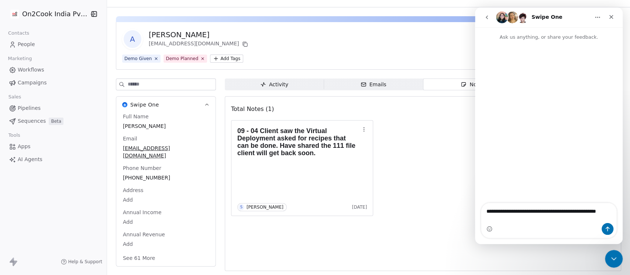
click at [586, 210] on textarea "**********" at bounding box center [548, 213] width 135 height 20
type textarea "**********"
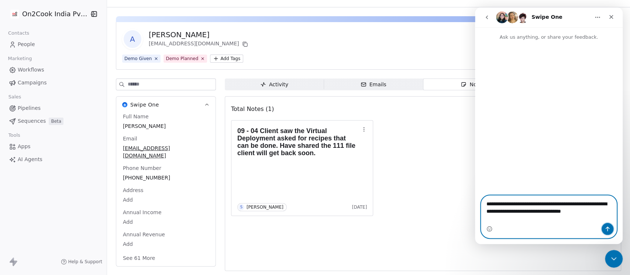
click at [606, 227] on icon "Send a message…" at bounding box center [608, 229] width 4 height 5
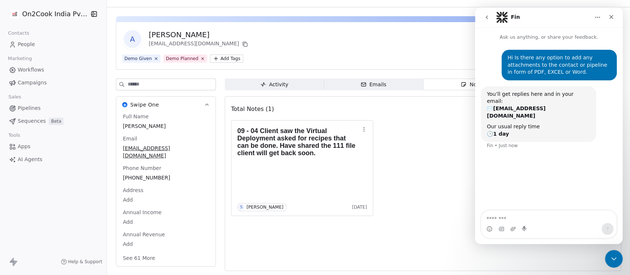
click at [398, 164] on div "09 - 04 Client saw the Virtual Deployment asked for recipes that can be done. H…" at bounding box center [423, 168] width 384 height 96
click at [415, 54] on div "Demo Given Demo Planned Add Tags Status: Add Status" at bounding box center [368, 58] width 493 height 9
click at [612, 19] on icon "Close" at bounding box center [611, 17] width 6 height 6
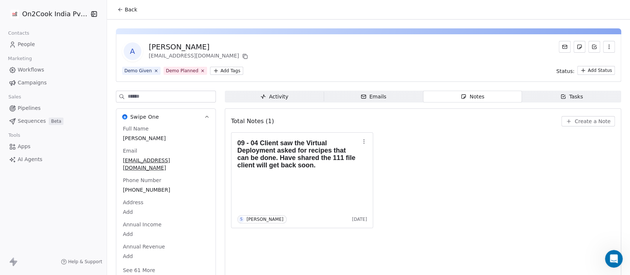
click at [30, 50] on link "People" at bounding box center [53, 44] width 95 height 12
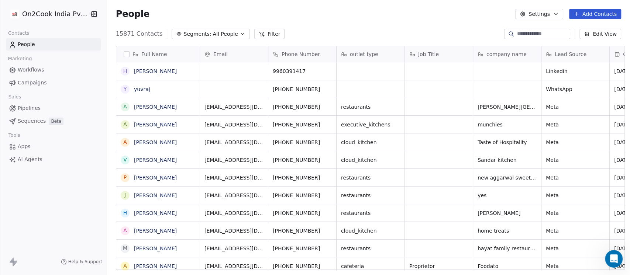
scroll to position [235, 519]
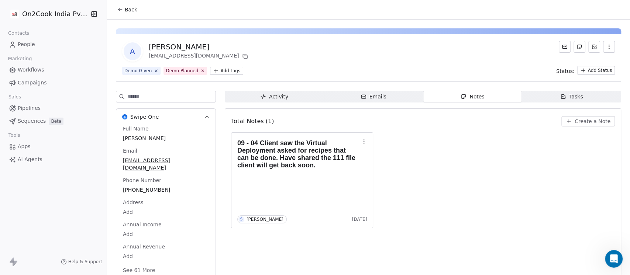
click at [585, 126] on button "Create a Note" at bounding box center [588, 121] width 54 height 10
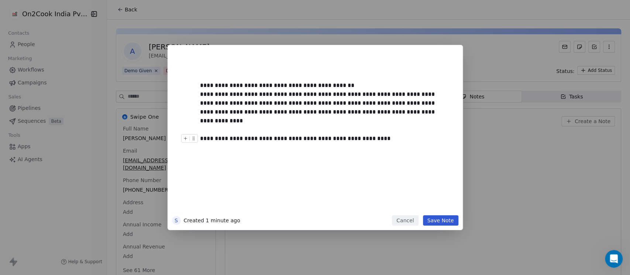
click at [441, 219] on button "Save Note" at bounding box center [440, 221] width 35 height 10
drag, startPoint x: 325, startPoint y: 188, endPoint x: 235, endPoint y: 151, distance: 96.8
click at [398, 219] on button "Cancel" at bounding box center [405, 221] width 26 height 10
drag, startPoint x: 325, startPoint y: 186, endPoint x: 238, endPoint y: 151, distance: 93.8
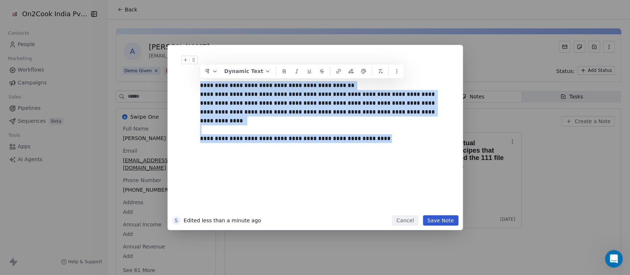
drag, startPoint x: 368, startPoint y: 130, endPoint x: 199, endPoint y: 80, distance: 176.3
click at [199, 80] on div "**********" at bounding box center [324, 132] width 257 height 166
click at [522, 173] on div "**********" at bounding box center [315, 137] width 630 height 185
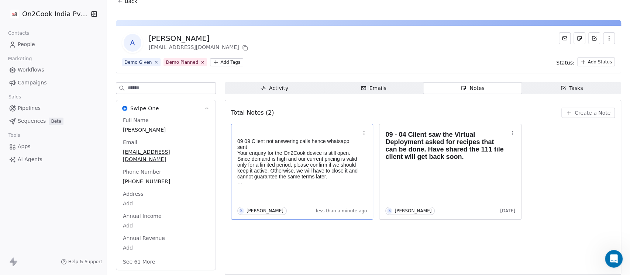
scroll to position [12, 0]
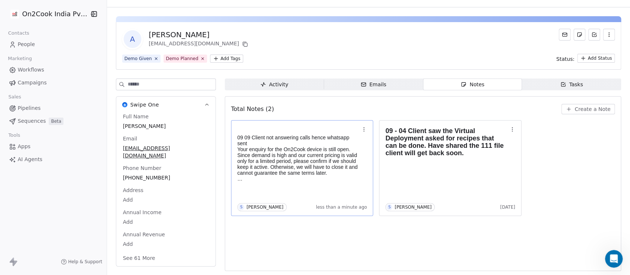
click at [141, 252] on button "See 61 More" at bounding box center [138, 258] width 41 height 13
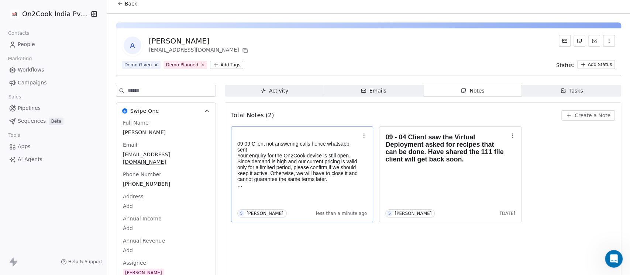
scroll to position [0, 0]
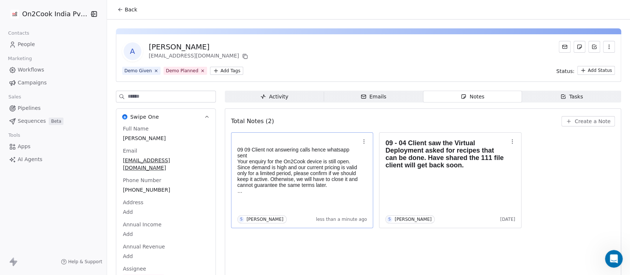
click at [136, 97] on input at bounding box center [172, 96] width 88 height 11
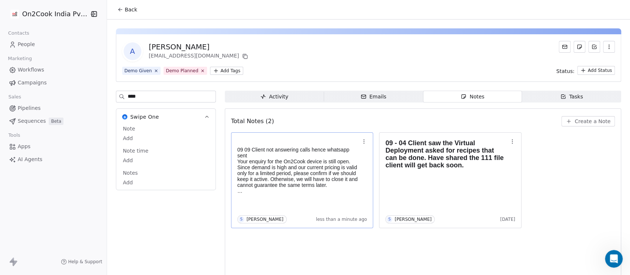
type input "****"
click at [140, 180] on body "On2Cook India Pvt. Ltd. Contacts People Marketing Workflows Campaigns Sales Pip…" at bounding box center [315, 137] width 630 height 275
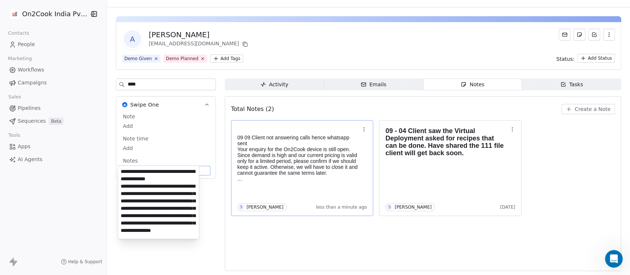
scroll to position [47, 0]
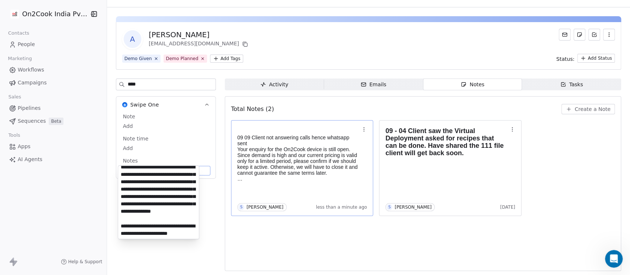
type textarea "**********"
click at [288, 234] on html "On2Cook India Pvt. Ltd. Contacts People Marketing Workflows Campaigns Sales Pip…" at bounding box center [315, 137] width 630 height 275
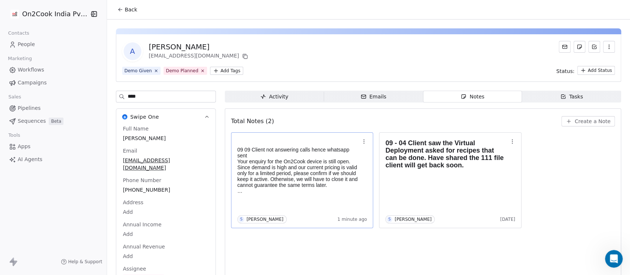
scroll to position [0, 0]
click at [124, 4] on button "Back" at bounding box center [127, 9] width 29 height 13
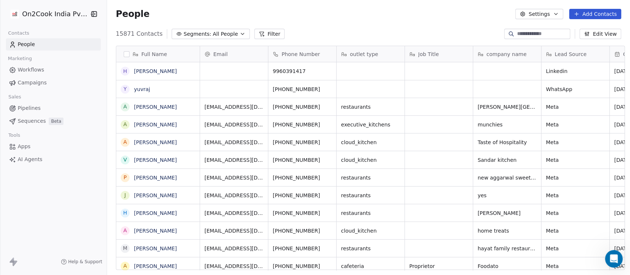
scroll to position [235, 519]
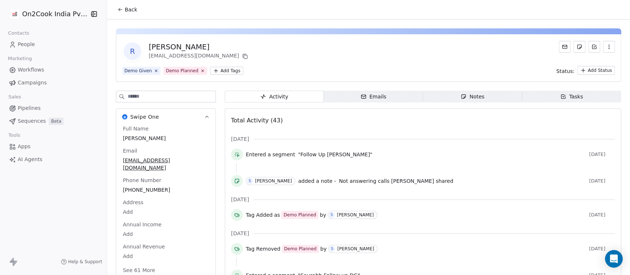
click at [300, 46] on div "R [PERSON_NAME] [PERSON_NAME][EMAIL_ADDRESS][DOMAIN_NAME]" at bounding box center [368, 51] width 493 height 21
click at [139, 179] on div "Full Name [PERSON_NAME] Email [EMAIL_ADDRESS][DOMAIN_NAME] Phone Number [PHONE_…" at bounding box center [165, 200] width 89 height 151
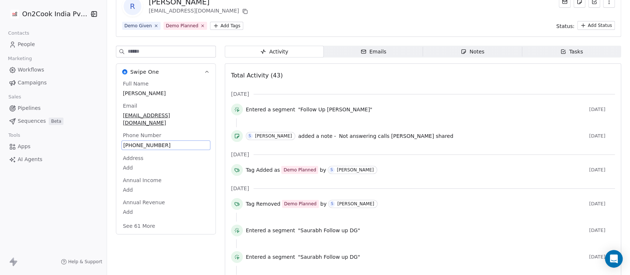
click at [155, 142] on span "[PHONE_NUMBER]" at bounding box center [165, 145] width 85 height 7
click at [165, 141] on div "[PHONE_NUMBER]" at bounding box center [165, 146] width 89 height 10
click at [153, 140] on input "**********" at bounding box center [158, 142] width 78 height 15
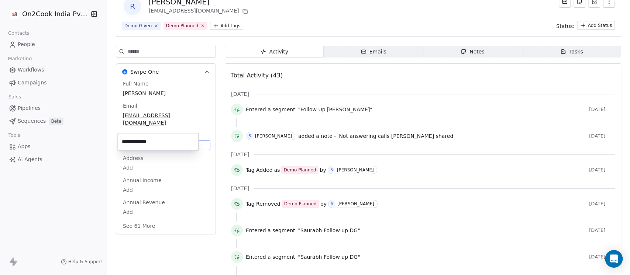
click at [153, 140] on input "**********" at bounding box center [158, 142] width 78 height 15
click at [351, 20] on html "On2Cook India Pvt. Ltd. Contacts People Marketing Workflows Campaigns Sales Pip…" at bounding box center [315, 137] width 630 height 275
click at [481, 50] on span "Notes Notes" at bounding box center [472, 52] width 99 height 12
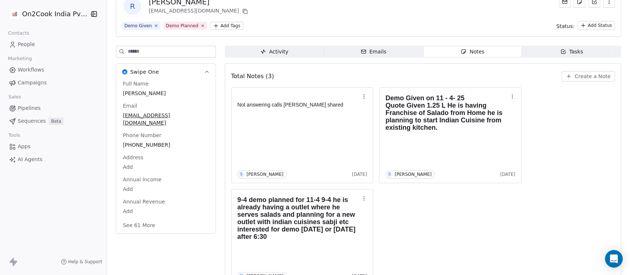
click at [575, 77] on span "Create a Note" at bounding box center [593, 76] width 36 height 7
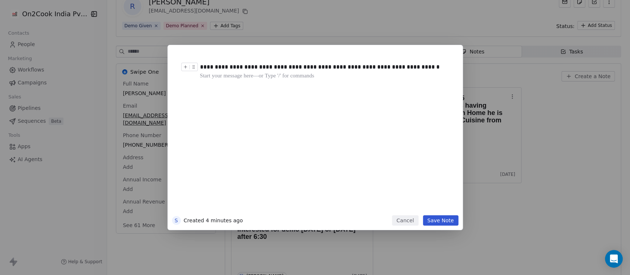
click at [392, 69] on div "**********" at bounding box center [322, 67] width 245 height 9
click at [392, 68] on div "**********" at bounding box center [322, 67] width 245 height 9
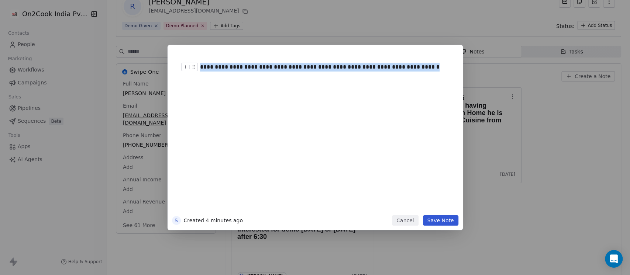
click at [392, 68] on div "**********" at bounding box center [322, 67] width 245 height 9
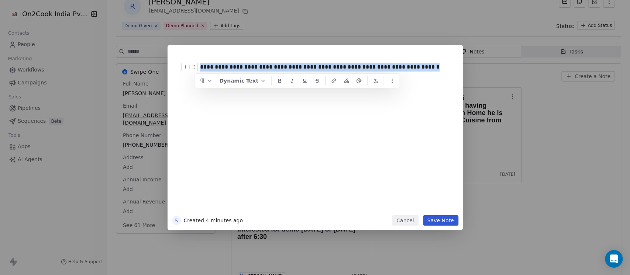
click at [392, 68] on div "**********" at bounding box center [322, 67] width 245 height 9
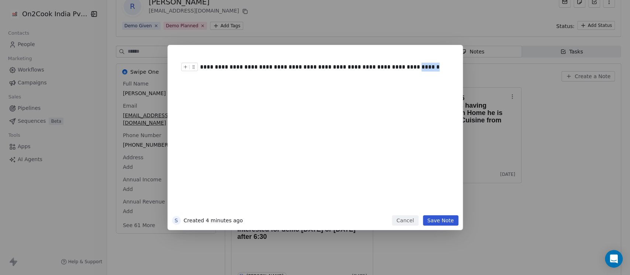
click at [392, 68] on div "**********" at bounding box center [322, 67] width 245 height 9
click at [434, 217] on button "Save Note" at bounding box center [440, 221] width 35 height 10
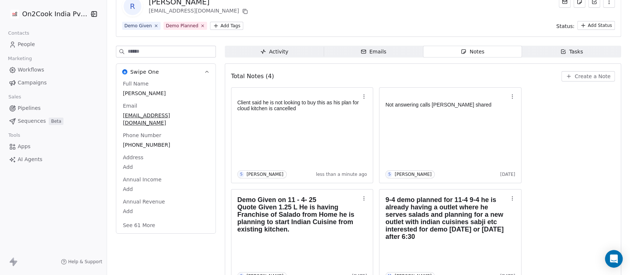
click at [126, 219] on button "See 61 More" at bounding box center [138, 225] width 41 height 13
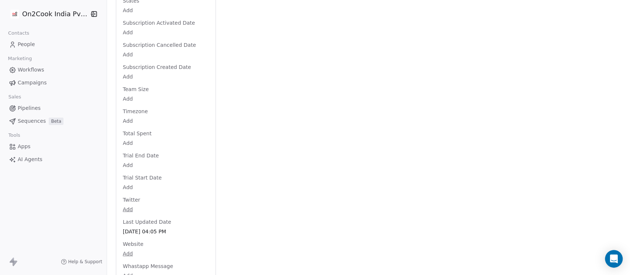
scroll to position [1341, 0]
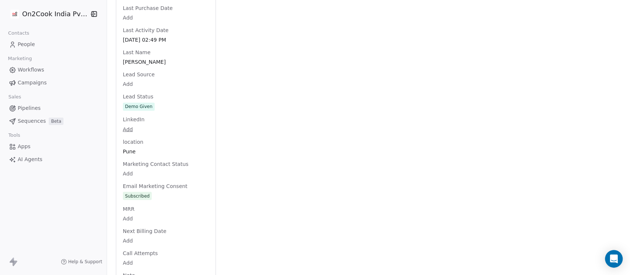
click at [153, 96] on div "Full Name [PERSON_NAME] Email [EMAIL_ADDRESS][DOMAIN_NAME] Phone Number [PHONE_…" at bounding box center [165, 54] width 89 height 1491
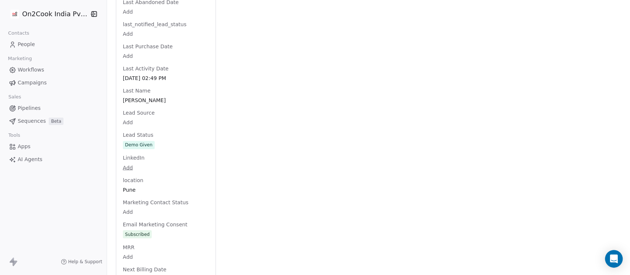
click at [153, 96] on div "Full Name [PERSON_NAME] Email [EMAIL_ADDRESS][DOMAIN_NAME] Phone Number [PHONE_…" at bounding box center [165, 92] width 89 height 1491
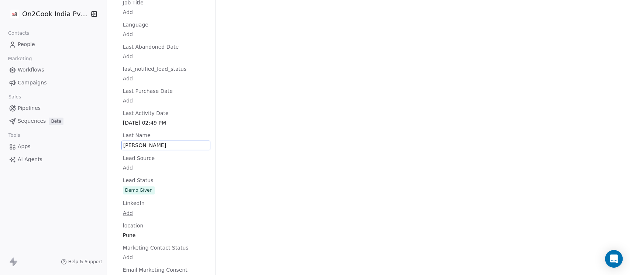
click at [156, 177] on div "Lead Status Demo Given" at bounding box center [165, 186] width 89 height 18
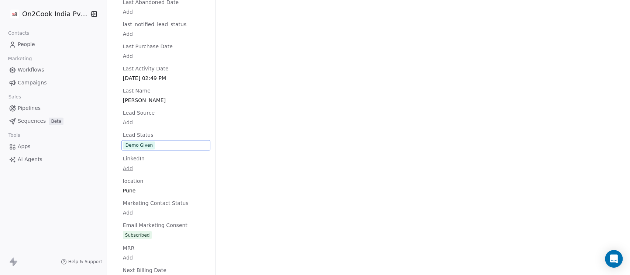
click at [154, 180] on div "Full Name [PERSON_NAME] Email [EMAIL_ADDRESS][DOMAIN_NAME] Phone Number [PHONE_…" at bounding box center [165, 93] width 89 height 1492
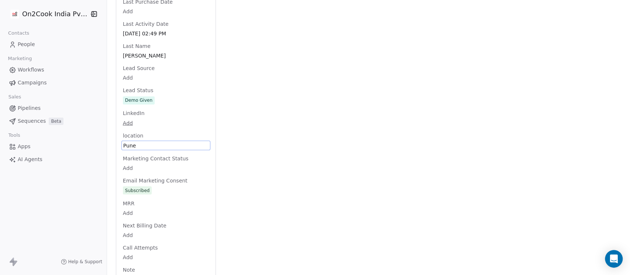
click at [159, 97] on div "Full Name [PERSON_NAME] Email [EMAIL_ADDRESS][DOMAIN_NAME] Phone Number [PHONE_…" at bounding box center [165, 49] width 89 height 1492
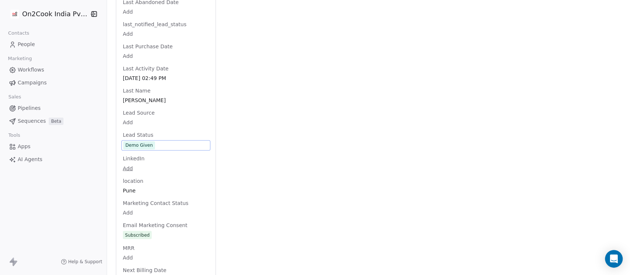
click at [156, 141] on span "Demo Given" at bounding box center [165, 145] width 85 height 8
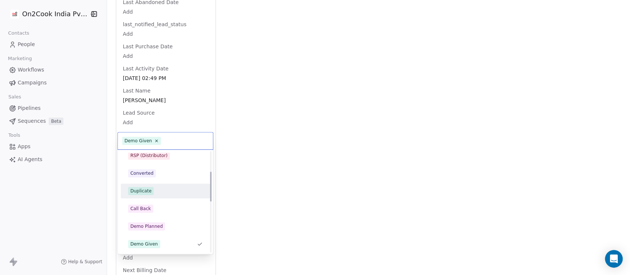
scroll to position [0, 0]
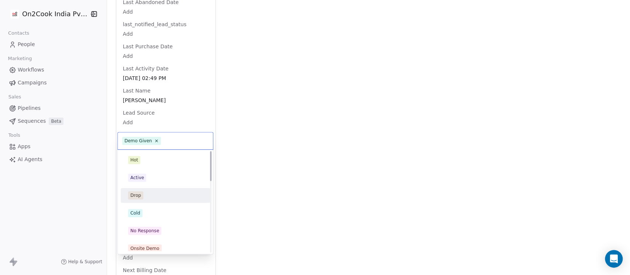
click at [149, 197] on div "Drop" at bounding box center [165, 196] width 75 height 8
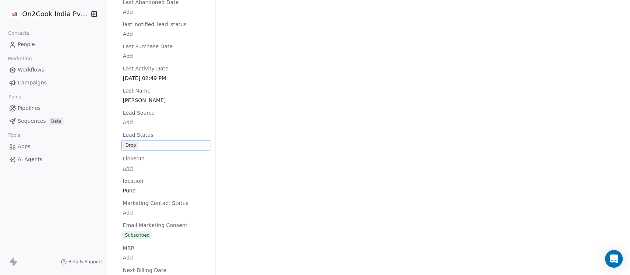
click at [302, 92] on div "Activity Activity Emails Emails Notes Notes Tasks Tasks Total Notes (4) Create …" at bounding box center [423, 80] width 396 height 1534
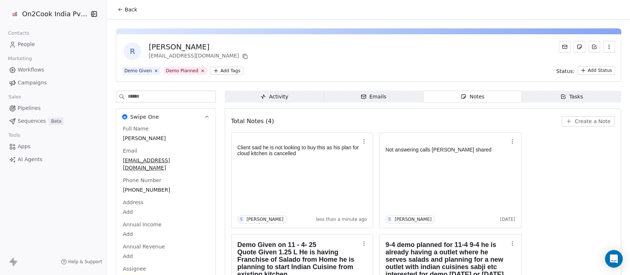
click at [127, 7] on span "Back" at bounding box center [131, 9] width 13 height 7
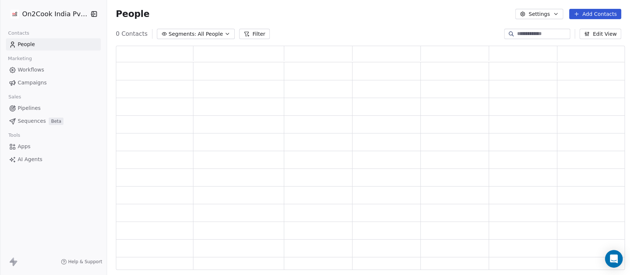
scroll to position [217, 501]
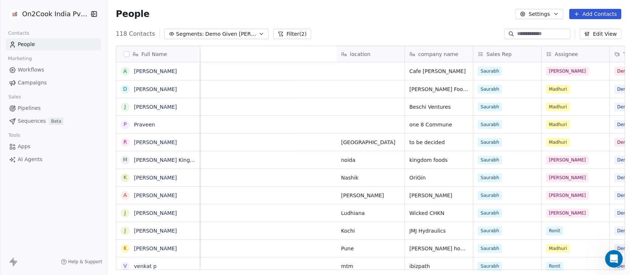
scroll to position [235, 519]
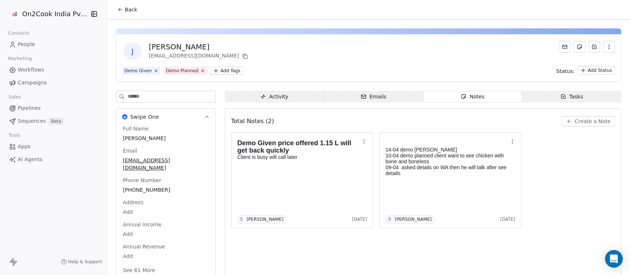
click at [581, 122] on span "Create a Note" at bounding box center [593, 121] width 36 height 7
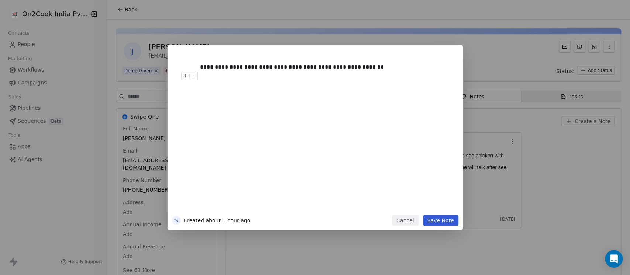
click at [440, 219] on button "Save Note" at bounding box center [440, 221] width 35 height 10
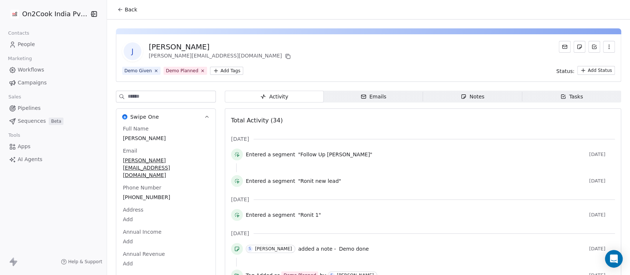
scroll to position [45, 0]
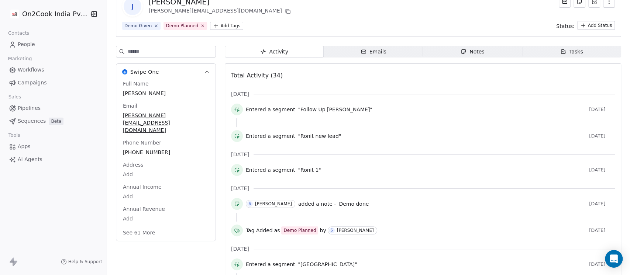
click at [157, 183] on div "Full Name Joseph Francis Email joseph_francis@hotmail.com Phone Number +9190723…" at bounding box center [165, 159] width 89 height 158
click at [149, 149] on span "+919072352574" at bounding box center [165, 152] width 85 height 7
click at [149, 135] on input "**********" at bounding box center [158, 142] width 78 height 15
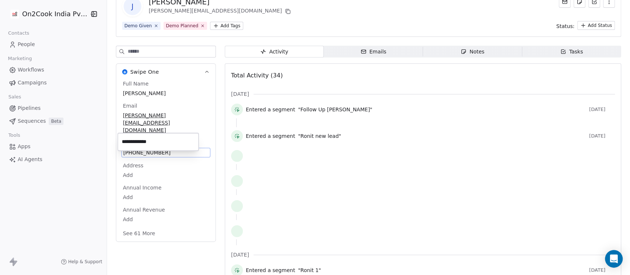
click at [460, 50] on html "On2Cook India Pvt. Ltd. Contacts People Marketing Workflows Campaigns Sales Pip…" at bounding box center [315, 137] width 630 height 275
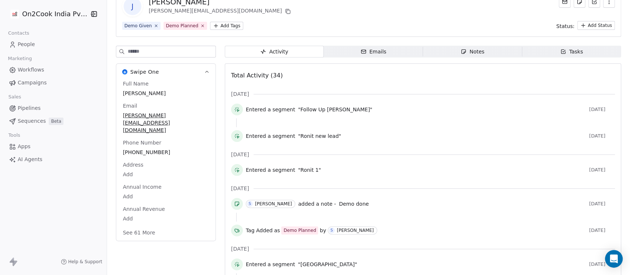
click at [462, 50] on icon "button" at bounding box center [464, 52] width 4 height 4
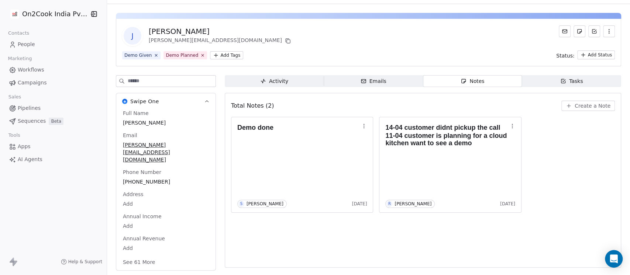
scroll to position [12, 0]
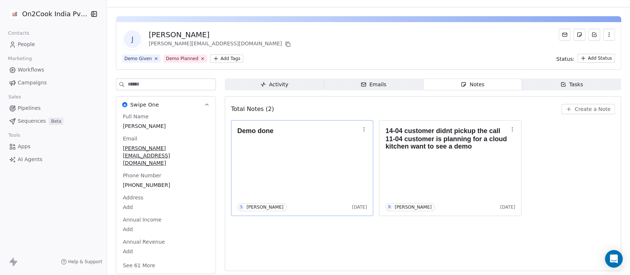
click at [291, 166] on div "Demo done S Saurabh Shah 4 months ago" at bounding box center [302, 168] width 130 height 86
click at [262, 168] on body "On2Cook India Pvt. Ltd. Contacts People Marketing Workflows Campaigns Sales Pip…" at bounding box center [315, 137] width 630 height 275
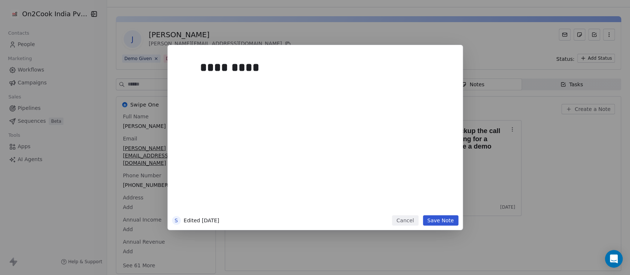
click at [297, 96] on div "*********" at bounding box center [326, 134] width 252 height 157
click at [439, 221] on button "Save Note" at bounding box center [440, 221] width 35 height 10
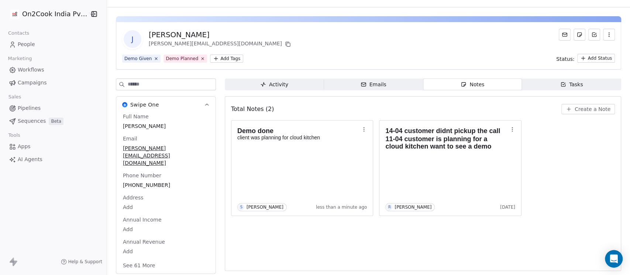
click at [572, 184] on div "Demo done client was planning for cloud kitchen S Saurabh Shah less than a minu…" at bounding box center [423, 168] width 384 height 96
click at [578, 110] on span "Create a Note" at bounding box center [593, 109] width 36 height 7
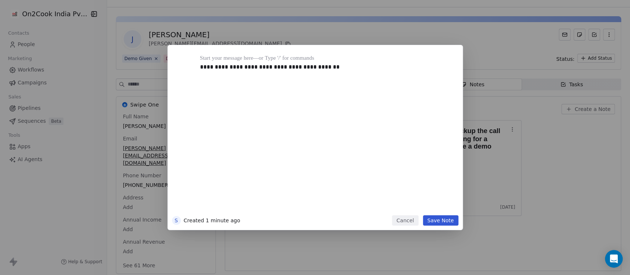
click at [428, 219] on button "Save Note" at bounding box center [440, 221] width 35 height 10
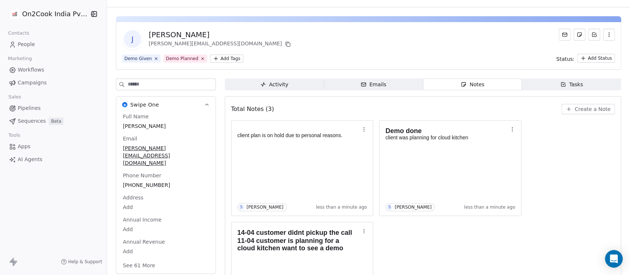
scroll to position [64, 0]
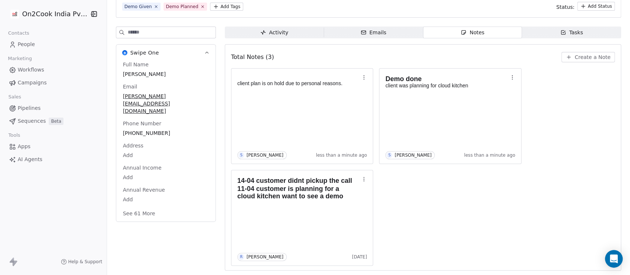
click at [142, 207] on button "See 61 More" at bounding box center [138, 213] width 41 height 13
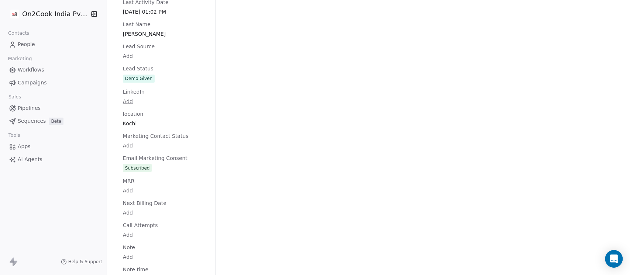
click at [155, 66] on div "Full Name Joseph Francis Email joseph_francis@hotmail.com Phone Number +9190723…" at bounding box center [165, 23] width 89 height 1499
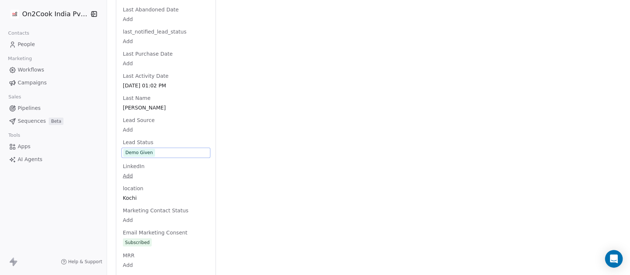
click at [154, 149] on span "Demo Given" at bounding box center [165, 153] width 85 height 8
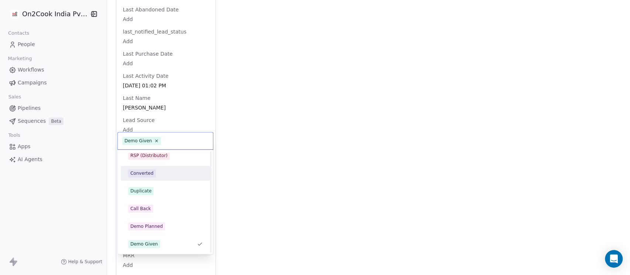
scroll to position [0, 0]
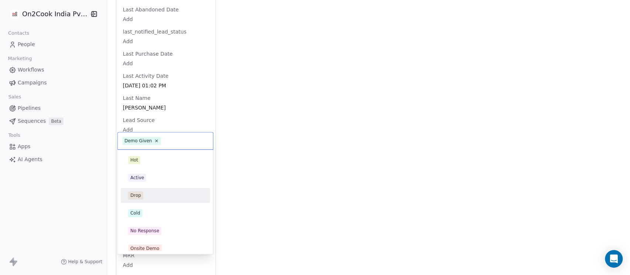
click at [145, 197] on div "Drop" at bounding box center [165, 196] width 75 height 8
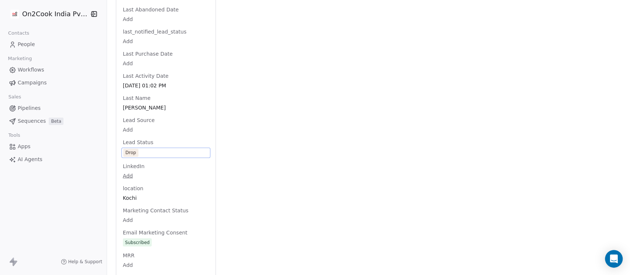
click at [246, 125] on div "Activity Activity Emails Emails Notes Notes Tasks Tasks Total Notes (3) Create …" at bounding box center [423, 83] width 396 height 1541
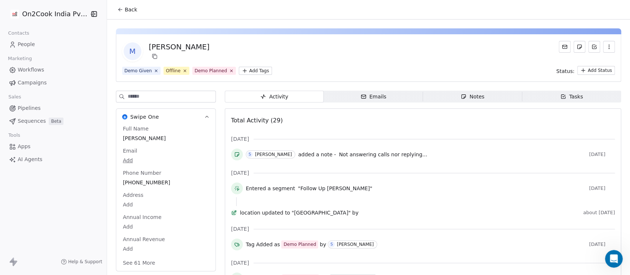
click at [461, 97] on icon "button" at bounding box center [464, 97] width 6 height 6
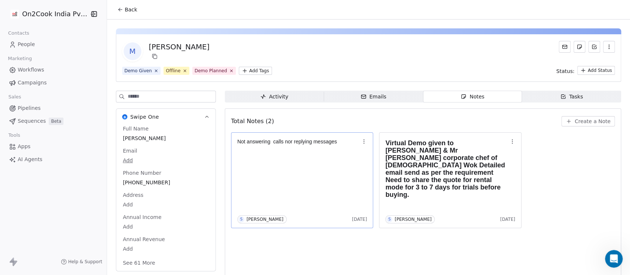
click at [328, 177] on div "Not answering calls nor replying messages S [PERSON_NAME] [DATE]" at bounding box center [302, 180] width 130 height 86
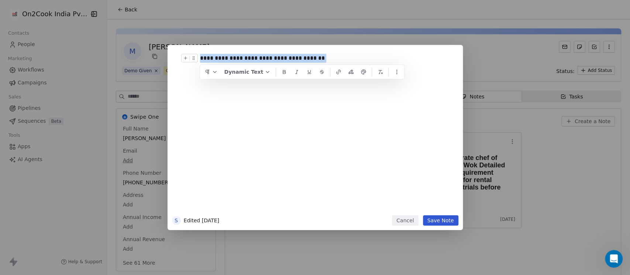
drag, startPoint x: 323, startPoint y: 58, endPoint x: 197, endPoint y: 58, distance: 126.6
click at [200, 58] on div "**********" at bounding box center [326, 58] width 252 height 9
click at [436, 221] on button "Save Note" at bounding box center [440, 221] width 35 height 10
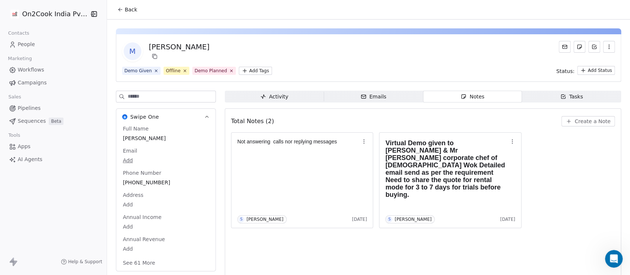
click at [580, 120] on span "Create a Note" at bounding box center [593, 121] width 36 height 7
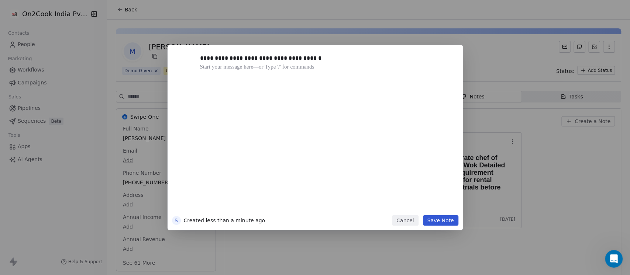
click at [443, 217] on button "Save Note" at bounding box center [440, 221] width 35 height 10
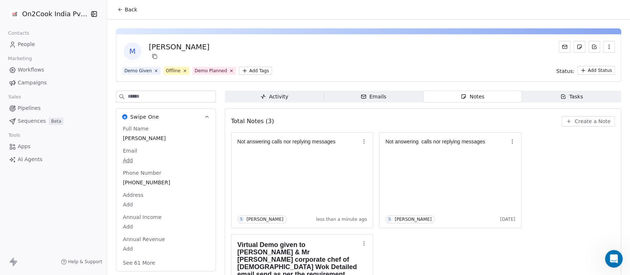
scroll to position [64, 0]
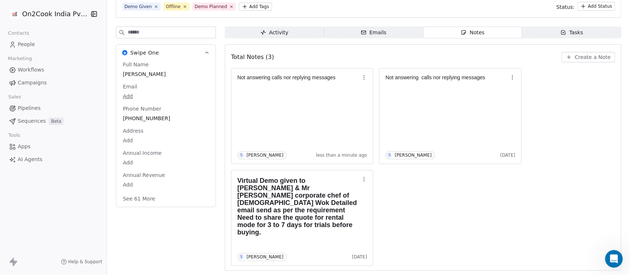
click at [146, 202] on button "See 61 More" at bounding box center [138, 198] width 41 height 13
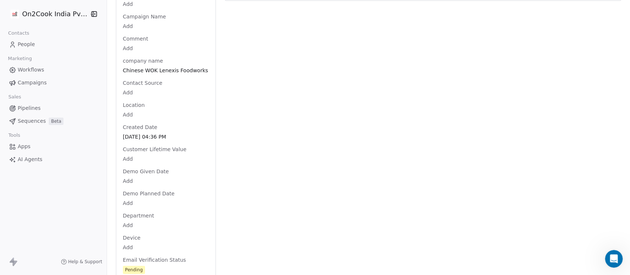
scroll to position [130, 0]
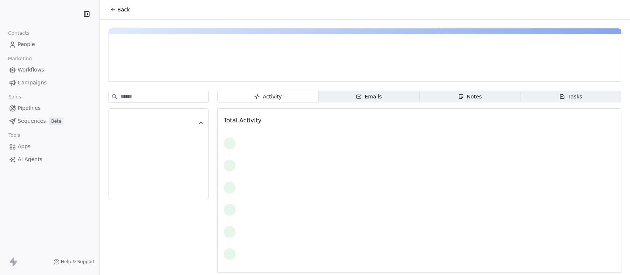
click at [483, 96] on span "Notes Notes" at bounding box center [469, 97] width 101 height 12
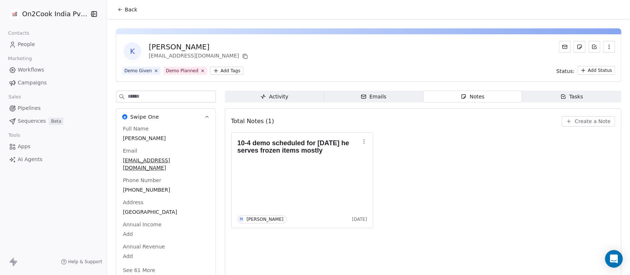
click at [151, 178] on div "Full Name [PERSON_NAME] Email [EMAIL_ADDRESS][DOMAIN_NAME] Phone Number [PHONE_…" at bounding box center [165, 200] width 89 height 151
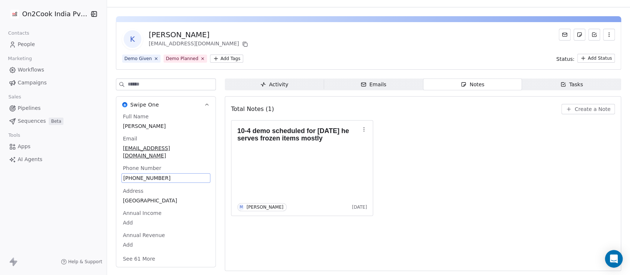
click at [152, 175] on span "+919422011048" at bounding box center [165, 178] width 85 height 7
click at [152, 171] on input "**********" at bounding box center [158, 175] width 78 height 15
click at [457, 135] on html "**********" at bounding box center [315, 137] width 630 height 275
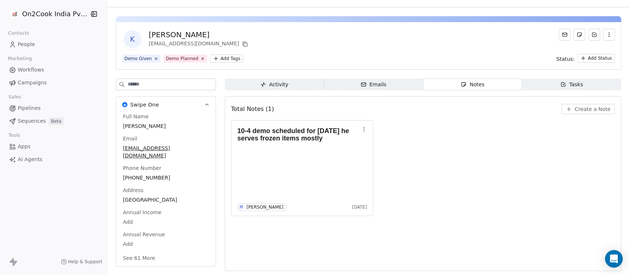
click at [561, 105] on button "Create a Note" at bounding box center [588, 109] width 54 height 10
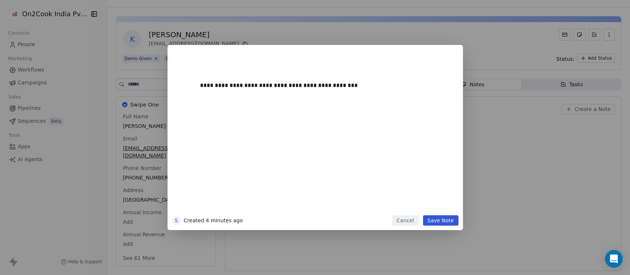
click at [440, 220] on button "Save Note" at bounding box center [440, 221] width 35 height 10
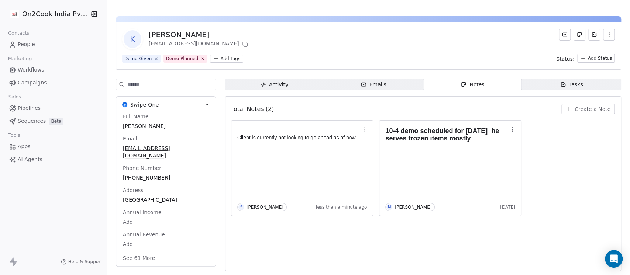
click at [134, 252] on button "See 61 More" at bounding box center [138, 258] width 41 height 13
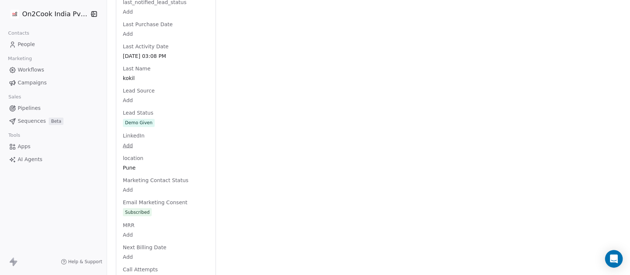
click at [155, 116] on div "Full Name Kumar kokil Email kokilagency@gmail.com Phone Number +919422011048 Ad…" at bounding box center [165, 70] width 89 height 1491
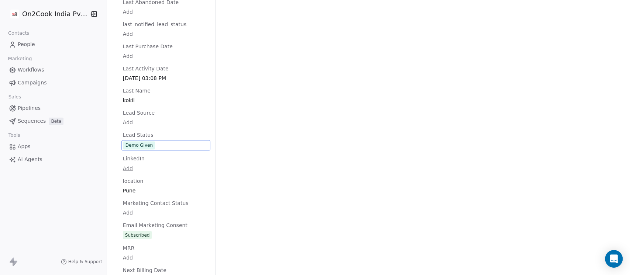
click at [159, 141] on span "Demo Given" at bounding box center [165, 145] width 85 height 8
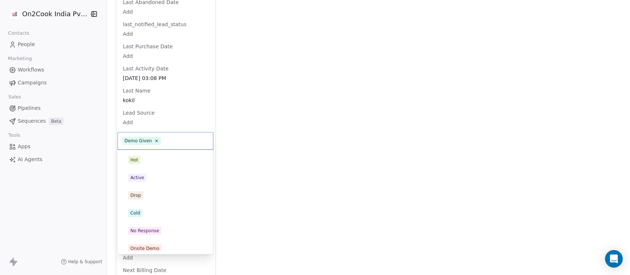
scroll to position [111, 0]
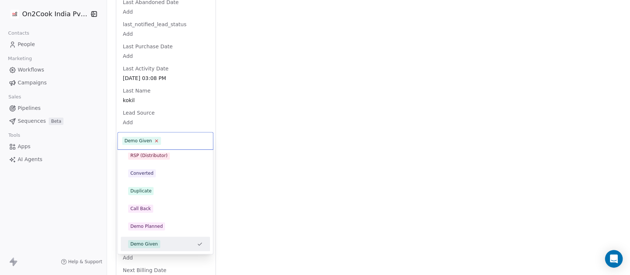
click at [154, 142] on icon at bounding box center [156, 141] width 5 height 5
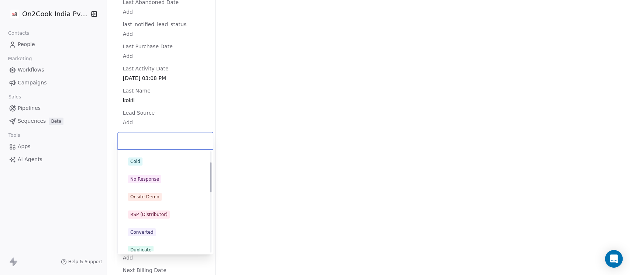
scroll to position [0, 0]
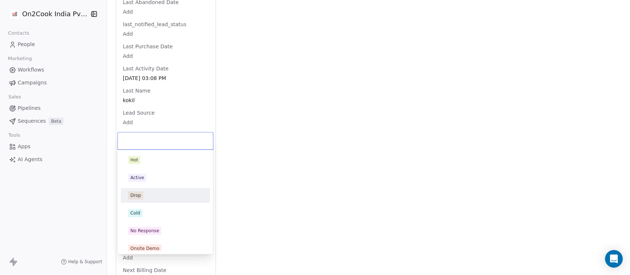
click at [145, 199] on div "Drop" at bounding box center [165, 196] width 75 height 8
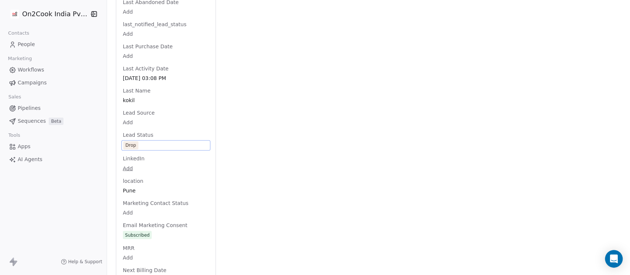
click at [270, 102] on div "Activity Activity Emails Emails Notes Notes Tasks Tasks Total Notes (2) Create …" at bounding box center [423, 80] width 396 height 1534
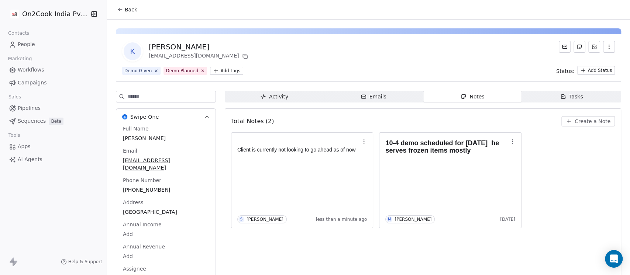
click at [130, 7] on span "Back" at bounding box center [131, 9] width 13 height 7
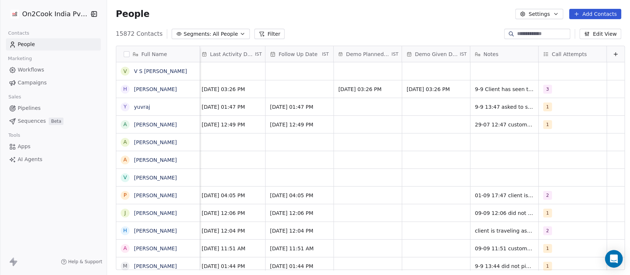
scroll to position [0, 1053]
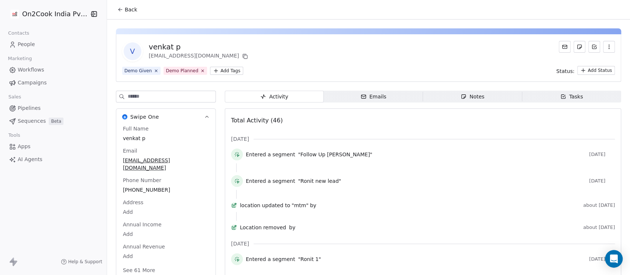
click at [484, 97] on span "Notes Notes" at bounding box center [472, 97] width 99 height 12
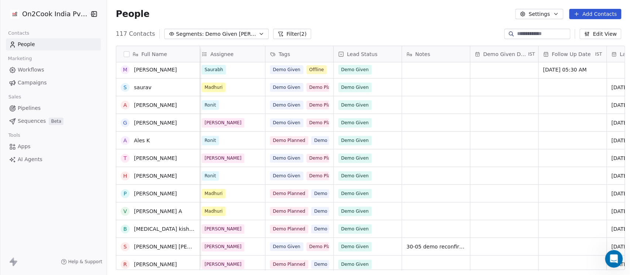
scroll to position [262, 0]
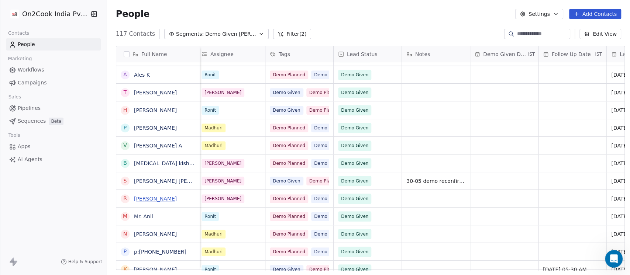
click at [151, 198] on link "Ravi Jaiswal" at bounding box center [155, 199] width 43 height 6
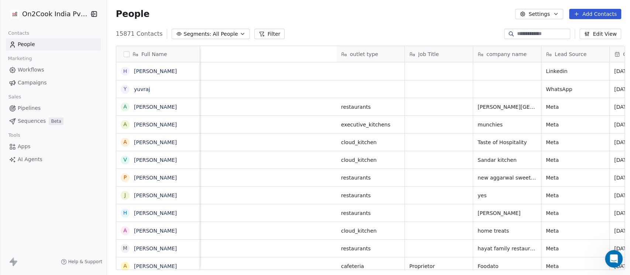
scroll to position [235, 519]
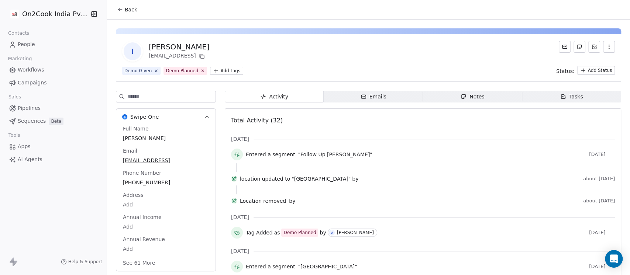
click at [490, 96] on span "Notes Notes" at bounding box center [472, 97] width 99 height 12
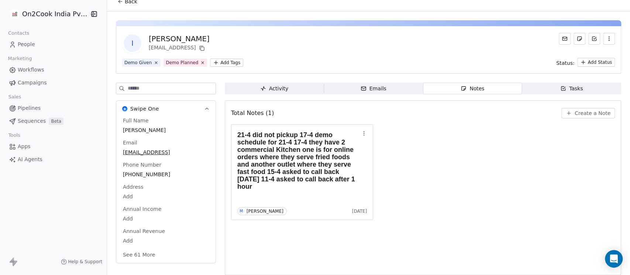
scroll to position [12, 0]
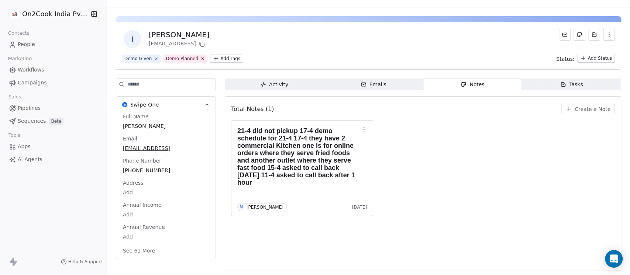
click at [584, 107] on span "Create a Note" at bounding box center [593, 109] width 36 height 7
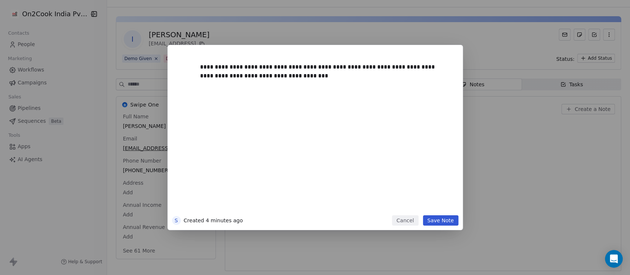
click at [438, 219] on button "Save Note" at bounding box center [440, 221] width 35 height 10
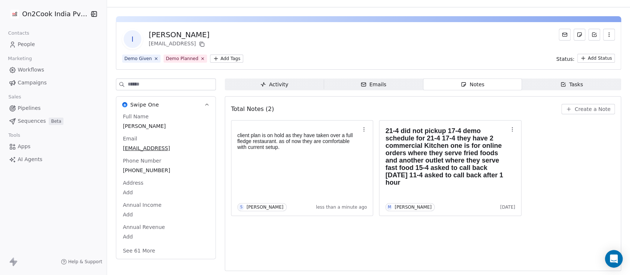
click at [136, 251] on button "See 61 More" at bounding box center [138, 250] width 41 height 13
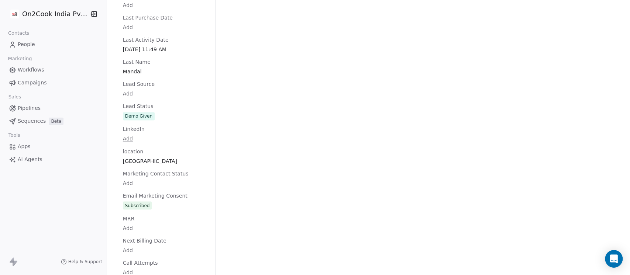
scroll to position [800, 0]
click at [151, 120] on div "Full Name Indranil Mandal Email indranil_man@hotmail.comi Phone Number +9190880…" at bounding box center [165, 67] width 89 height 1484
click at [155, 116] on div "Full Name Indranil Mandal Email indranil_man@hotmail.comi Phone Number +9190880…" at bounding box center [165, 67] width 89 height 1484
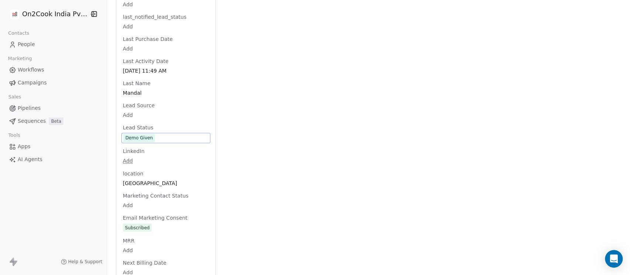
click at [151, 137] on span "Demo Given" at bounding box center [165, 138] width 85 height 8
click at [157, 141] on span "Demo Given" at bounding box center [165, 138] width 85 height 8
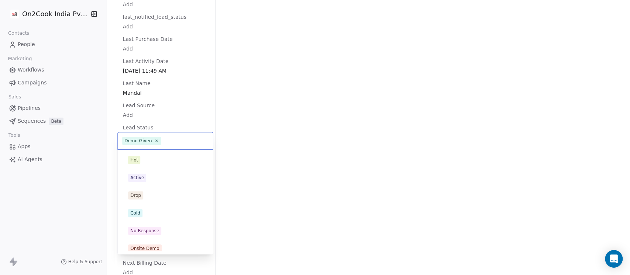
scroll to position [111, 0]
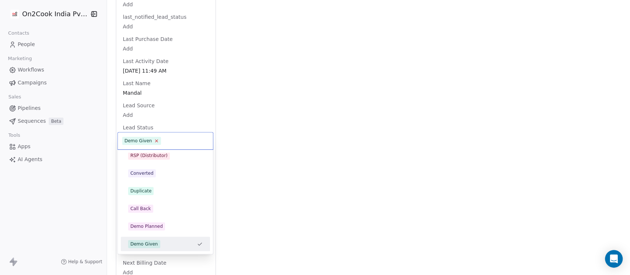
click at [154, 141] on icon at bounding box center [156, 141] width 5 height 5
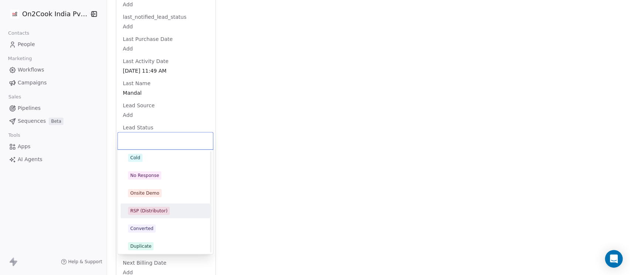
scroll to position [0, 0]
click at [147, 210] on div "Cold" at bounding box center [165, 213] width 75 height 8
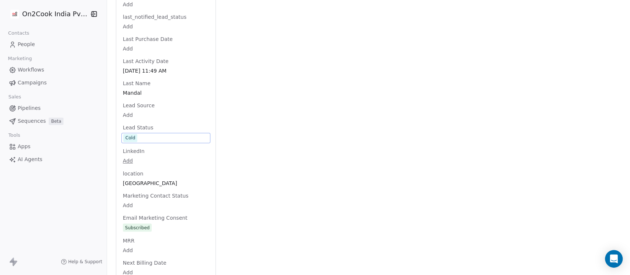
click at [252, 149] on div "Activity Activity Emails Emails Notes Notes Tasks Tasks Total Notes (2) Create …" at bounding box center [423, 76] width 396 height 1527
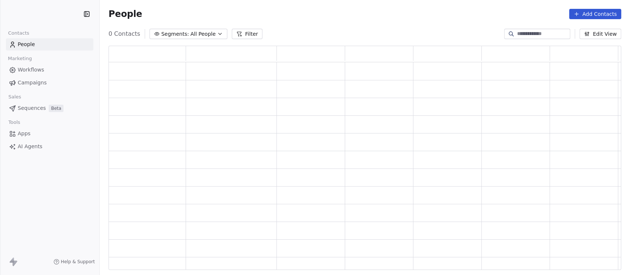
scroll to position [217, 505]
click at [214, 29] on button "Segments: All People" at bounding box center [188, 34] width 78 height 10
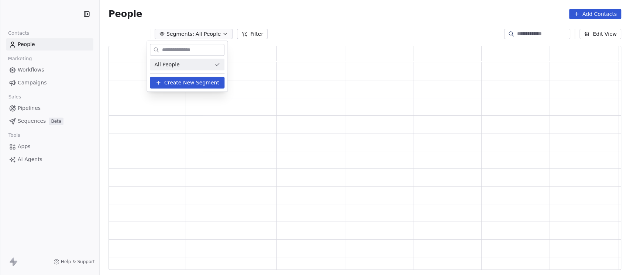
click at [350, 19] on html "Contacts People Marketing Workflows Campaigns Sales Pipelines Sequences Beta To…" at bounding box center [315, 137] width 630 height 275
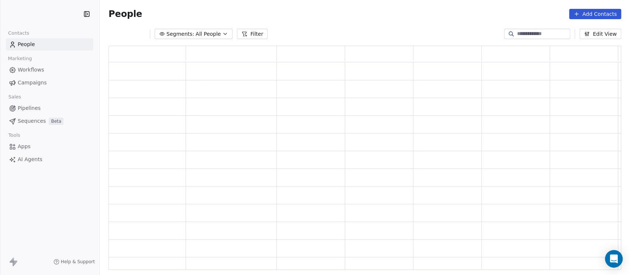
click at [528, 36] on input at bounding box center [543, 33] width 52 height 7
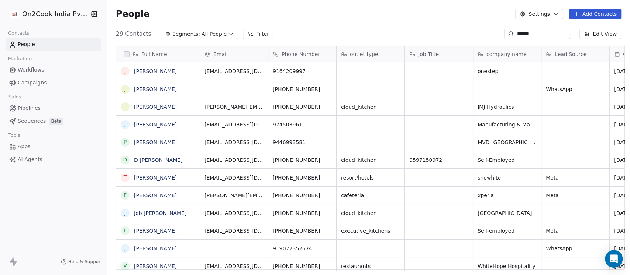
scroll to position [235, 519]
type input "******"
click at [154, 108] on link "Joseph Francis" at bounding box center [155, 107] width 43 height 6
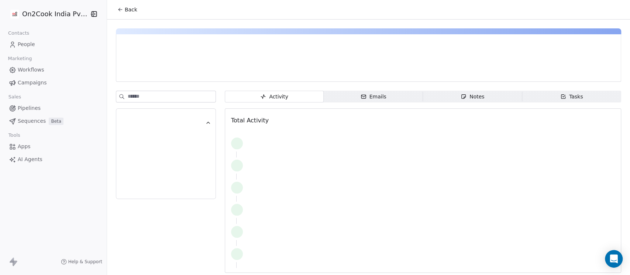
click at [484, 92] on span "Notes Notes" at bounding box center [472, 97] width 99 height 12
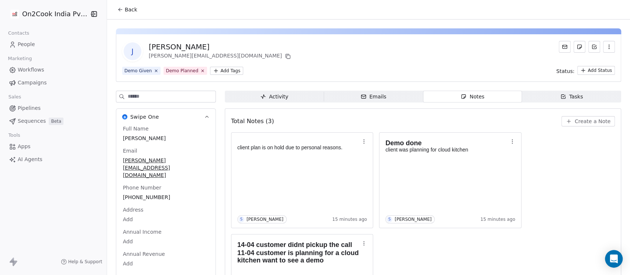
scroll to position [64, 0]
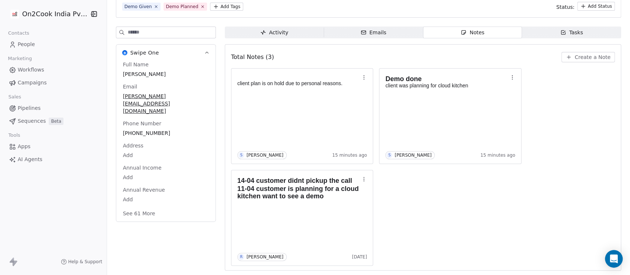
click at [168, 32] on input at bounding box center [172, 32] width 88 height 11
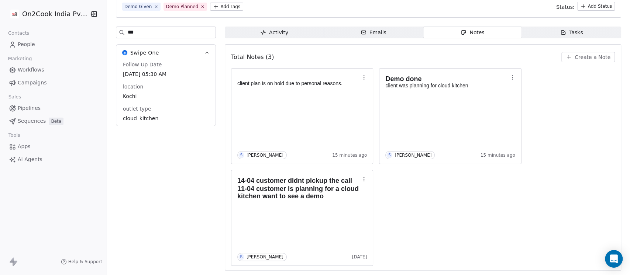
type input "****"
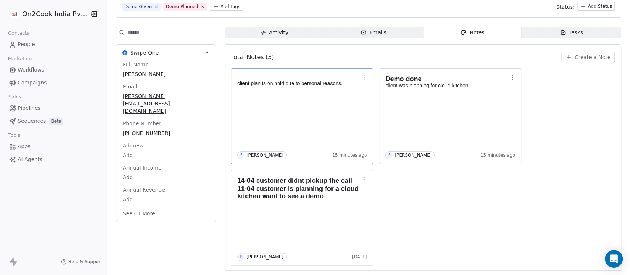
click at [307, 118] on div "client plan is on hold due to personal reasons. S Saurabh Shah 15 minutes ago" at bounding box center [302, 116] width 130 height 86
click at [144, 207] on button "See 61 More" at bounding box center [138, 213] width 41 height 13
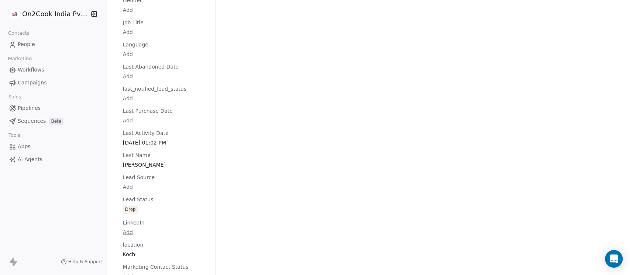
scroll to position [852, 0]
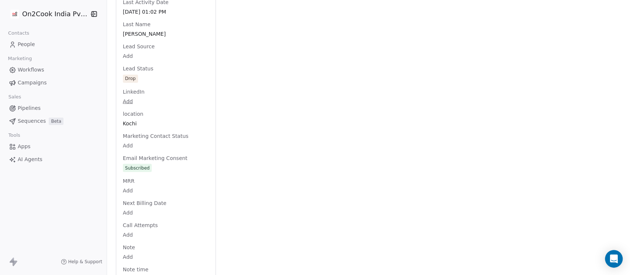
click at [311, 100] on div "Activity Activity Emails Emails Notes Notes Tasks Tasks Total Notes (3) Create …" at bounding box center [423, 9] width 396 height 1541
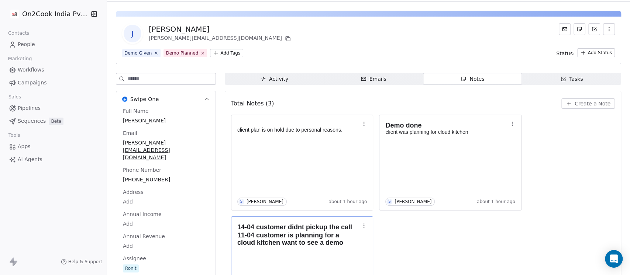
scroll to position [0, 0]
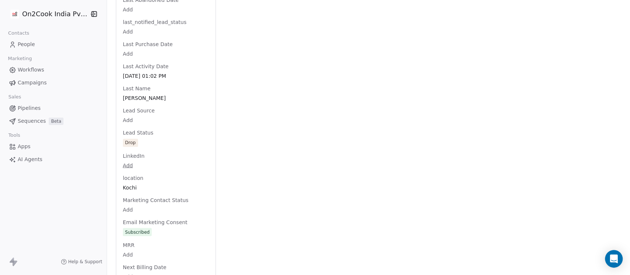
click at [133, 129] on div "Lead Status Drop" at bounding box center [165, 138] width 89 height 18
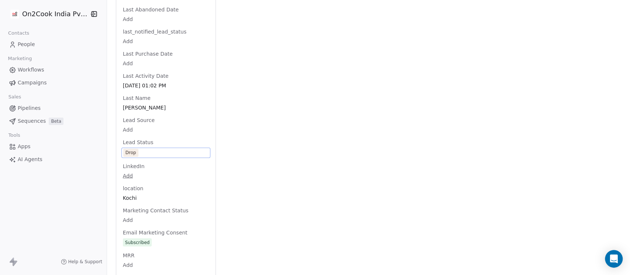
click at [140, 149] on span "Drop" at bounding box center [165, 153] width 85 height 8
click at [144, 149] on span "Drop" at bounding box center [165, 153] width 85 height 8
click at [170, 149] on span "Drop" at bounding box center [165, 153] width 85 height 8
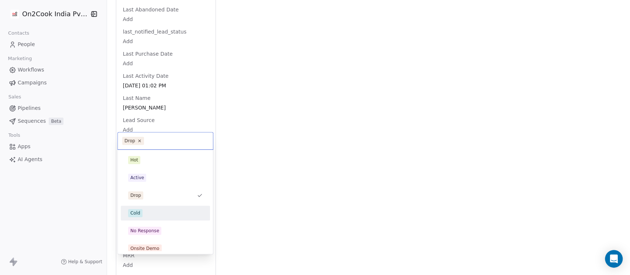
click at [154, 206] on div "Cold" at bounding box center [165, 213] width 89 height 15
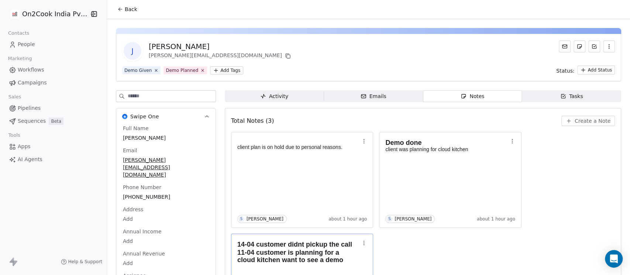
scroll to position [0, 0]
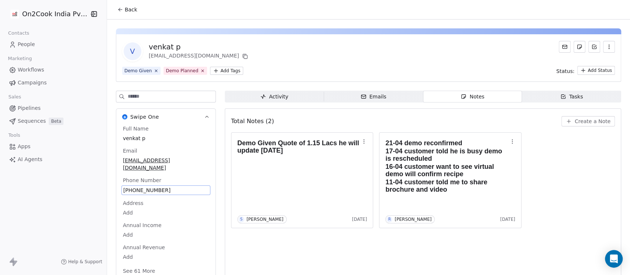
click at [148, 181] on div "Full Name [PERSON_NAME] p Email [EMAIL_ADDRESS][DOMAIN_NAME] Phone Number [PHON…" at bounding box center [165, 200] width 89 height 151
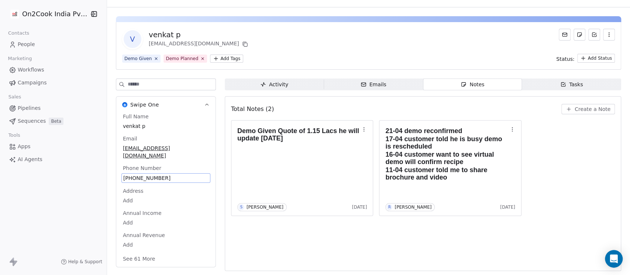
click at [156, 175] on span "[PHONE_NUMBER]" at bounding box center [165, 178] width 85 height 7
click at [168, 175] on span "[PHONE_NUMBER]" at bounding box center [165, 178] width 85 height 7
click at [150, 169] on input "**********" at bounding box center [158, 175] width 78 height 15
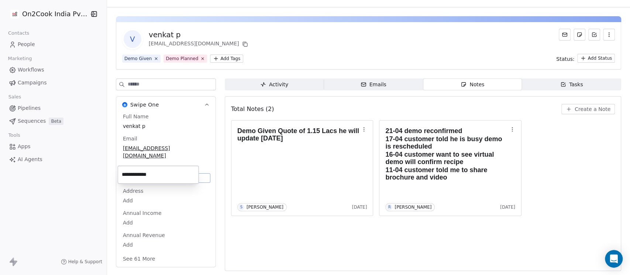
click at [150, 169] on input "**********" at bounding box center [158, 175] width 78 height 15
click at [569, 107] on html "**********" at bounding box center [315, 137] width 630 height 275
click at [568, 108] on button "Create a Note" at bounding box center [588, 109] width 54 height 10
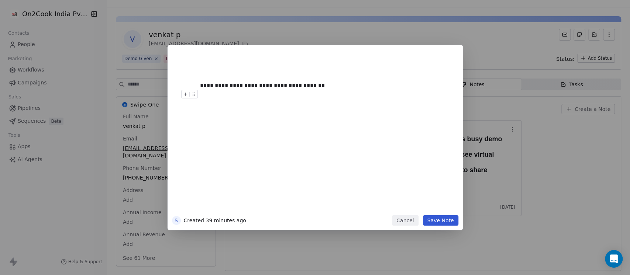
click at [441, 226] on div "**********" at bounding box center [315, 137] width 295 height 185
click at [442, 221] on button "Save Note" at bounding box center [440, 221] width 35 height 10
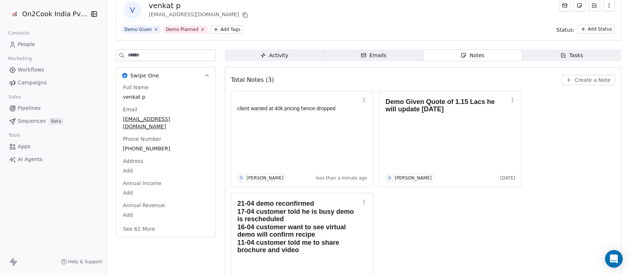
scroll to position [64, 0]
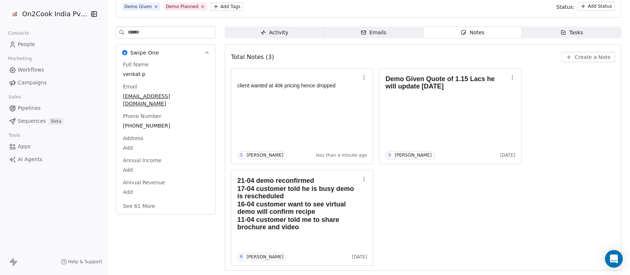
click at [145, 200] on button "See 61 More" at bounding box center [138, 206] width 41 height 13
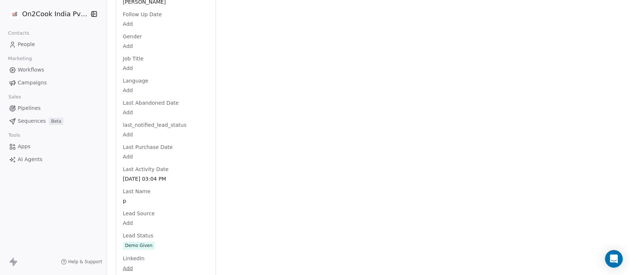
scroll to position [786, 0]
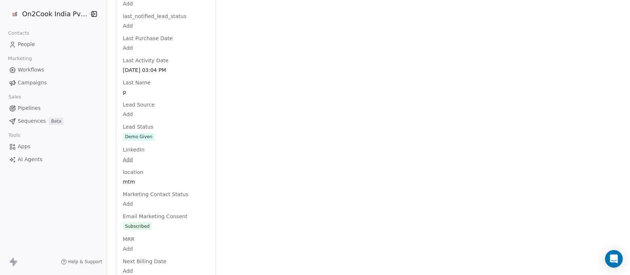
click at [155, 129] on div "Lead Status Demo Given" at bounding box center [165, 132] width 89 height 18
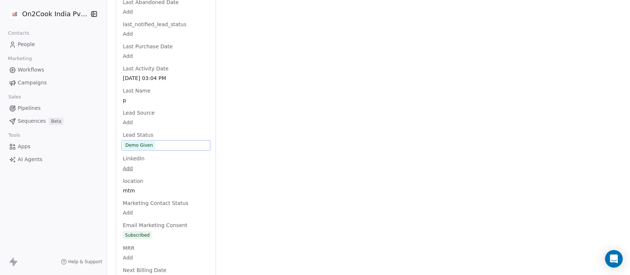
click at [156, 141] on span "Demo Given" at bounding box center [165, 145] width 85 height 8
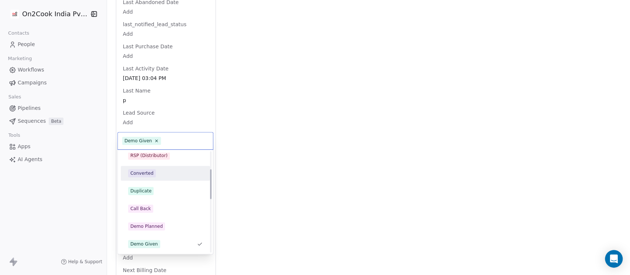
scroll to position [0, 0]
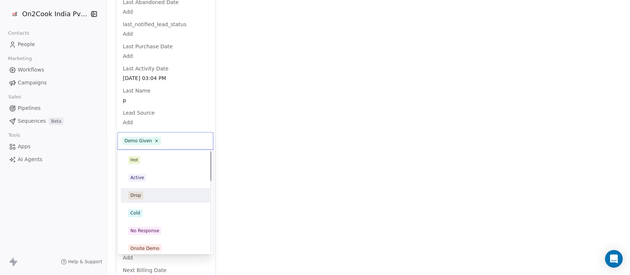
click at [142, 194] on span "Drop" at bounding box center [135, 196] width 15 height 8
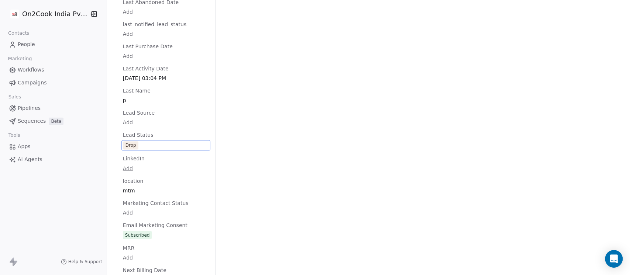
click at [319, 111] on div "Activity Activity Emails Emails Notes Notes Tasks Tasks Total Notes (3) Create …" at bounding box center [423, 80] width 396 height 1534
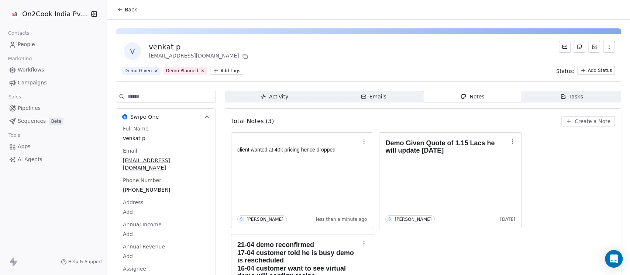
click at [125, 10] on span "Back" at bounding box center [131, 9] width 13 height 7
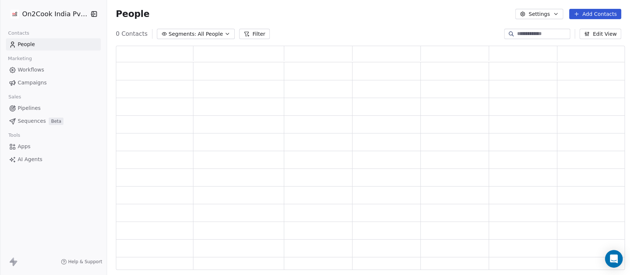
scroll to position [217, 501]
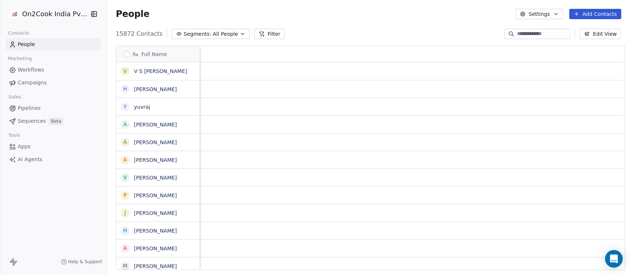
scroll to position [0, 1103]
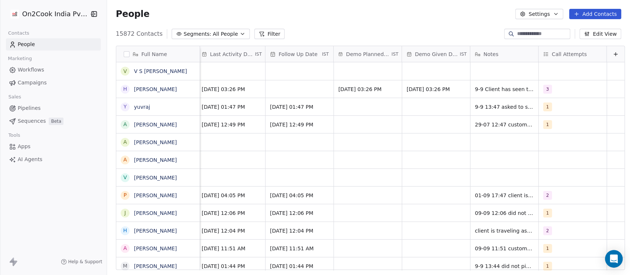
click at [254, 30] on button "Filter" at bounding box center [269, 34] width 31 height 10
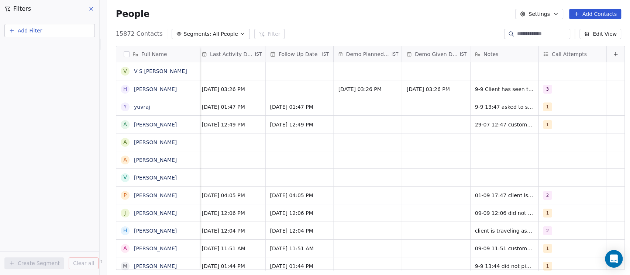
click at [59, 28] on button "Add Filter" at bounding box center [49, 30] width 90 height 13
click at [48, 47] on span "Contact properties" at bounding box center [36, 48] width 48 height 8
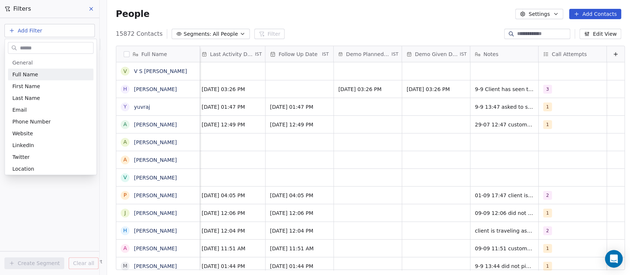
click at [48, 47] on input "text" at bounding box center [55, 47] width 75 height 11
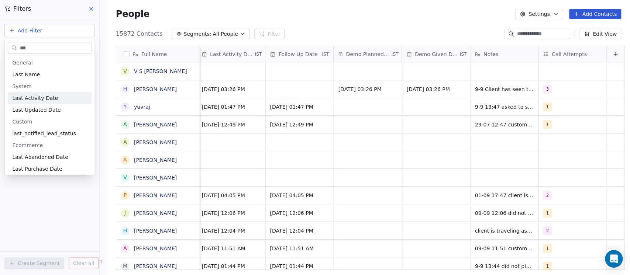
type input "***"
click at [47, 99] on span "Last Activity Date" at bounding box center [35, 97] width 46 height 7
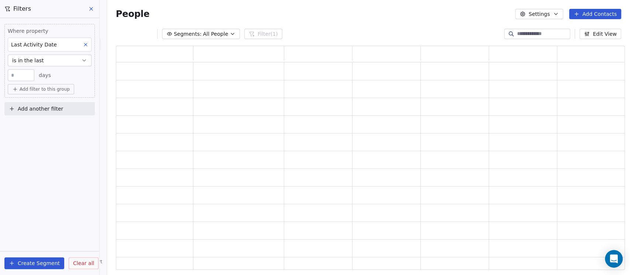
scroll to position [217, 501]
click at [24, 78] on input "**" at bounding box center [21, 76] width 23 height 6
click at [40, 60] on span "is in the last" at bounding box center [28, 60] width 32 height 7
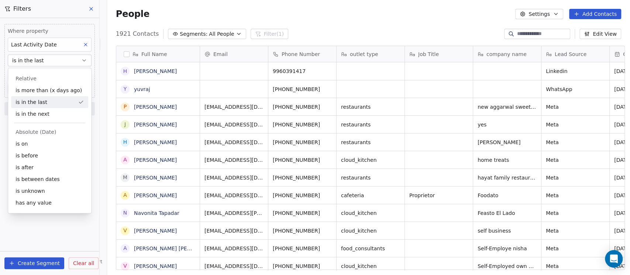
scroll to position [235, 519]
click at [42, 145] on div "is on" at bounding box center [49, 144] width 77 height 12
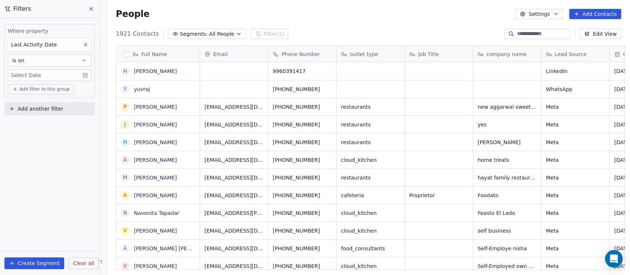
click at [35, 90] on span "Add filter to this group" at bounding box center [45, 89] width 50 height 6
click at [32, 78] on html "On2Cook India Pvt. Ltd. Contacts People Marketing Workflows Campaigns Sales Pip…" at bounding box center [315, 137] width 630 height 275
click at [32, 76] on body "On2Cook India Pvt. Ltd. Contacts People Marketing Workflows Campaigns Sales Pip…" at bounding box center [315, 137] width 630 height 275
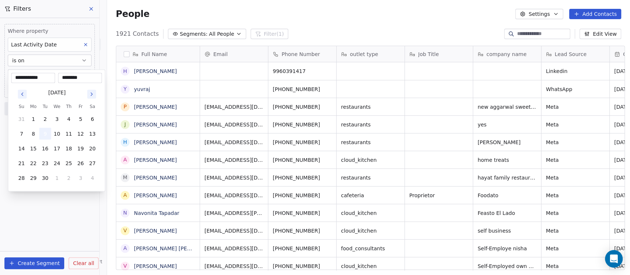
click at [44, 137] on button "9" at bounding box center [45, 134] width 12 height 12
click at [47, 132] on button "9" at bounding box center [45, 134] width 12 height 12
click at [41, 209] on html "On2Cook India Pvt. Ltd. Contacts People Marketing Workflows Campaigns Sales Pip…" at bounding box center [315, 137] width 630 height 275
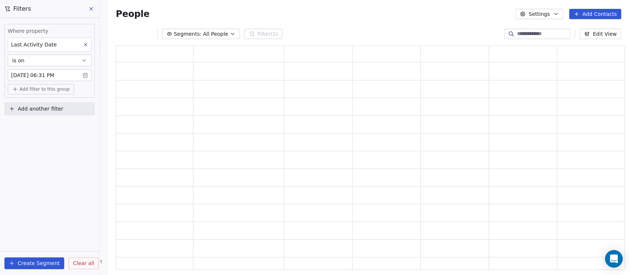
scroll to position [217, 501]
click at [49, 76] on body "On2Cook India Pvt. Ltd. Contacts People Marketing Workflows Campaigns Sales Pip…" at bounding box center [315, 137] width 630 height 275
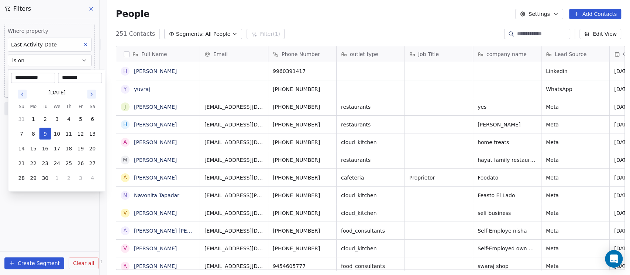
scroll to position [235, 519]
click at [88, 75] on input "********" at bounding box center [79, 77] width 41 height 7
click at [69, 78] on input "********" at bounding box center [79, 77] width 41 height 7
drag, startPoint x: 85, startPoint y: 78, endPoint x: 48, endPoint y: 78, distance: 36.2
click at [48, 78] on div "**********" at bounding box center [56, 78] width 91 height 10
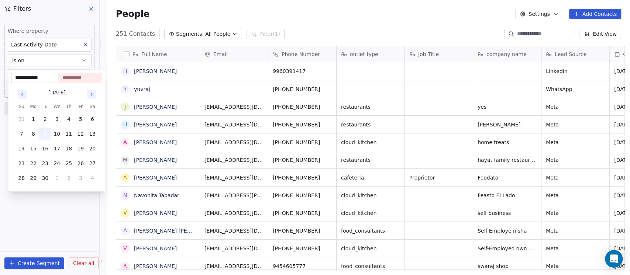
click at [47, 135] on button "9" at bounding box center [45, 134] width 12 height 12
click at [41, 220] on html "On2Cook India Pvt. Ltd. Contacts People Marketing Workflows Campaigns Sales Pip…" at bounding box center [315, 137] width 630 height 275
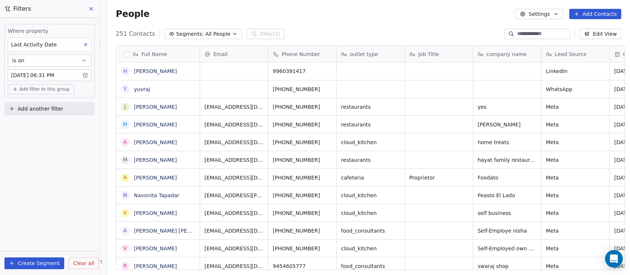
click at [45, 89] on span "Add filter to this group" at bounding box center [45, 89] width 50 height 6
click at [35, 107] on span "Contact properties" at bounding box center [40, 105] width 48 height 8
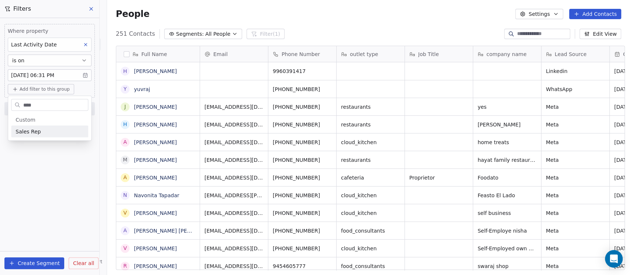
type input "****"
click at [34, 130] on span "Sales Rep" at bounding box center [28, 131] width 25 height 7
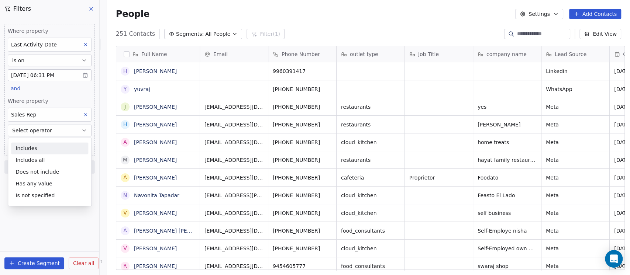
click at [38, 148] on div "Includes" at bounding box center [49, 148] width 77 height 12
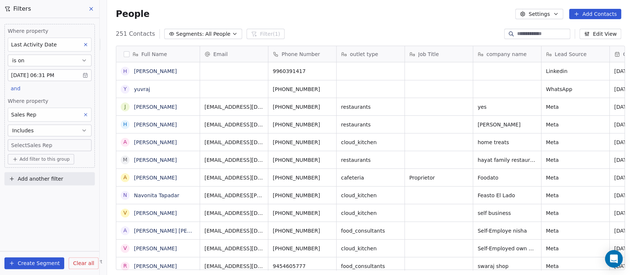
click at [39, 145] on body "On2Cook India Pvt. Ltd. Contacts People Marketing Workflows Campaigns Sales Pip…" at bounding box center [315, 137] width 630 height 275
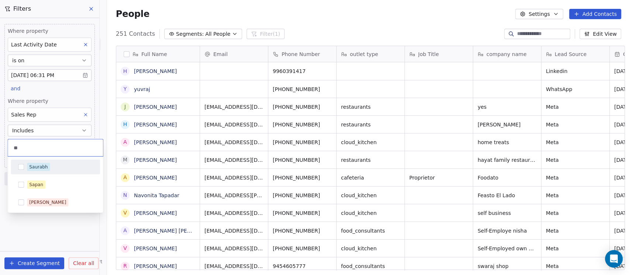
type input "**"
click at [37, 166] on div "Saurabh" at bounding box center [38, 167] width 18 height 7
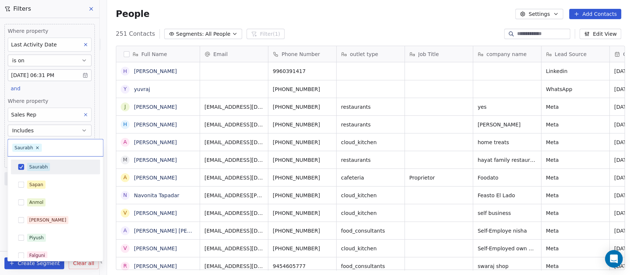
click at [100, 49] on html "On2Cook India Pvt. Ltd. Contacts People Marketing Workflows Campaigns Sales Pip…" at bounding box center [315, 137] width 630 height 275
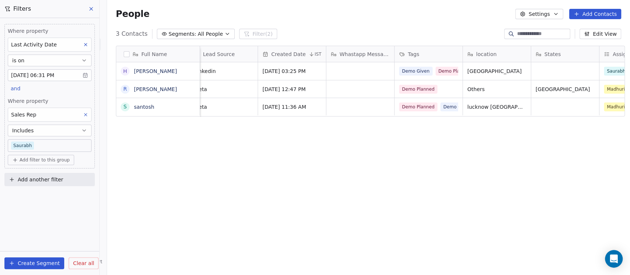
scroll to position [0, 197]
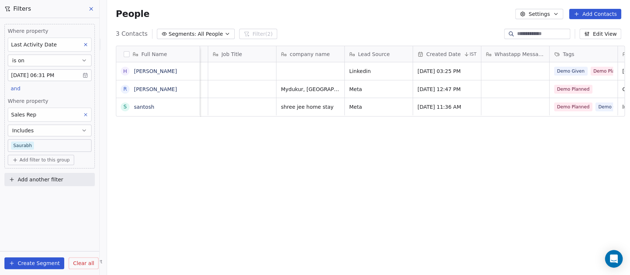
click at [62, 45] on div "Last Activity Date" at bounding box center [50, 45] width 84 height 14
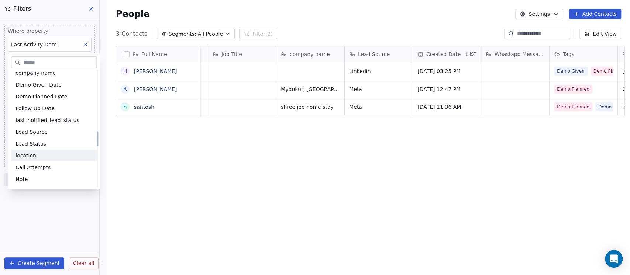
scroll to position [532, 0]
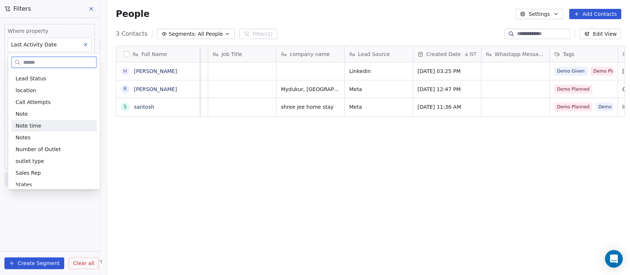
click at [40, 121] on div "Note time" at bounding box center [54, 126] width 86 height 12
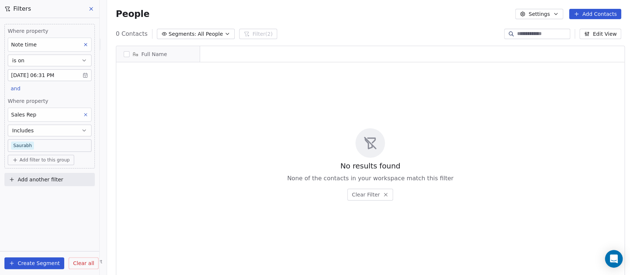
scroll to position [235, 519]
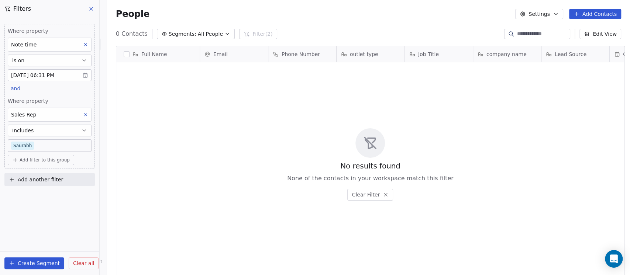
click at [70, 75] on body "On2Cook India Pvt. Ltd. Contacts People Marketing Workflows Campaigns Sales Pip…" at bounding box center [315, 137] width 630 height 275
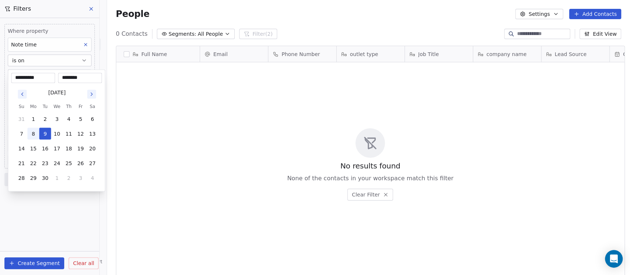
click at [36, 134] on button "8" at bounding box center [33, 134] width 12 height 12
type input "**********"
click at [63, 63] on html "**********" at bounding box center [315, 137] width 630 height 275
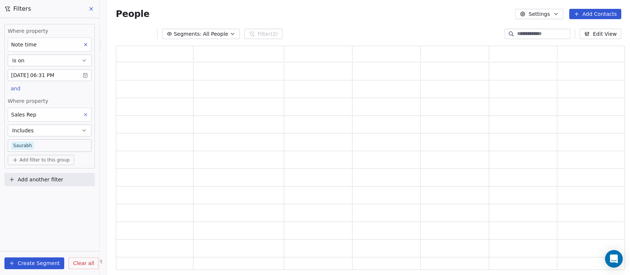
scroll to position [217, 501]
click at [62, 62] on button "is on" at bounding box center [50, 61] width 84 height 12
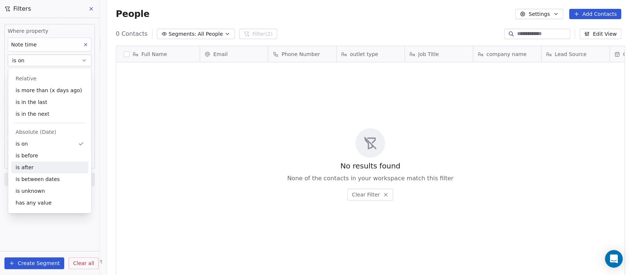
scroll to position [235, 519]
click at [33, 180] on div "is between dates" at bounding box center [49, 179] width 77 height 12
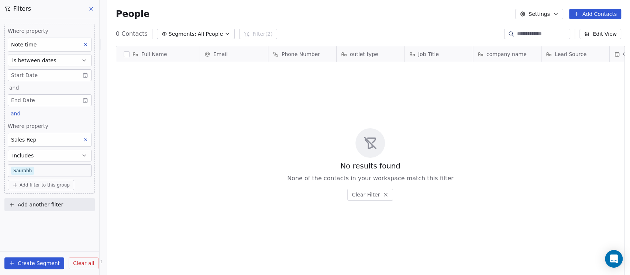
click at [35, 99] on body "On2Cook India Pvt. Ltd. Contacts People Marketing Workflows Campaigns Sales Pip…" at bounding box center [315, 137] width 630 height 275
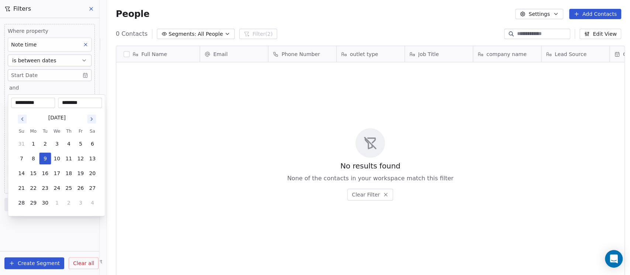
click at [38, 77] on html "**********" at bounding box center [315, 137] width 630 height 275
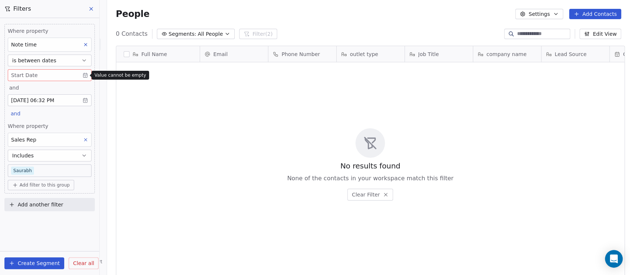
click at [38, 77] on body "On2Cook India Pvt. Ltd. Contacts People Marketing Workflows Campaigns Sales Pip…" at bounding box center [315, 137] width 630 height 275
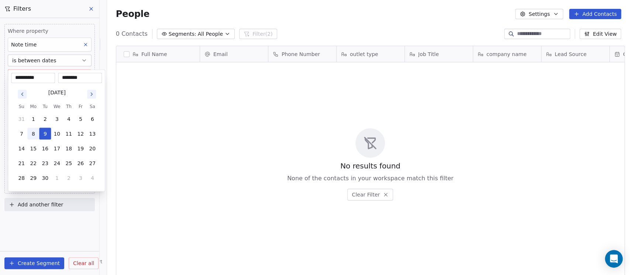
click at [35, 131] on button "8" at bounding box center [33, 134] width 12 height 12
type input "**********"
click at [67, 78] on input "********" at bounding box center [79, 77] width 41 height 7
type input "********"
click at [78, 17] on html "**********" at bounding box center [315, 137] width 630 height 275
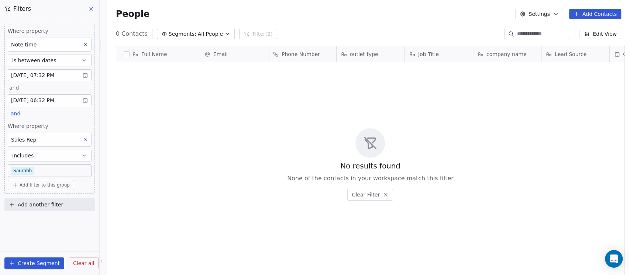
click at [63, 100] on body "On2Cook India Pvt. Ltd. Contacts People Marketing Workflows Campaigns Sales Pip…" at bounding box center [315, 137] width 630 height 275
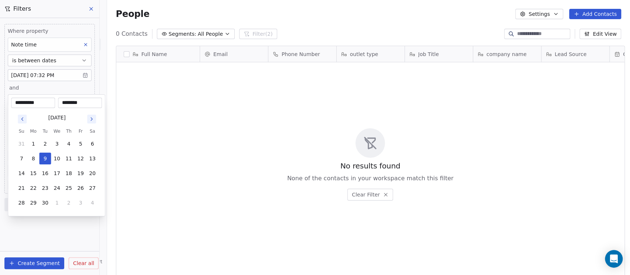
click at [59, 80] on html "**********" at bounding box center [315, 137] width 630 height 275
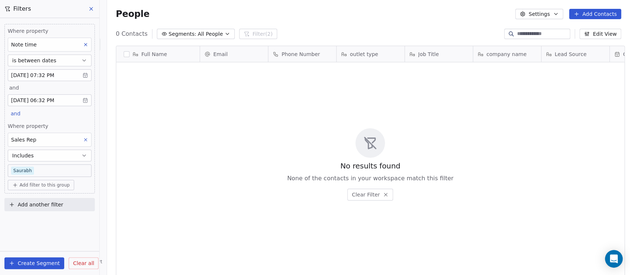
click at [48, 44] on div "Note time" at bounding box center [50, 45] width 84 height 14
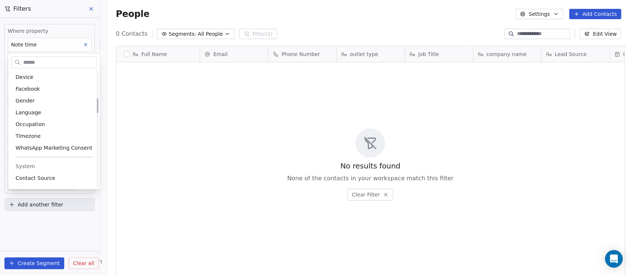
scroll to position [356, 0]
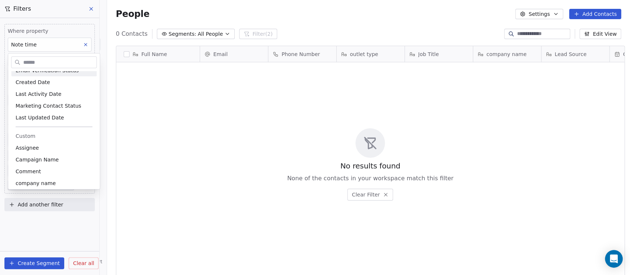
click at [69, 43] on html "On2Cook India Pvt. Ltd. Contacts People Marketing Workflows Campaigns Sales Pip…" at bounding box center [315, 137] width 630 height 275
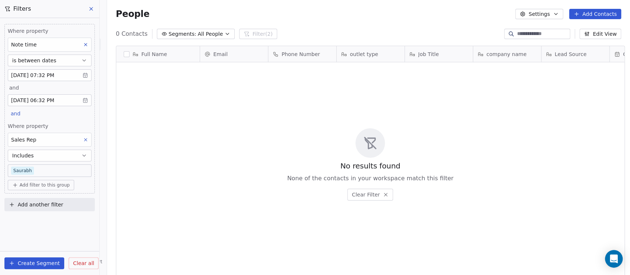
click at [85, 42] on icon at bounding box center [85, 44] width 5 height 5
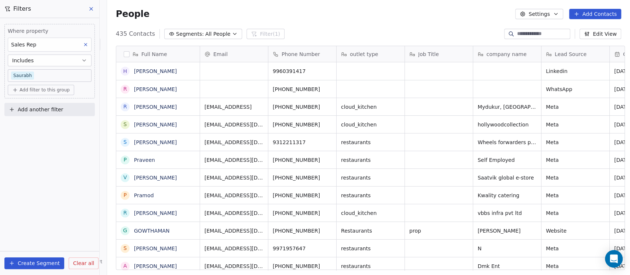
scroll to position [235, 519]
click at [49, 111] on span "Add another filter" at bounding box center [40, 110] width 45 height 8
click at [47, 136] on span "Contact activity" at bounding box center [32, 139] width 41 height 8
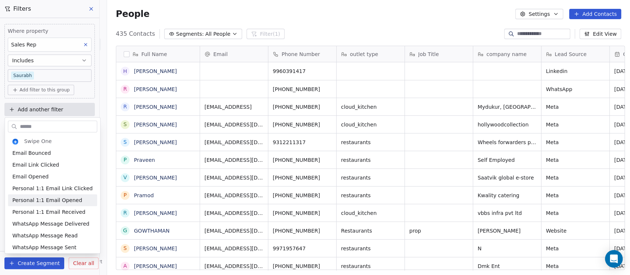
scroll to position [3, 0]
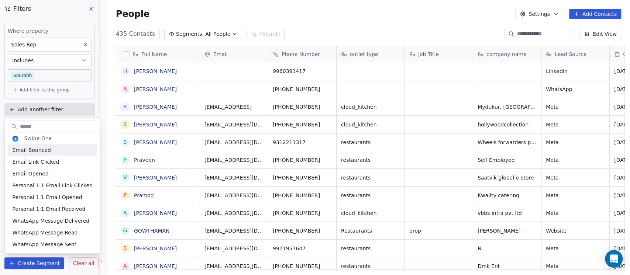
click at [31, 128] on input "text" at bounding box center [57, 126] width 78 height 11
click at [47, 128] on input "text" at bounding box center [57, 126] width 78 height 11
click at [54, 108] on html "On2Cook India Pvt. Ltd. Contacts People Marketing Workflows Campaigns Sales Pip…" at bounding box center [315, 137] width 630 height 275
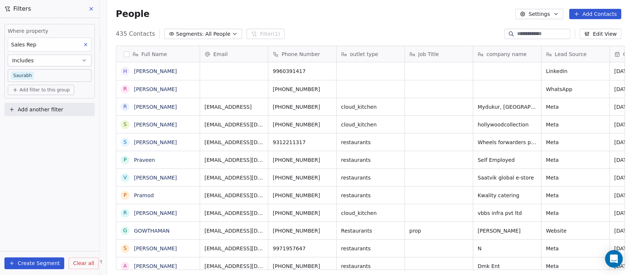
click at [54, 108] on span "Add another filter" at bounding box center [40, 110] width 45 height 8
click at [51, 126] on span "Contact properties" at bounding box center [36, 127] width 48 height 8
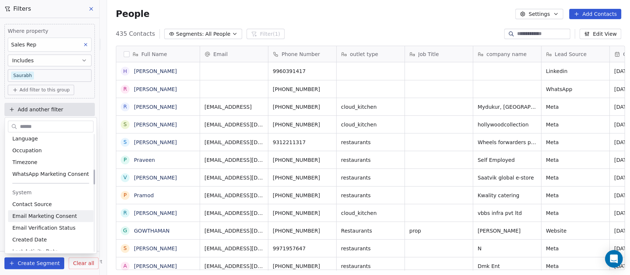
scroll to position [328, 0]
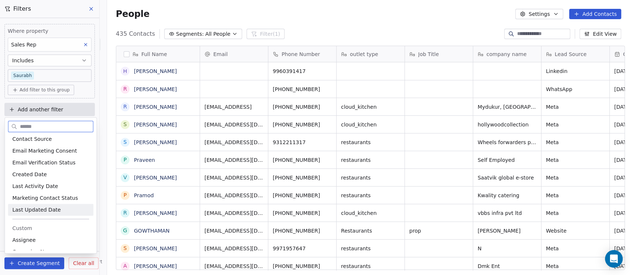
click at [44, 207] on span "Last Updated Date" at bounding box center [36, 209] width 48 height 7
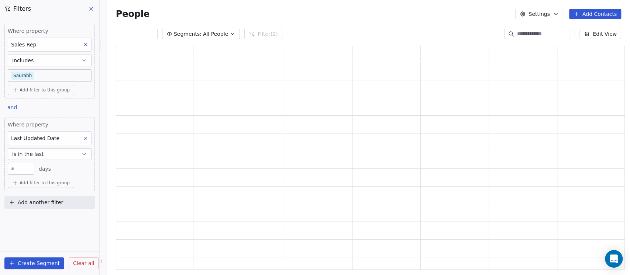
scroll to position [217, 501]
click at [25, 166] on input "**" at bounding box center [21, 169] width 23 height 6
click at [38, 151] on span "is in the last" at bounding box center [28, 154] width 32 height 7
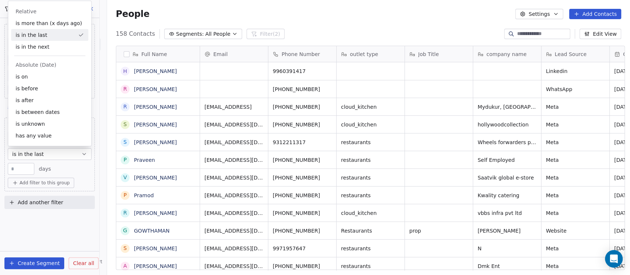
scroll to position [235, 519]
click at [29, 71] on div "is on" at bounding box center [49, 77] width 77 height 12
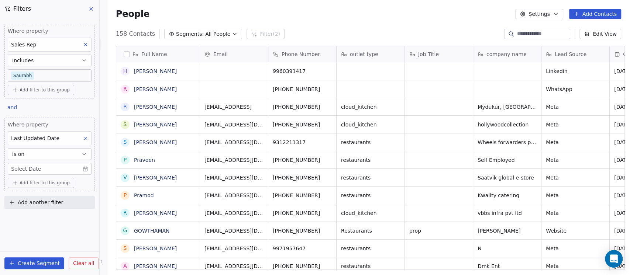
click at [30, 172] on body "On2Cook India Pvt. Ltd. Contacts People Marketing Workflows Campaigns Sales Pip…" at bounding box center [315, 137] width 630 height 275
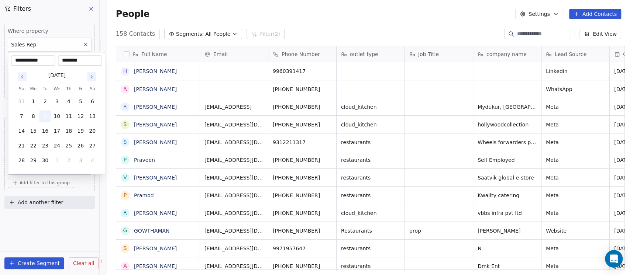
click at [41, 117] on button "9" at bounding box center [45, 116] width 12 height 12
click at [32, 210] on html "On2Cook India Pvt. Ltd. Contacts People Marketing Workflows Campaigns Sales Pip…" at bounding box center [315, 137] width 630 height 275
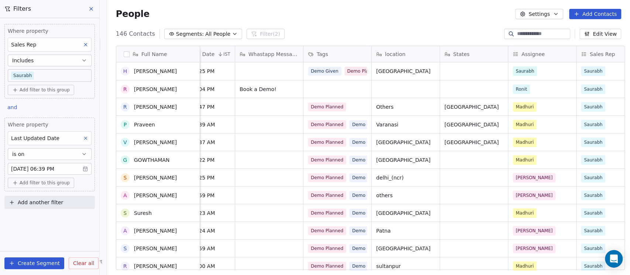
scroll to position [0, 0]
click at [29, 203] on span "Add another filter" at bounding box center [40, 203] width 45 height 8
click at [41, 218] on span "Contact properties" at bounding box center [36, 220] width 48 height 8
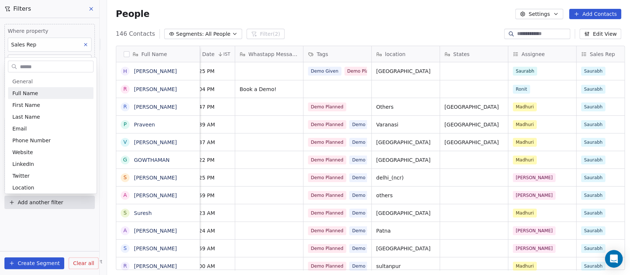
click at [40, 69] on input "text" at bounding box center [55, 66] width 75 height 11
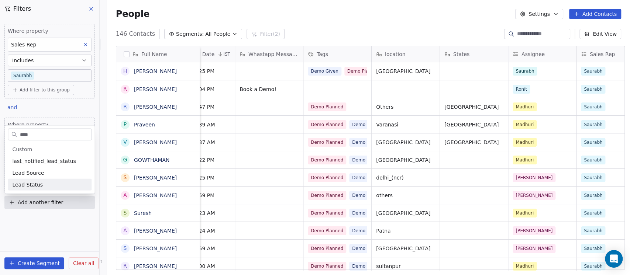
type input "****"
click at [32, 186] on span "Lead Status" at bounding box center [27, 184] width 31 height 7
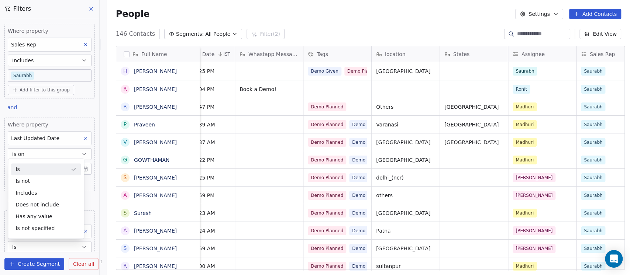
click at [25, 164] on div "Is" at bounding box center [46, 170] width 70 height 12
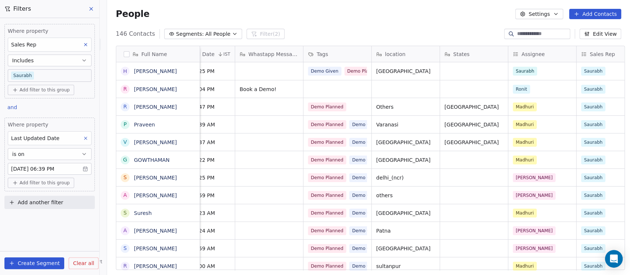
click at [41, 87] on span "Add filter to this group" at bounding box center [45, 90] width 50 height 6
click at [39, 107] on span "Contact properties" at bounding box center [40, 106] width 48 height 8
type input "****"
click at [35, 157] on span "Lead Status" at bounding box center [31, 155] width 31 height 7
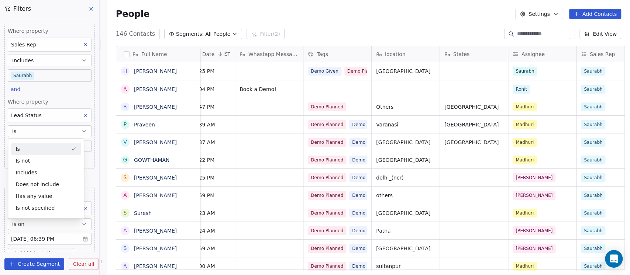
click at [34, 147] on div "Is" at bounding box center [46, 149] width 70 height 12
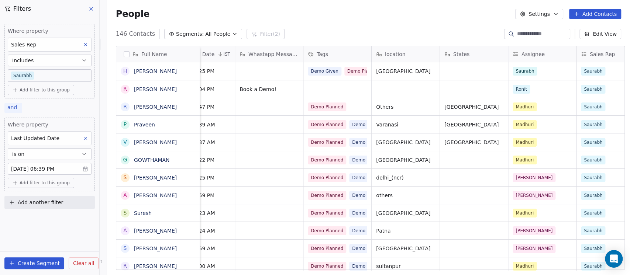
click at [16, 108] on span "and" at bounding box center [12, 107] width 10 height 6
click at [16, 130] on div "or" at bounding box center [21, 136] width 27 height 12
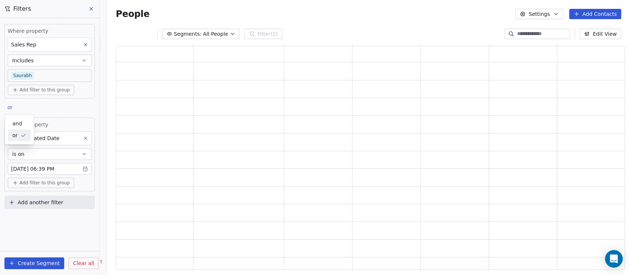
scroll to position [217, 501]
click at [12, 105] on span "or" at bounding box center [9, 107] width 5 height 6
click at [18, 124] on span "and" at bounding box center [17, 124] width 10 height 8
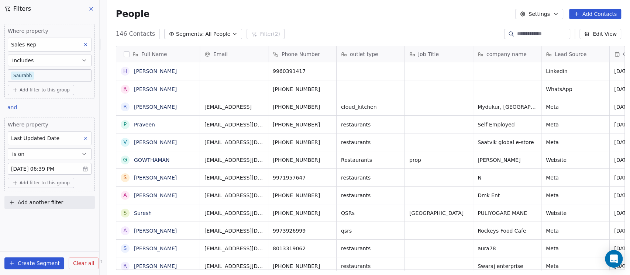
scroll to position [235, 519]
click at [50, 204] on span "Add another filter" at bounding box center [40, 203] width 45 height 8
click at [42, 221] on span "Contact properties" at bounding box center [36, 220] width 48 height 8
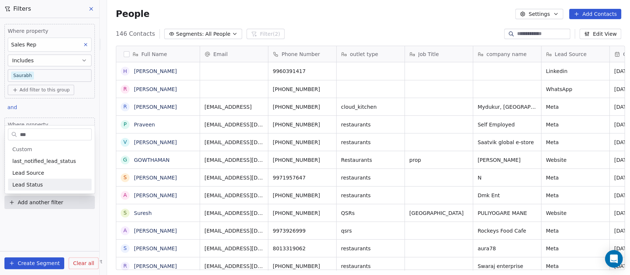
type input "***"
click at [27, 187] on span "Lead Status" at bounding box center [27, 184] width 31 height 7
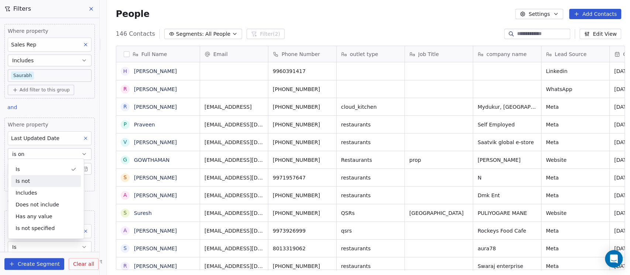
click at [39, 184] on div "Is not" at bounding box center [46, 181] width 70 height 12
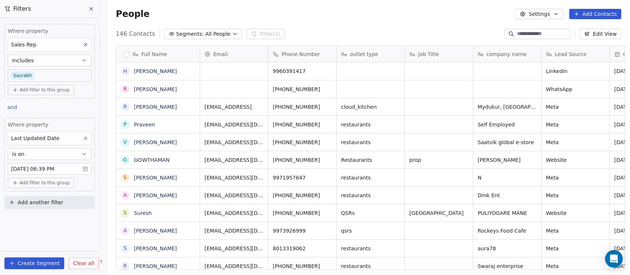
click at [52, 197] on button "Add another filter" at bounding box center [49, 202] width 90 height 13
click at [45, 183] on html "On2Cook India Pvt. Ltd. Contacts People Marketing Workflows Campaigns Sales Pip…" at bounding box center [315, 137] width 630 height 275
click at [45, 183] on span "Add filter to this group" at bounding box center [45, 183] width 50 height 6
click at [41, 198] on span "Contact properties" at bounding box center [40, 199] width 48 height 8
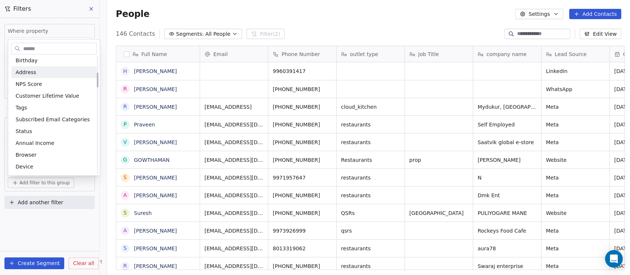
scroll to position [131, 0]
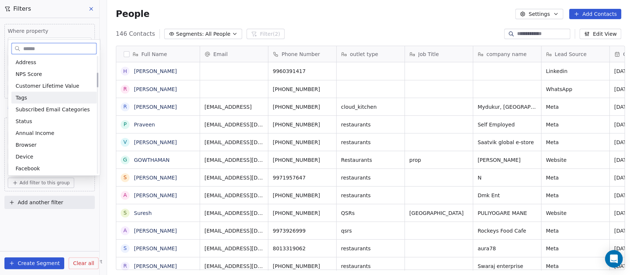
click at [37, 100] on div "Tags" at bounding box center [54, 97] width 77 height 7
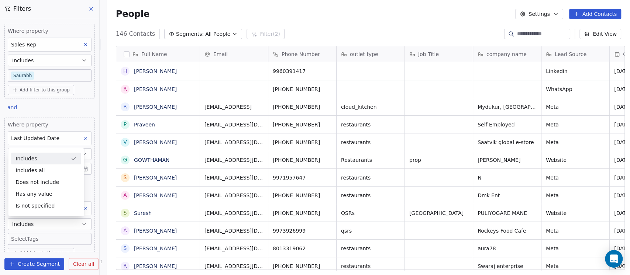
click at [44, 160] on div "Includes" at bounding box center [46, 159] width 70 height 12
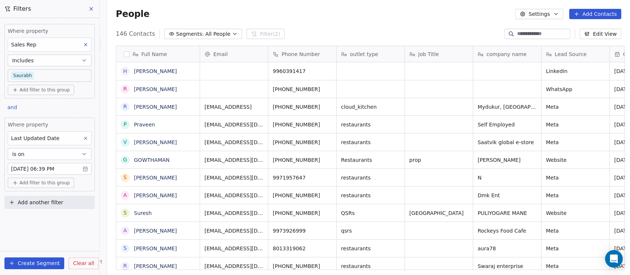
click at [31, 186] on button "Add filter to this group" at bounding box center [41, 183] width 66 height 10
click at [34, 196] on span "Contact properties" at bounding box center [40, 199] width 48 height 8
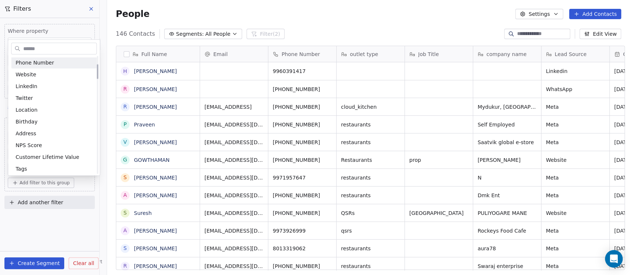
scroll to position [65, 0]
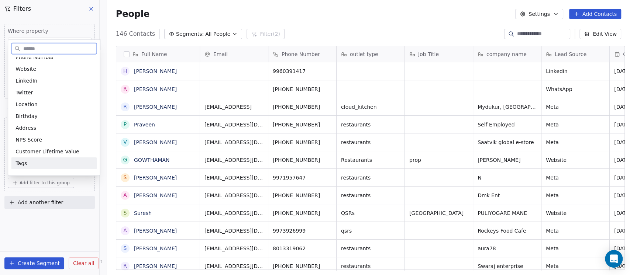
click at [32, 162] on div "Tags" at bounding box center [54, 163] width 77 height 7
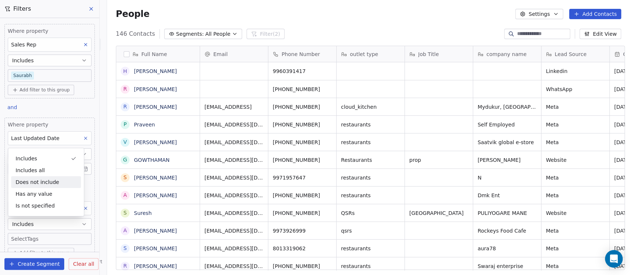
click at [36, 238] on body "On2Cook India Pvt. Ltd. Contacts People Marketing Workflows Campaigns Sales Pip…" at bounding box center [315, 137] width 630 height 275
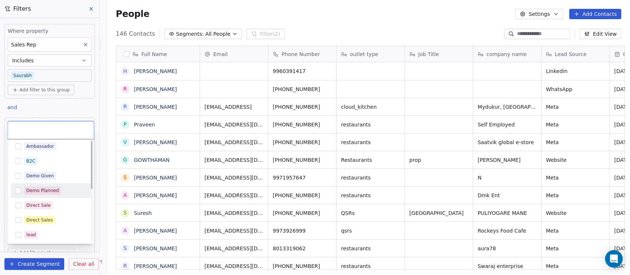
scroll to position [0, 0]
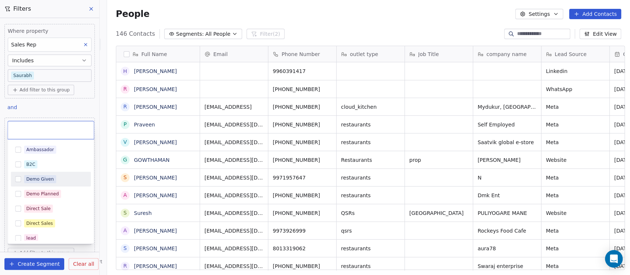
click at [19, 181] on button "Suggestions" at bounding box center [18, 179] width 6 height 6
click at [58, 102] on html "On2Cook India Pvt. Ltd. Contacts People Marketing Workflows Campaigns Sales Pip…" at bounding box center [315, 137] width 630 height 275
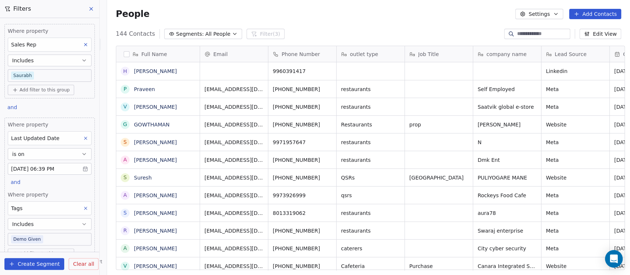
scroll to position [30, 0]
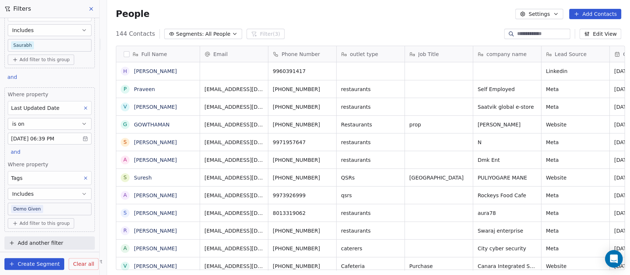
click at [43, 179] on div "Tags" at bounding box center [50, 178] width 84 height 14
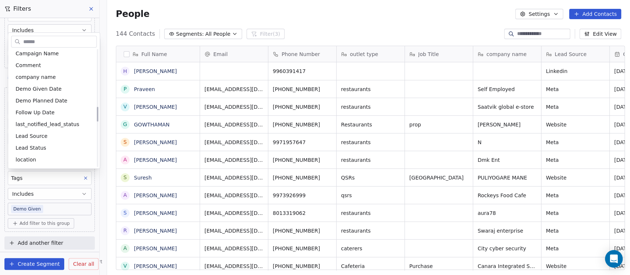
scroll to position [455, 0]
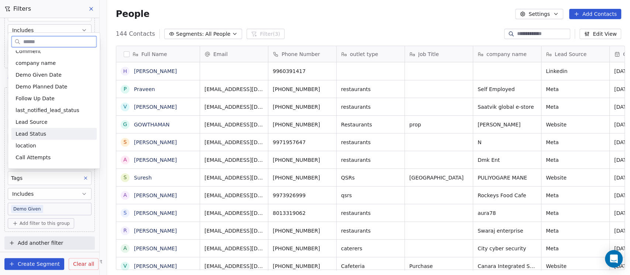
click at [34, 133] on span "Lead Status" at bounding box center [31, 133] width 31 height 7
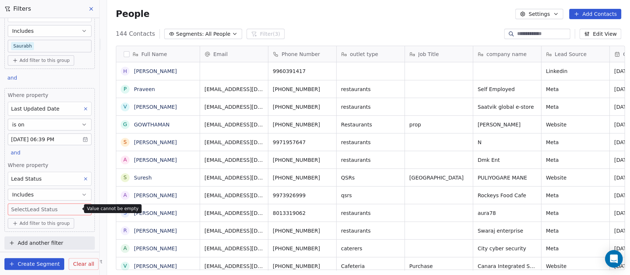
click at [47, 209] on body "On2Cook India Pvt. Ltd. Contacts People Marketing Workflows Campaigns Sales Pip…" at bounding box center [315, 137] width 630 height 275
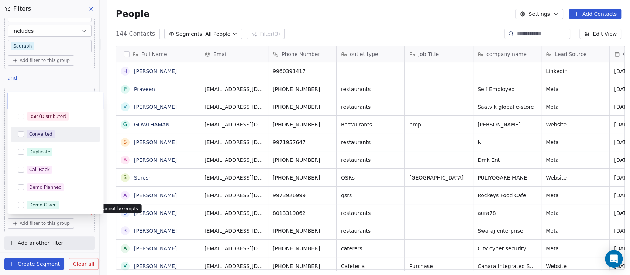
scroll to position [131, 0]
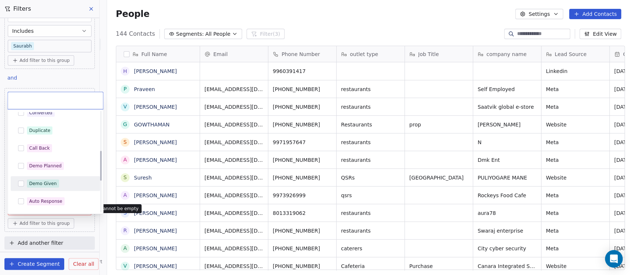
click at [42, 183] on div "Demo Given" at bounding box center [43, 183] width 28 height 7
click at [56, 78] on html "On2Cook India Pvt. Ltd. Contacts People Marketing Workflows Campaigns Sales Pip…" at bounding box center [315, 137] width 630 height 275
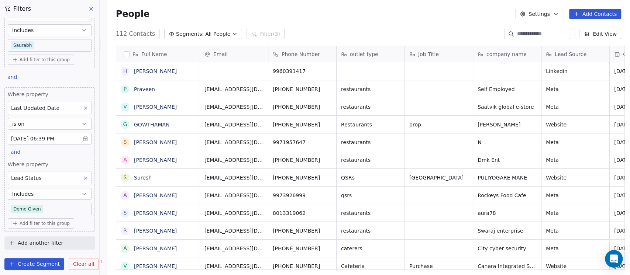
scroll to position [235, 519]
click at [58, 120] on button "is on" at bounding box center [50, 124] width 84 height 12
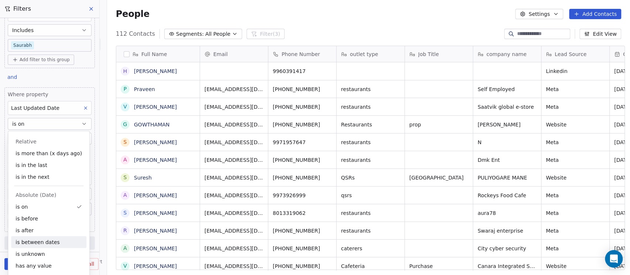
click at [39, 238] on div "is between dates" at bounding box center [48, 243] width 75 height 12
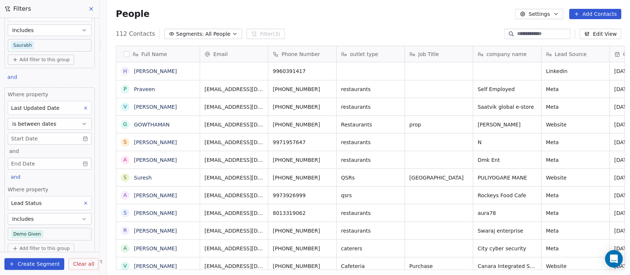
click at [52, 137] on body "On2Cook India Pvt. Ltd. Contacts People Marketing Workflows Campaigns Sales Pip…" at bounding box center [315, 137] width 630 height 275
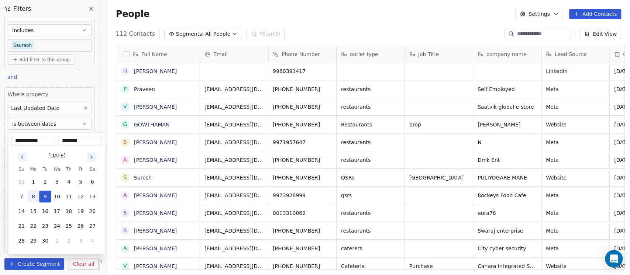
click at [35, 196] on button "8" at bounding box center [33, 197] width 12 height 12
type input "**********"
click at [65, 75] on html "On2Cook India Pvt. Ltd. Contacts People Marketing Workflows Campaigns Sales Pip…" at bounding box center [315, 137] width 630 height 275
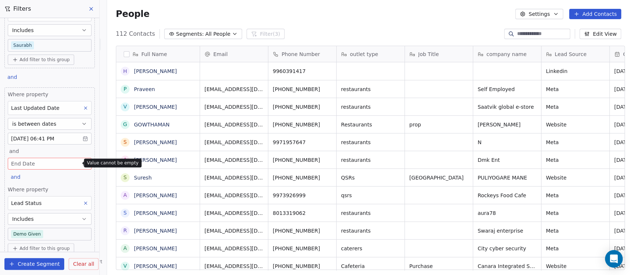
click at [42, 160] on body "On2Cook India Pvt. Ltd. Contacts People Marketing Workflows Campaigns Sales Pip…" at bounding box center [315, 137] width 630 height 275
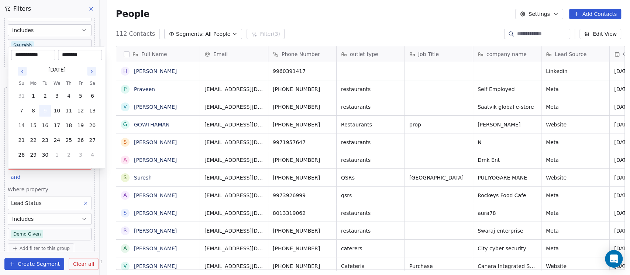
click at [49, 110] on button "9" at bounding box center [45, 111] width 12 height 12
click at [45, 185] on html "On2Cook India Pvt. Ltd. Contacts People Marketing Workflows Campaigns Sales Pip…" at bounding box center [315, 137] width 630 height 275
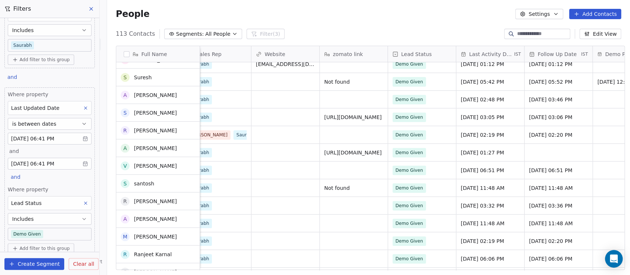
scroll to position [0, 0]
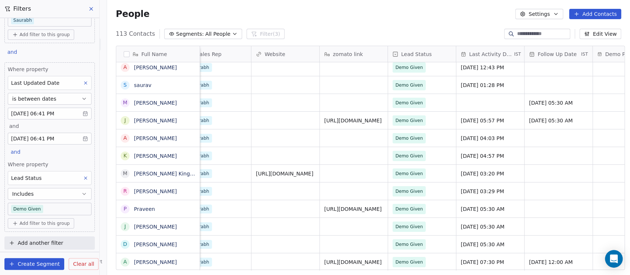
click at [53, 208] on body "On2Cook India Pvt. Ltd. Contacts People Marketing Workflows Campaigns Sales Pip…" at bounding box center [315, 137] width 630 height 275
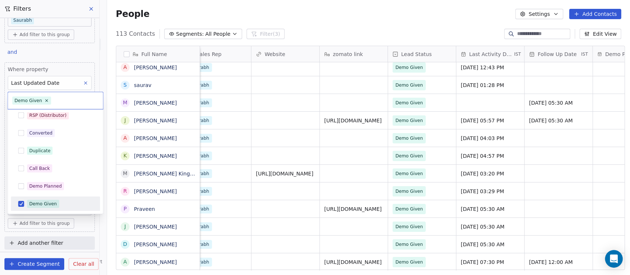
click at [68, 217] on html "On2Cook India Pvt. Ltd. Contacts People Marketing Workflows Campaigns Sales Pip…" at bounding box center [315, 137] width 630 height 275
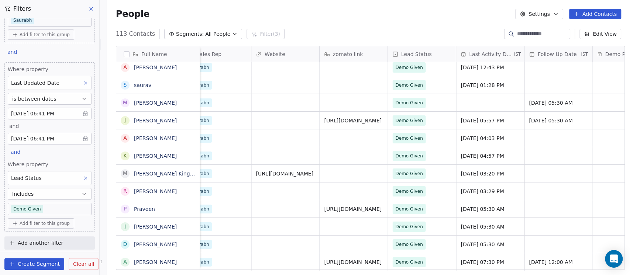
click at [50, 190] on button "Includes" at bounding box center [50, 194] width 84 height 12
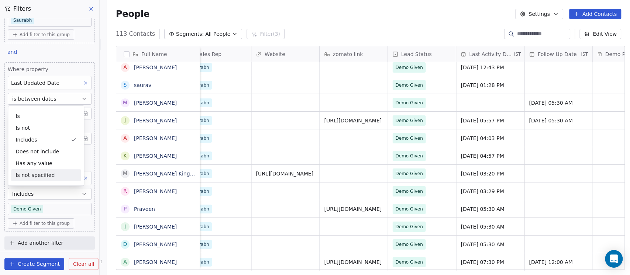
click at [50, 176] on div "Is not specified" at bounding box center [46, 175] width 70 height 12
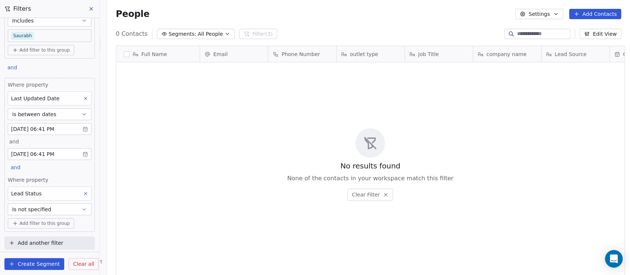
click at [90, 7] on icon at bounding box center [91, 9] width 6 height 6
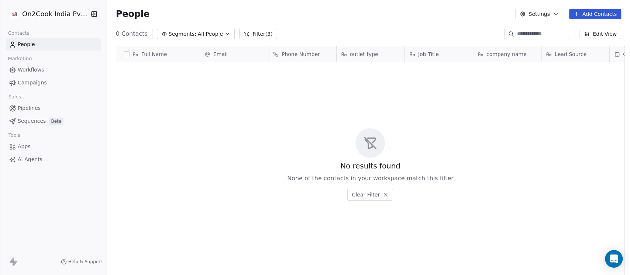
click at [169, 30] on span "Segments:" at bounding box center [183, 34] width 28 height 8
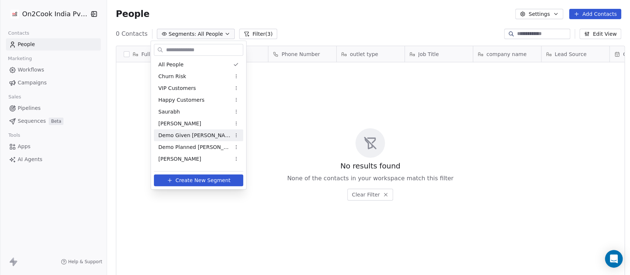
click at [175, 134] on span "Demo Given [PERSON_NAME]" at bounding box center [194, 136] width 72 height 8
